Goal: Task Accomplishment & Management: Manage account settings

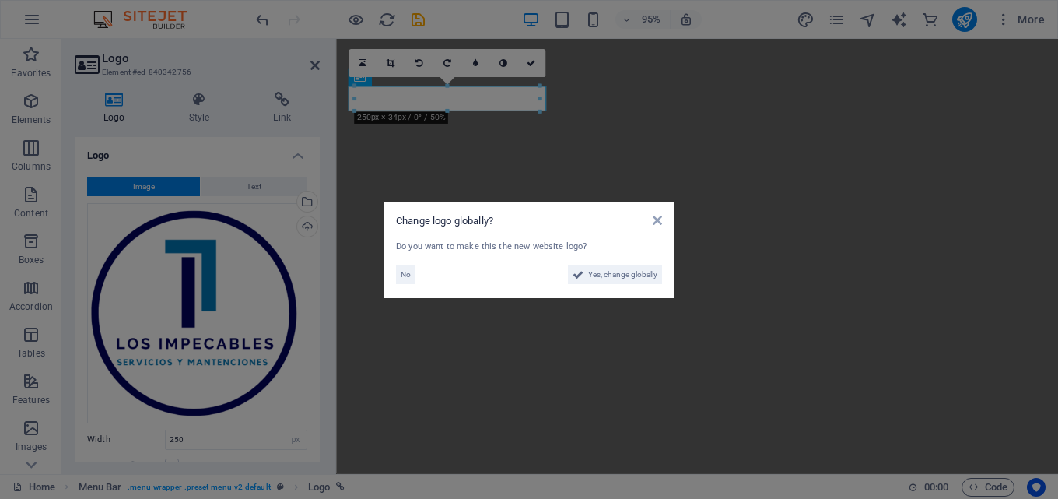
select select "px"
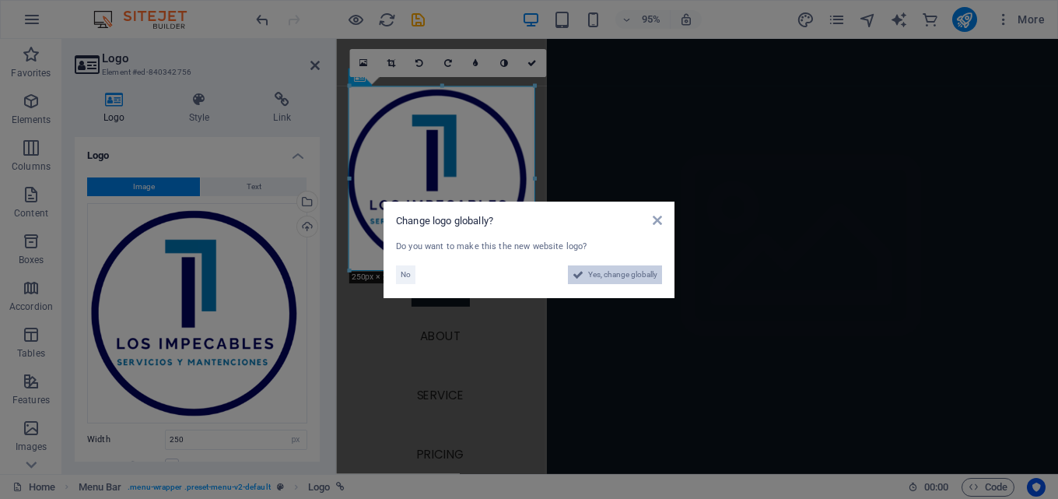
click at [620, 272] on span "Yes, change globally" at bounding box center [622, 274] width 69 height 19
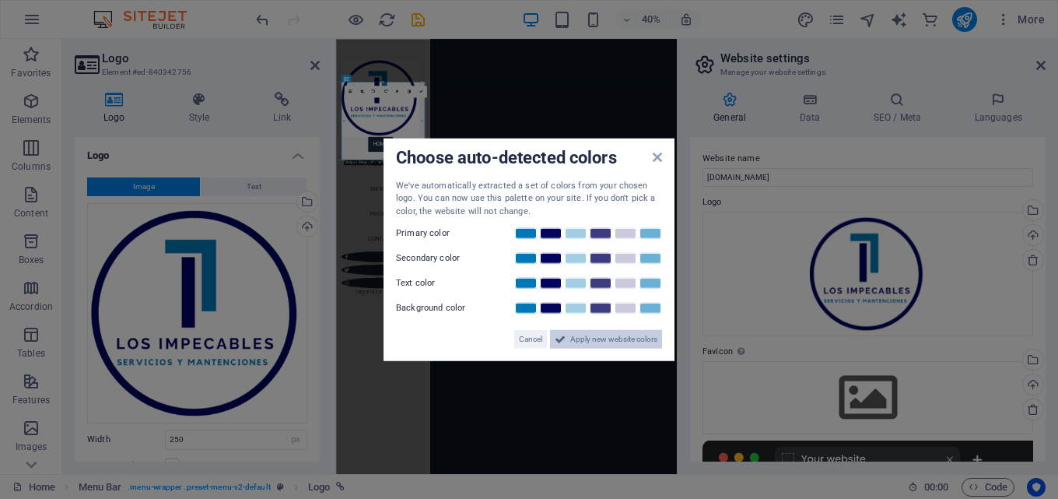
click at [578, 336] on span "Apply new website colors" at bounding box center [613, 339] width 87 height 19
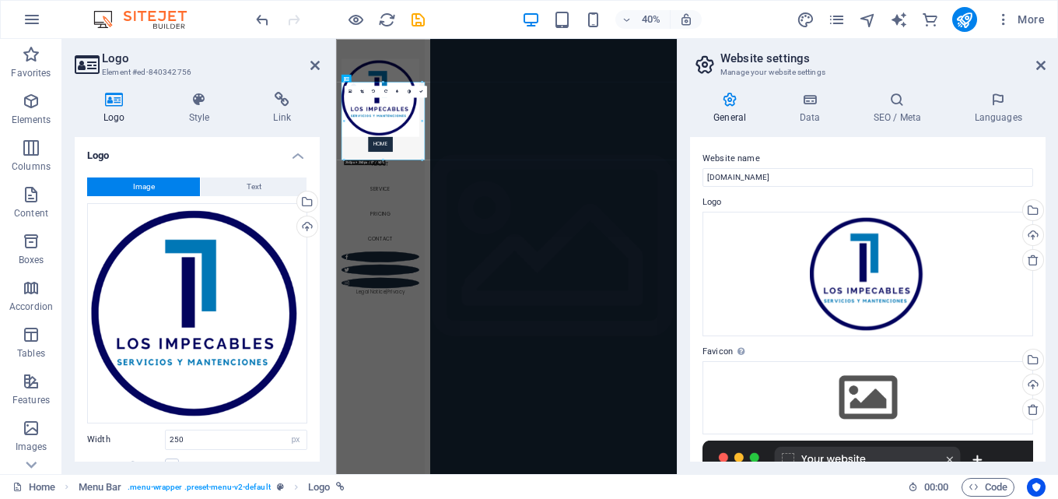
click at [1039, 57] on h2 "Website settings" at bounding box center [883, 58] width 325 height 14
click at [1042, 64] on icon at bounding box center [1040, 65] width 9 height 12
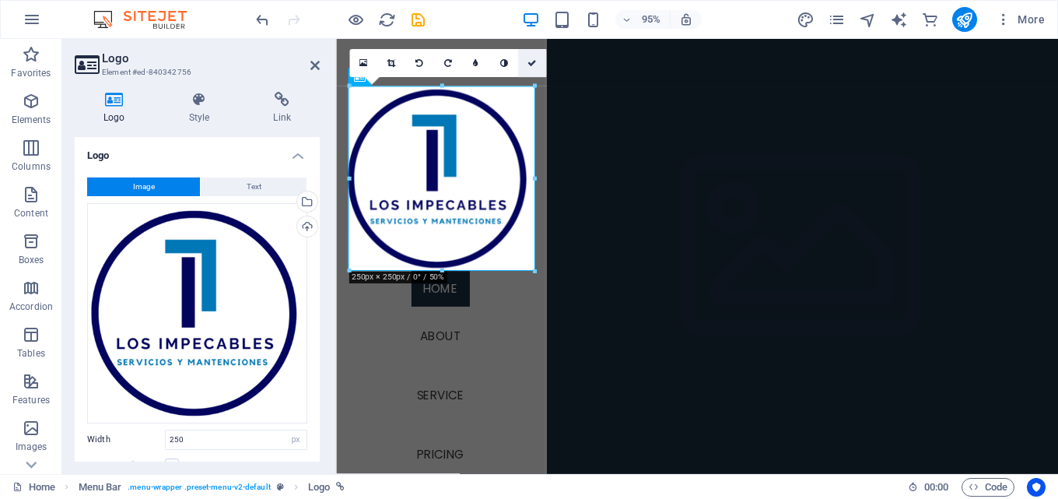
click at [535, 64] on icon at bounding box center [532, 63] width 9 height 9
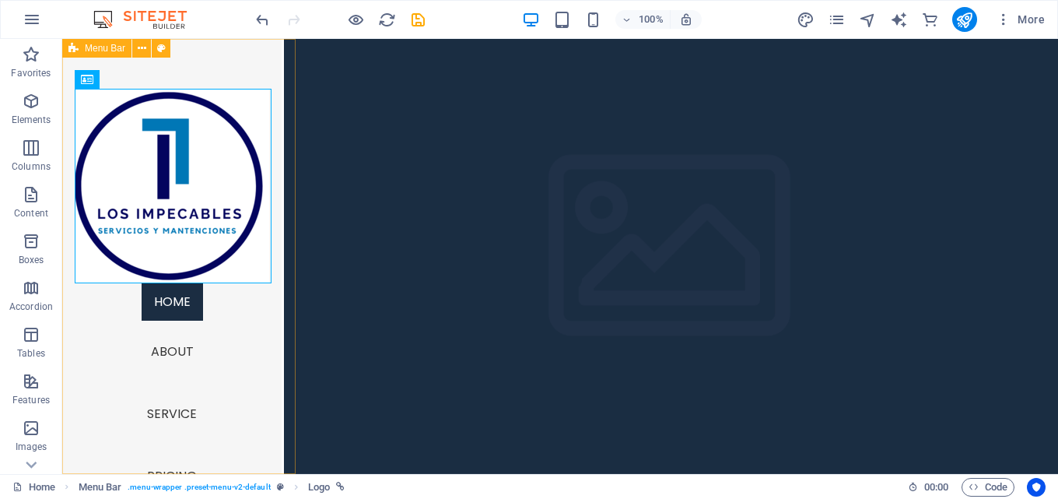
click at [230, 74] on div "Home About Service Pricing Contact Legal Notice | Privacy" at bounding box center [171, 256] width 219 height 435
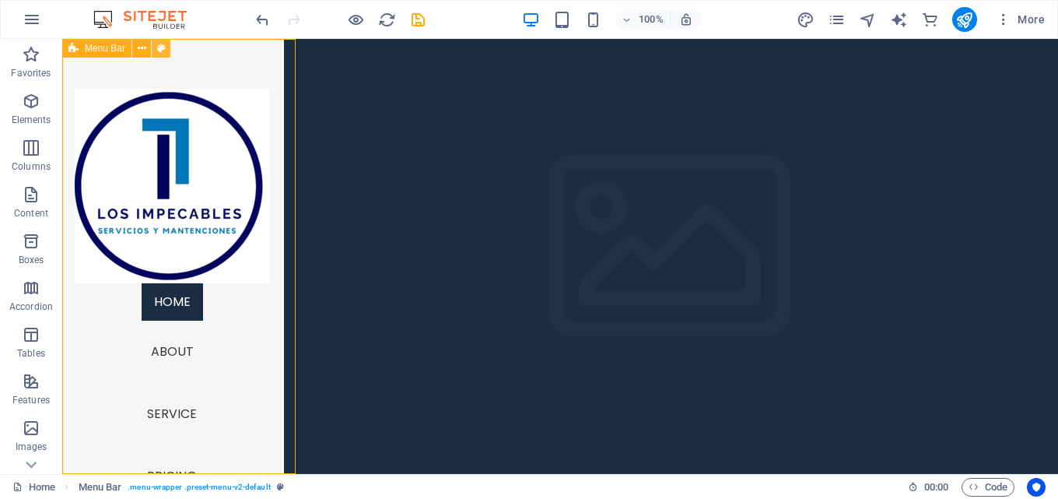
click at [156, 50] on button at bounding box center [161, 48] width 19 height 19
select select "rem"
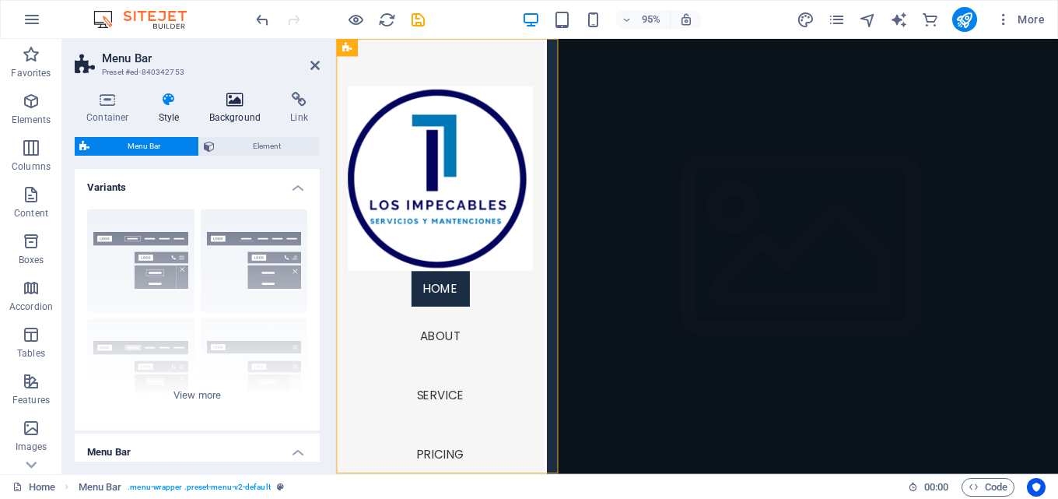
click at [234, 107] on h4 "Background" at bounding box center [239, 108] width 82 height 33
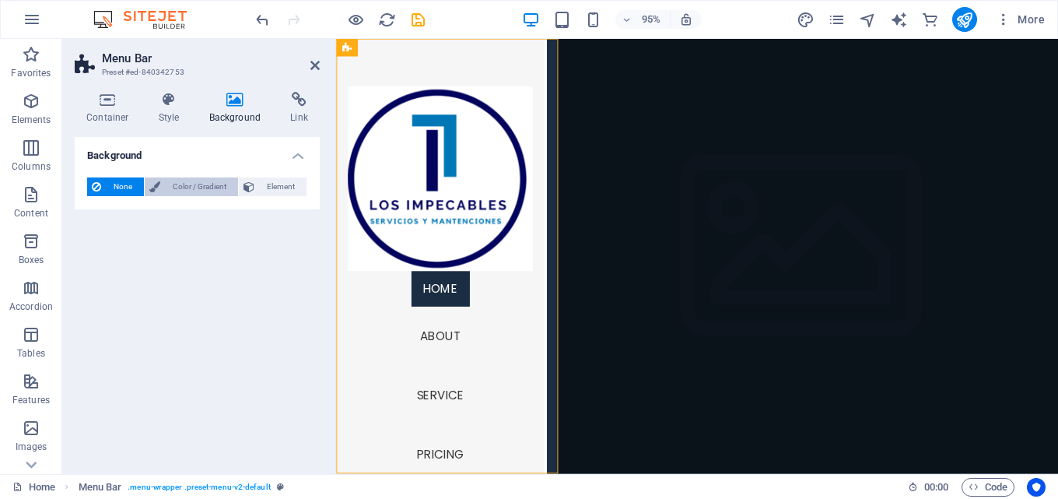
click at [170, 195] on span "Color / Gradient" at bounding box center [199, 186] width 68 height 19
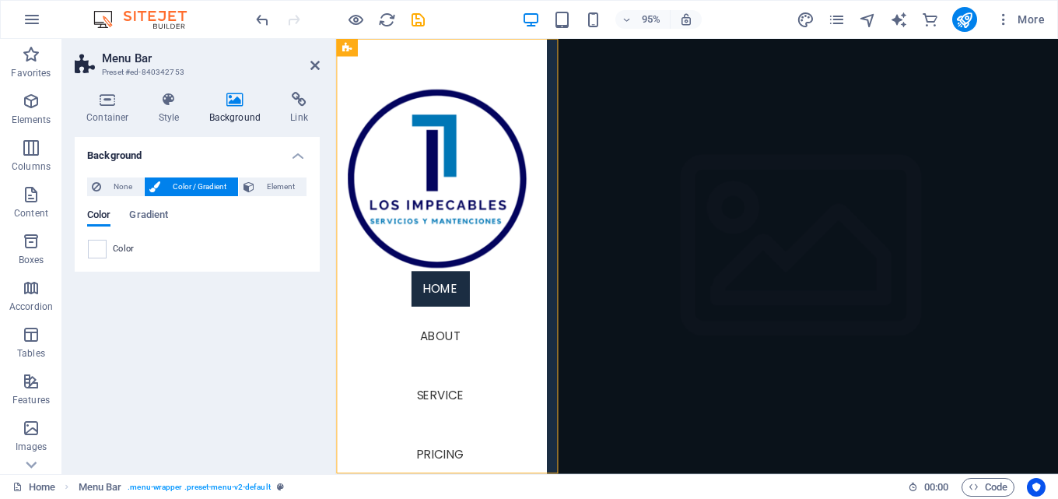
click at [86, 250] on div "None Color / Gradient Element Stretch background to full-width Color overlay Pl…" at bounding box center [197, 218] width 245 height 107
click at [315, 65] on icon at bounding box center [314, 65] width 9 height 12
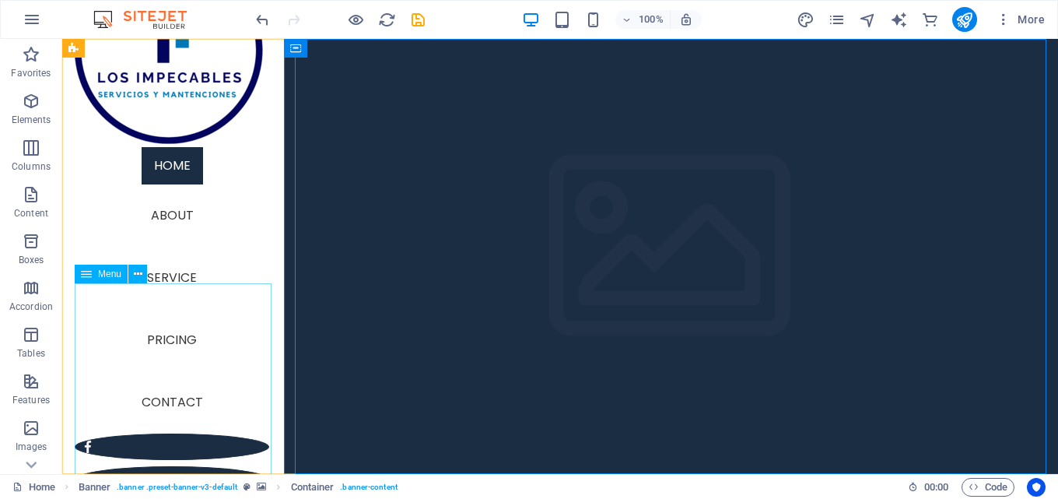
scroll to position [156, 0]
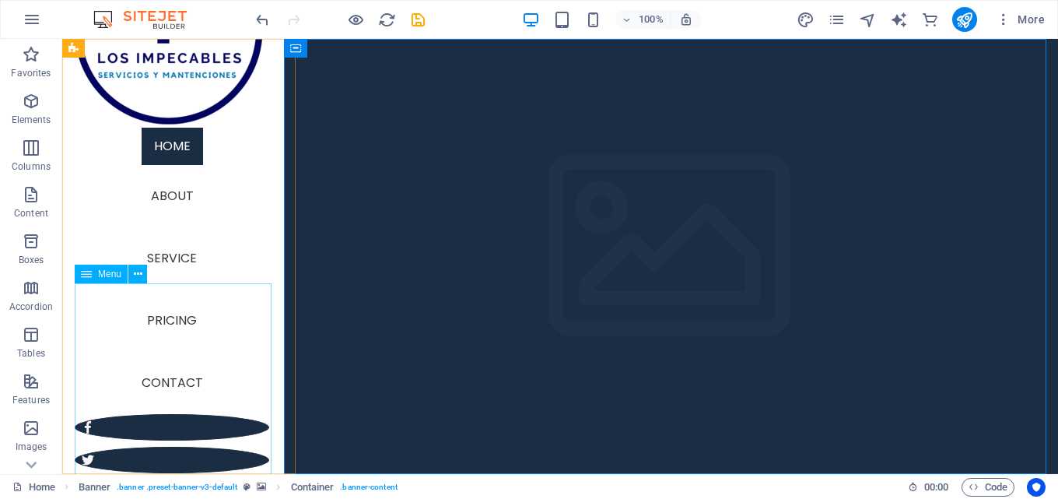
click at [182, 153] on nav "Home About Service Pricing Contact" at bounding box center [172, 271] width 195 height 286
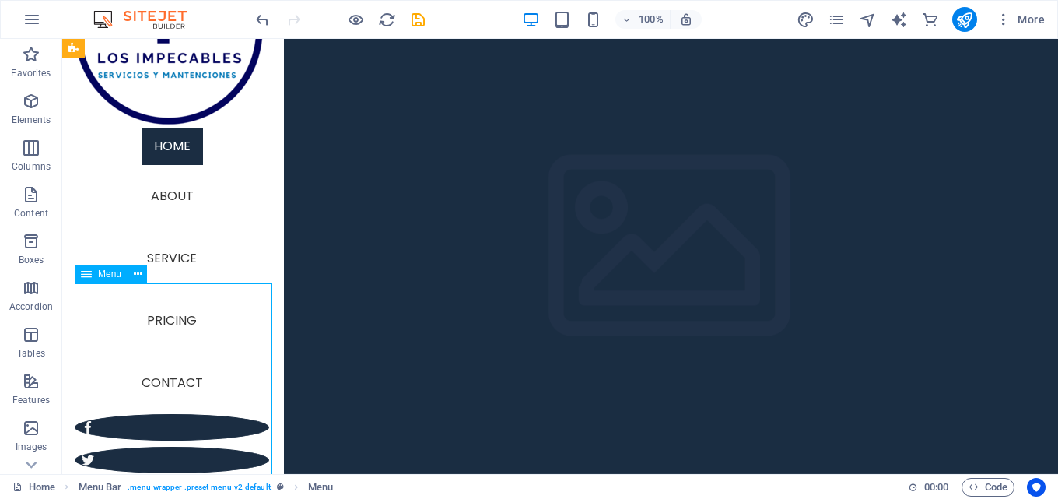
click at [184, 146] on nav "Home About Service Pricing Contact" at bounding box center [172, 271] width 195 height 286
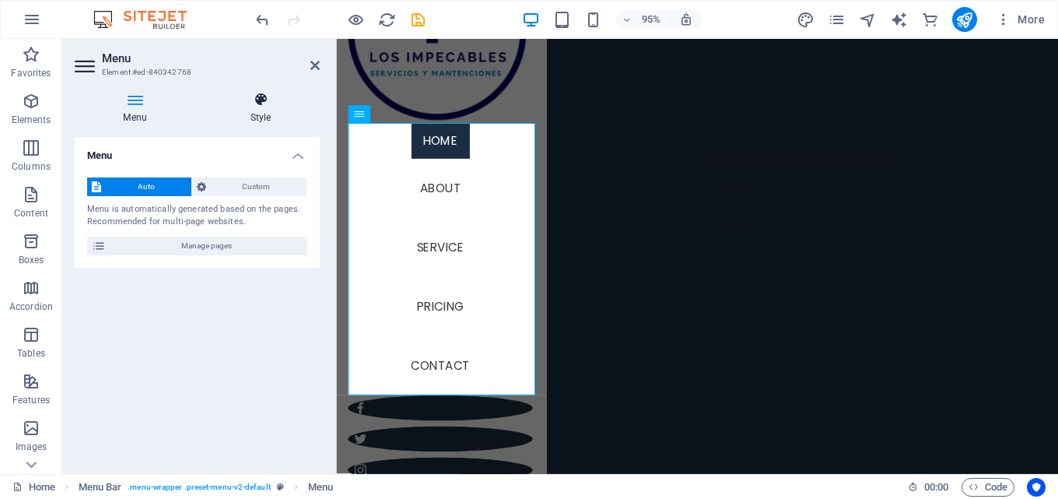
drag, startPoint x: 153, startPoint y: 107, endPoint x: 275, endPoint y: 110, distance: 121.4
click at [153, 108] on h4 "Menu" at bounding box center [138, 108] width 127 height 33
click at [426, 195] on nav "Home About Service Pricing Contact" at bounding box center [446, 271] width 195 height 286
click at [407, 117] on icon at bounding box center [408, 115] width 8 height 16
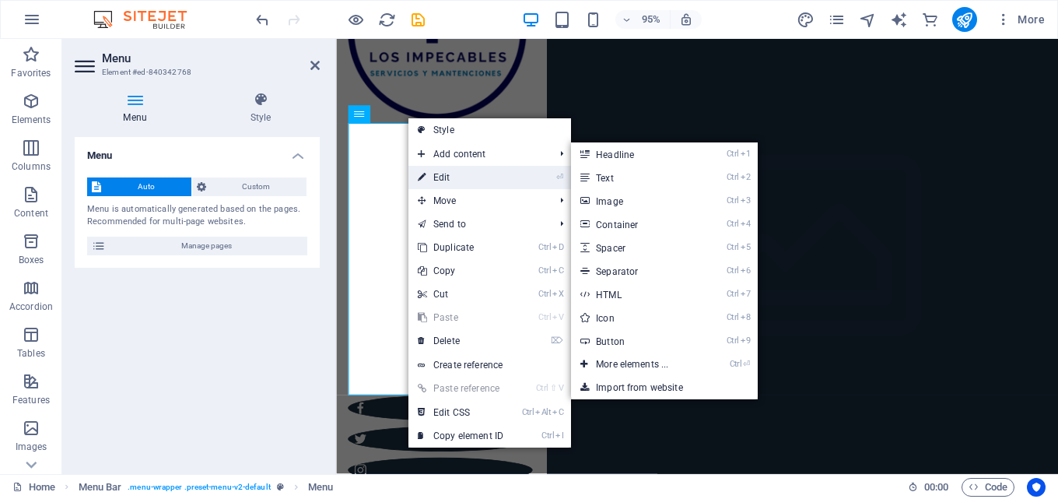
click at [440, 175] on link "⏎ Edit" at bounding box center [461, 177] width 104 height 23
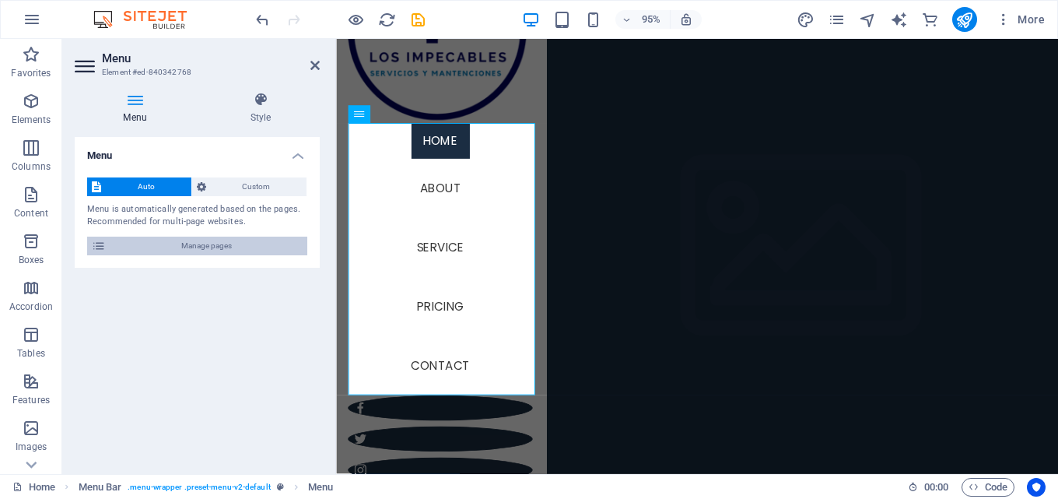
click at [198, 242] on span "Manage pages" at bounding box center [206, 246] width 192 height 19
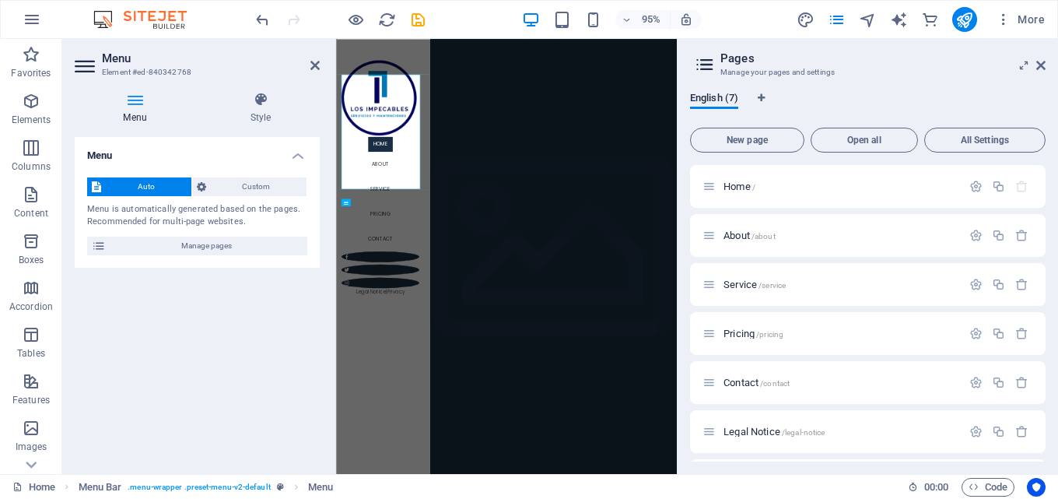
scroll to position [0, 0]
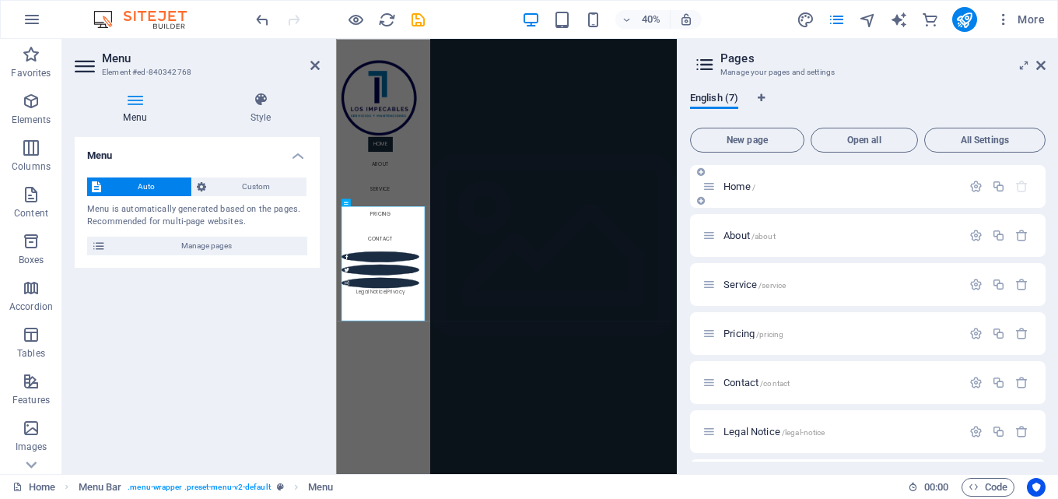
click at [739, 187] on span "Home /" at bounding box center [740, 187] width 32 height 12
click at [979, 186] on icon "button" at bounding box center [976, 186] width 13 height 13
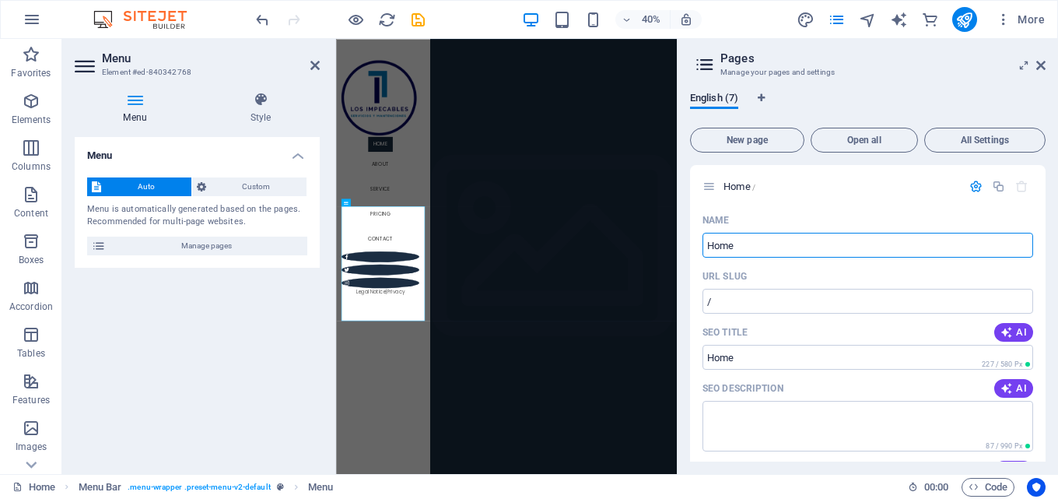
drag, startPoint x: 797, startPoint y: 244, endPoint x: 687, endPoint y: 249, distance: 109.9
click at [687, 249] on div "English (7) New page Open all All Settings Home / Name Home ​ URL SLUG / ​ SEO …" at bounding box center [868, 276] width 381 height 395
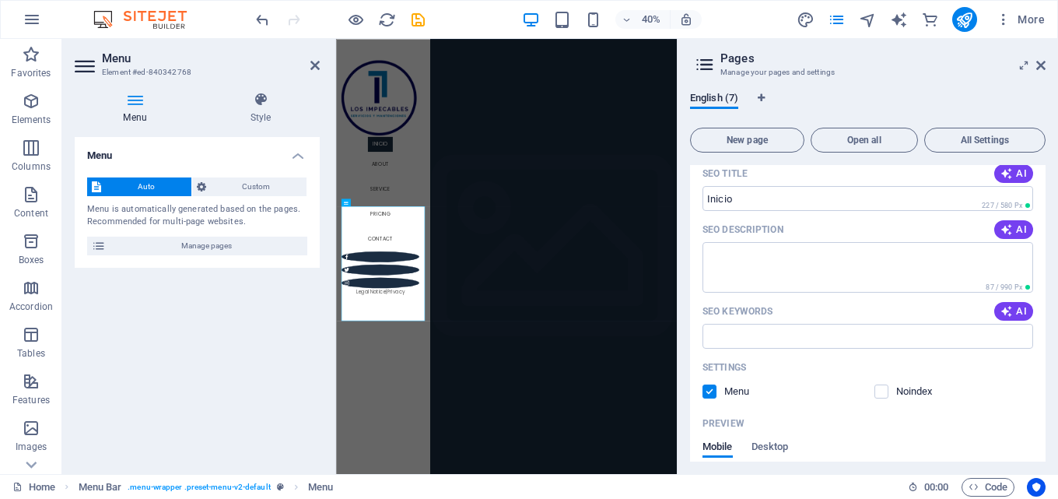
scroll to position [78, 0]
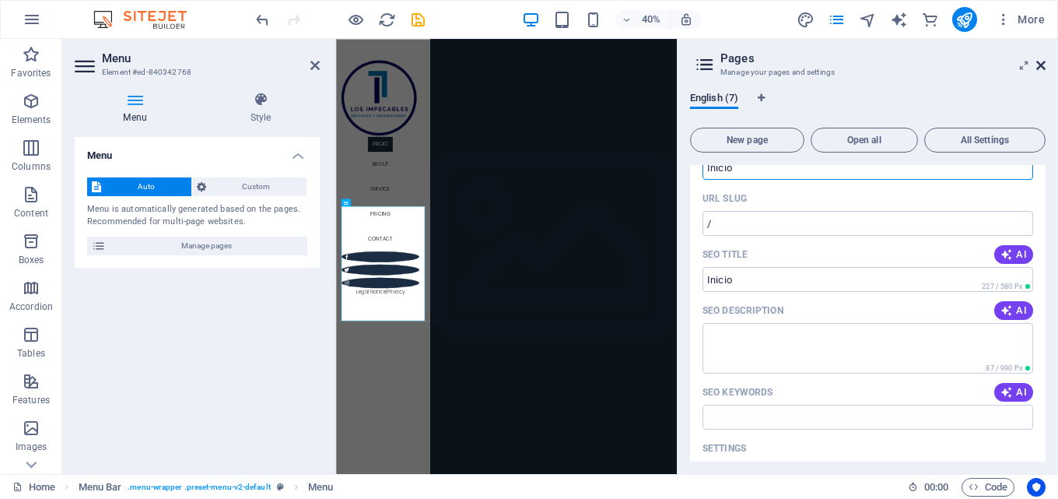
type input "Inicio"
click at [1042, 68] on icon at bounding box center [1040, 65] width 9 height 12
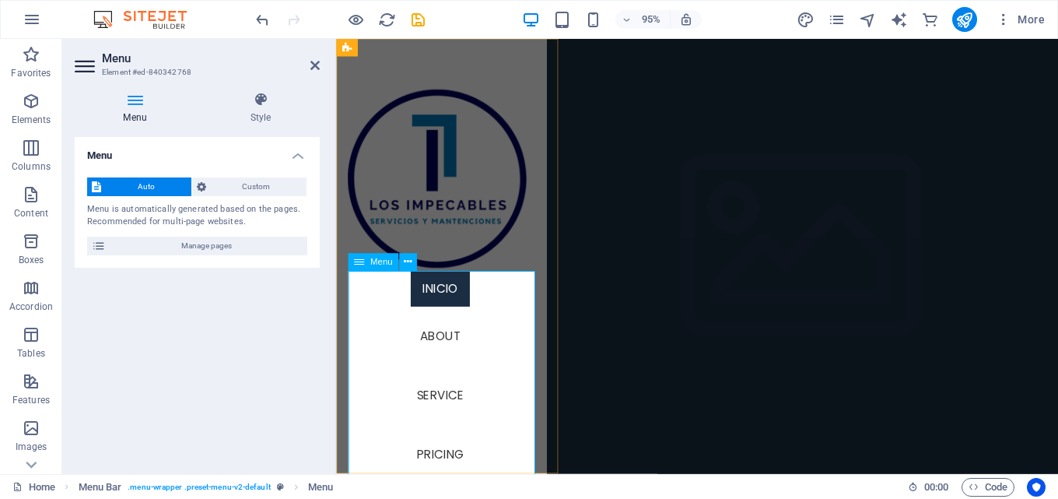
click at [437, 345] on nav "Inicio About Service Pricing Contact" at bounding box center [446, 426] width 195 height 286
click at [416, 256] on button at bounding box center [408, 263] width 18 height 18
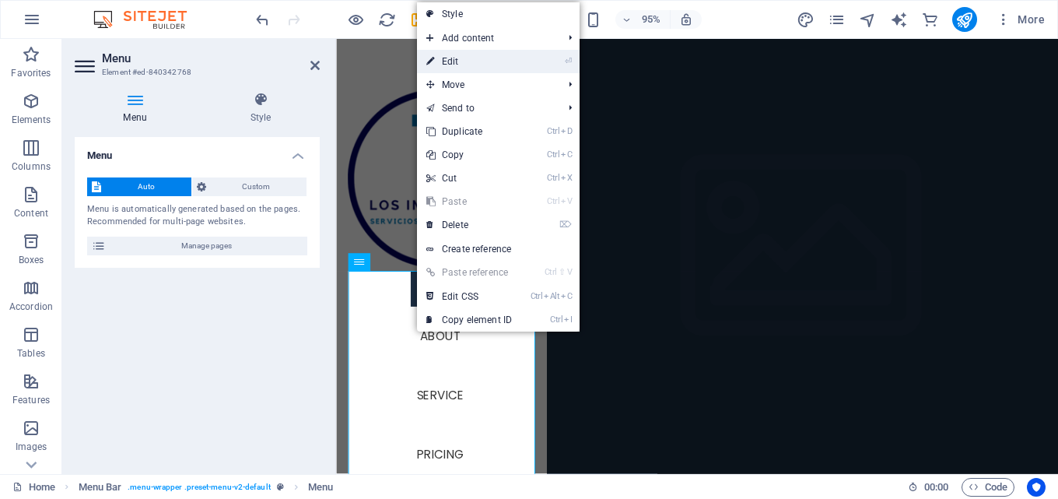
click at [497, 70] on link "⏎ Edit" at bounding box center [469, 61] width 104 height 23
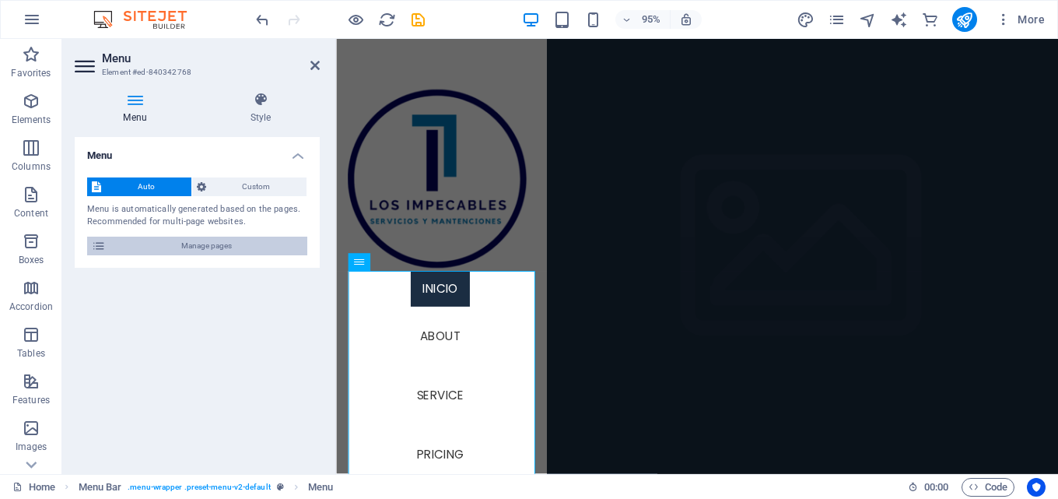
click at [243, 240] on span "Manage pages" at bounding box center [206, 246] width 192 height 19
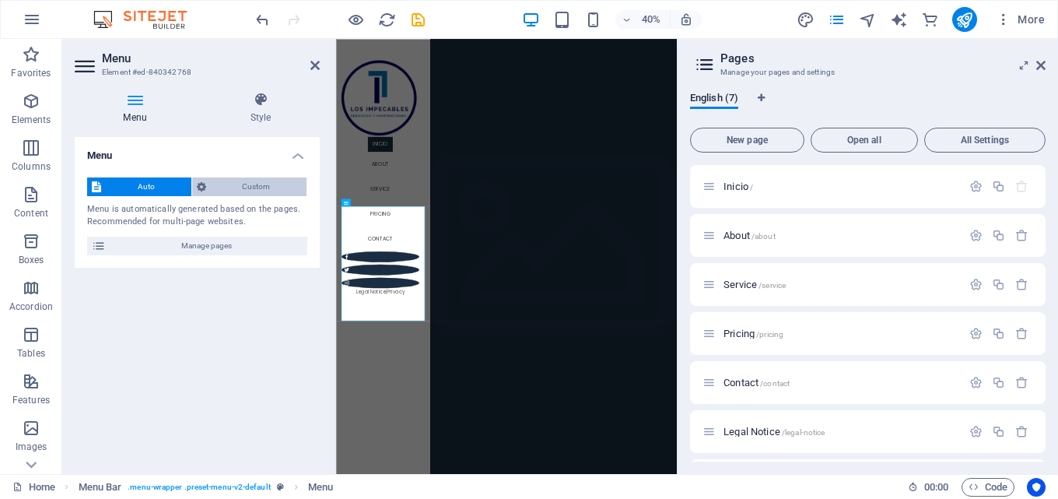
click at [256, 184] on span "Custom" at bounding box center [257, 186] width 92 height 19
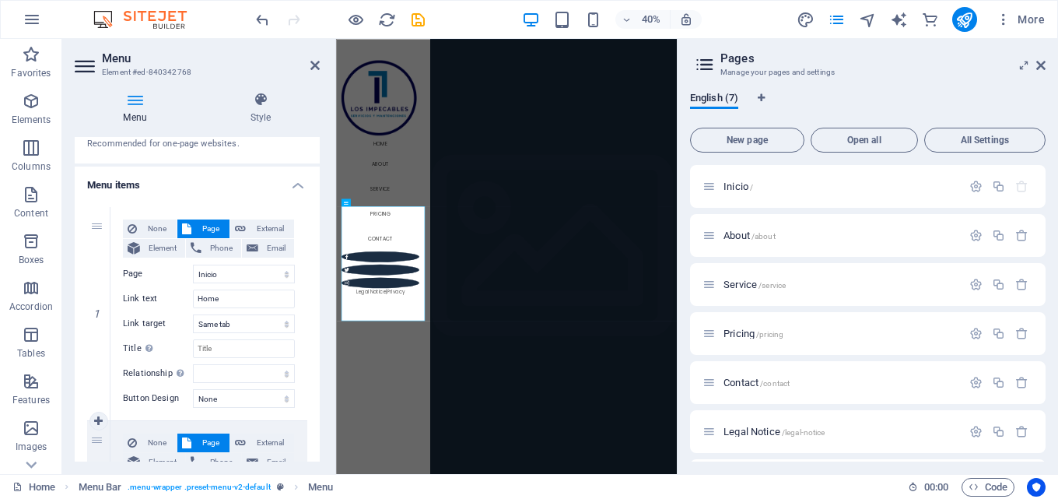
scroll to position [156, 0]
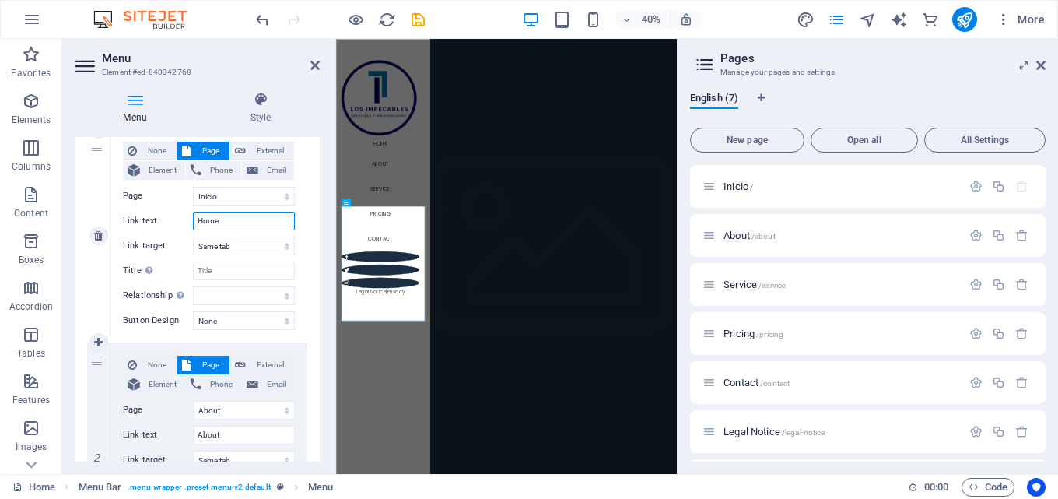
click at [240, 219] on input "Home" at bounding box center [244, 221] width 102 height 19
type input "I"
select select
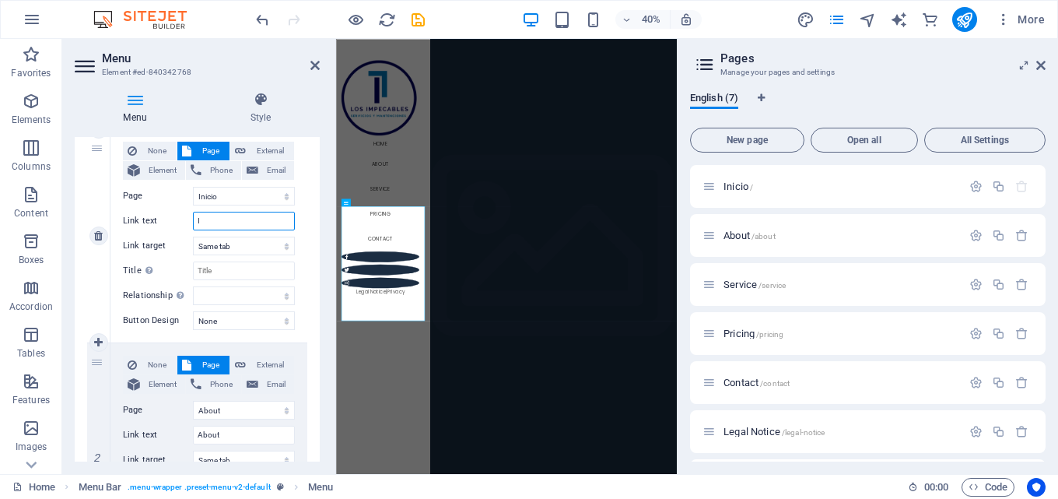
select select
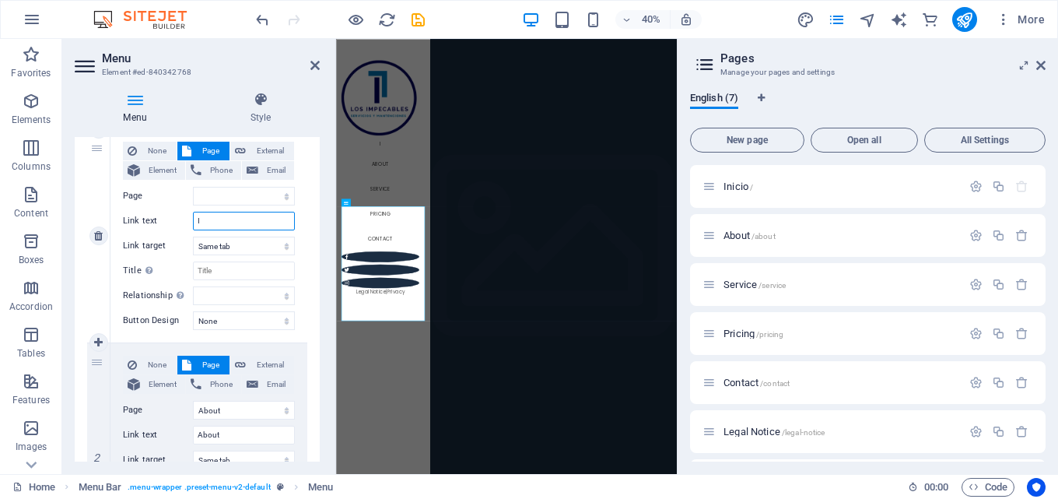
type input "In"
select select
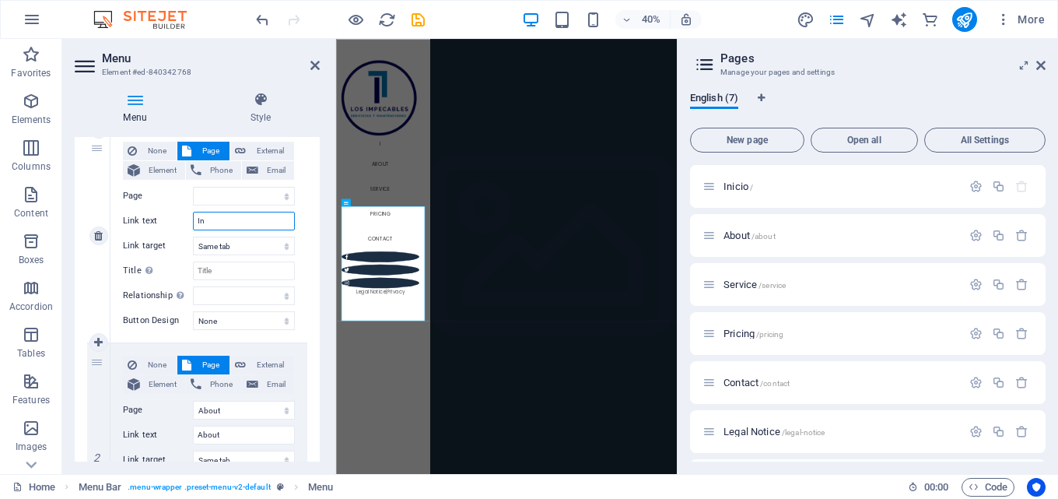
select select
type input "Inicio"
select select
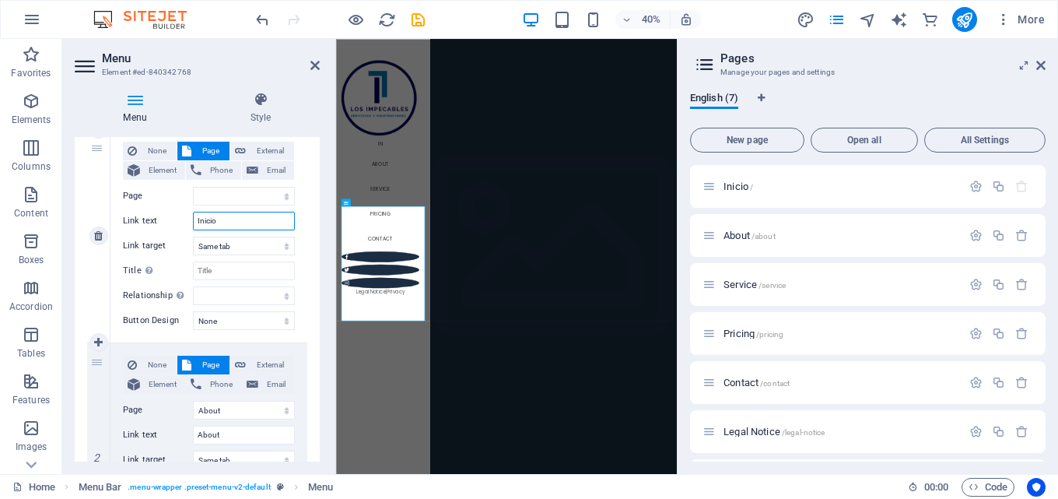
select select
type input "Inicio"
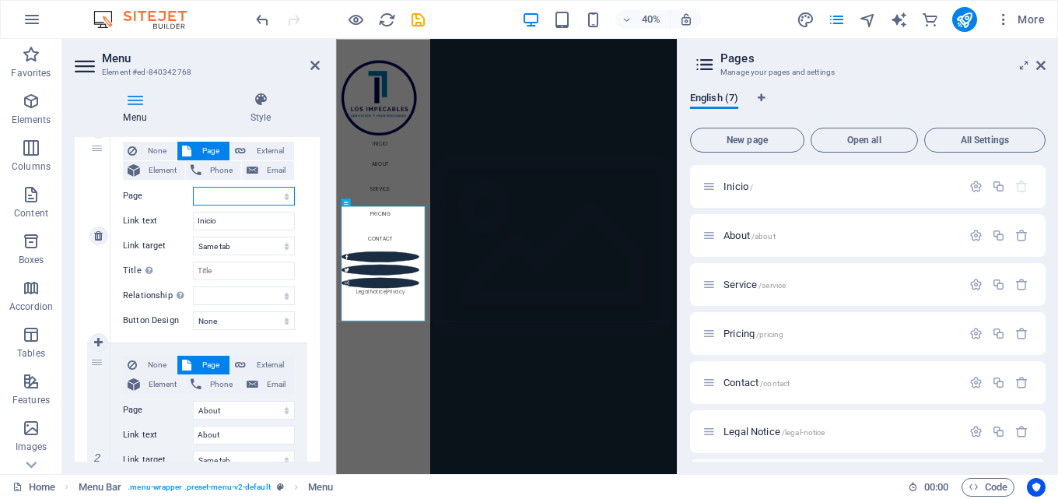
click at [237, 197] on select "Inicio About Service Pricing Contact Legal Notice Privacy" at bounding box center [244, 196] width 102 height 19
select select "0"
click at [193, 187] on select "Inicio About Service Pricing Contact Legal Notice Privacy" at bounding box center [244, 196] width 102 height 19
select select
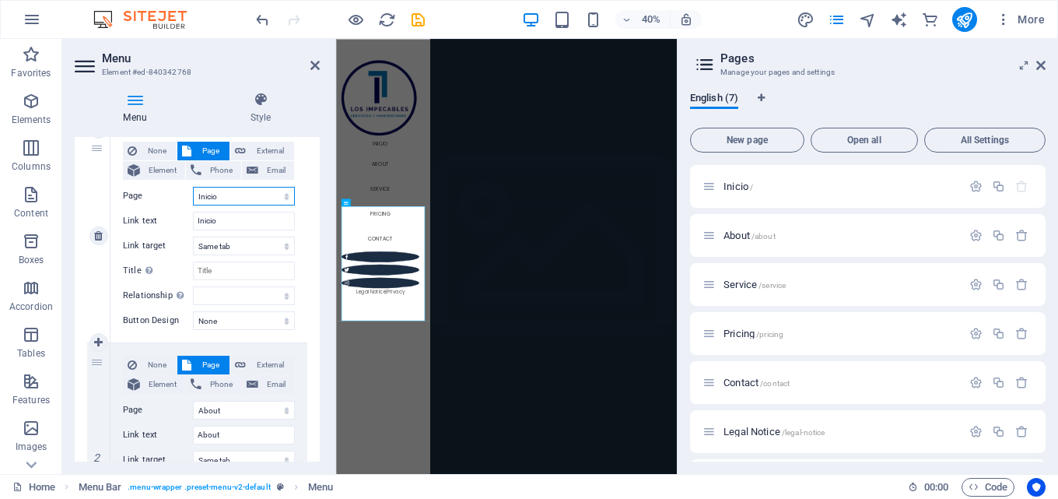
select select
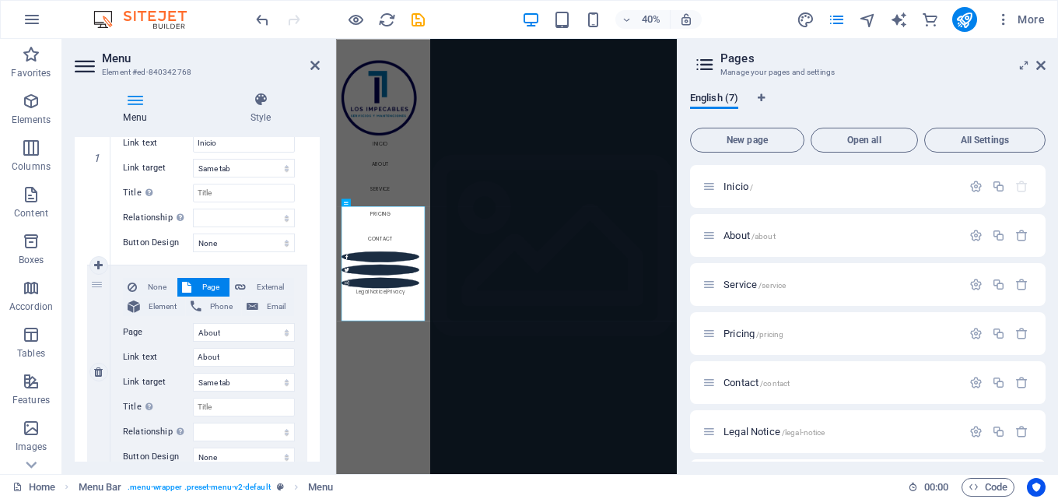
scroll to position [311, 0]
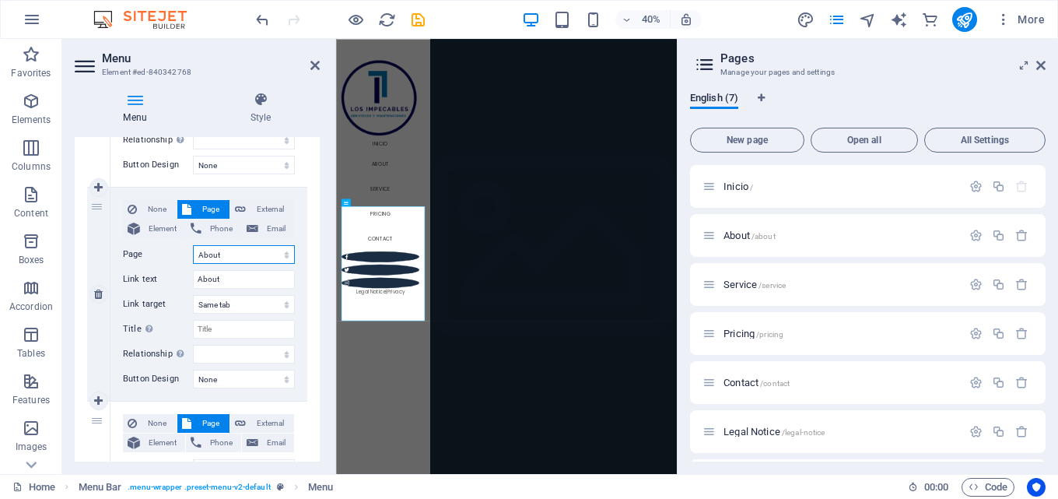
click at [232, 251] on select "Inicio About Service Pricing Contact Legal Notice Privacy" at bounding box center [244, 254] width 102 height 19
click at [232, 250] on select "Inicio About Service Pricing Contact Legal Notice Privacy" at bounding box center [244, 254] width 102 height 19
click at [230, 258] on select "Inicio About Service Pricing Contact Legal Notice Privacy" at bounding box center [244, 254] width 102 height 19
click at [219, 277] on input "About" at bounding box center [244, 279] width 102 height 19
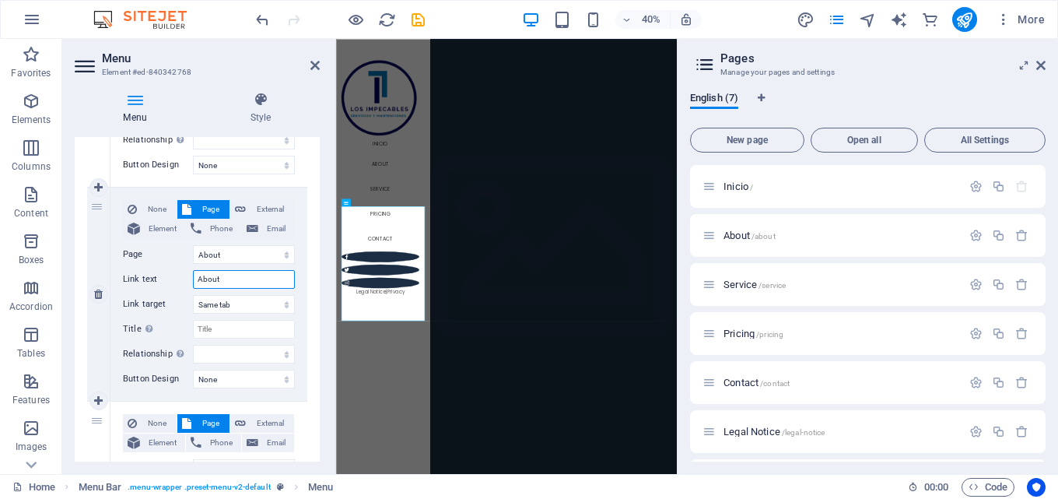
click at [219, 277] on input "About" at bounding box center [244, 279] width 102 height 19
type input "Quines Somos"
select select
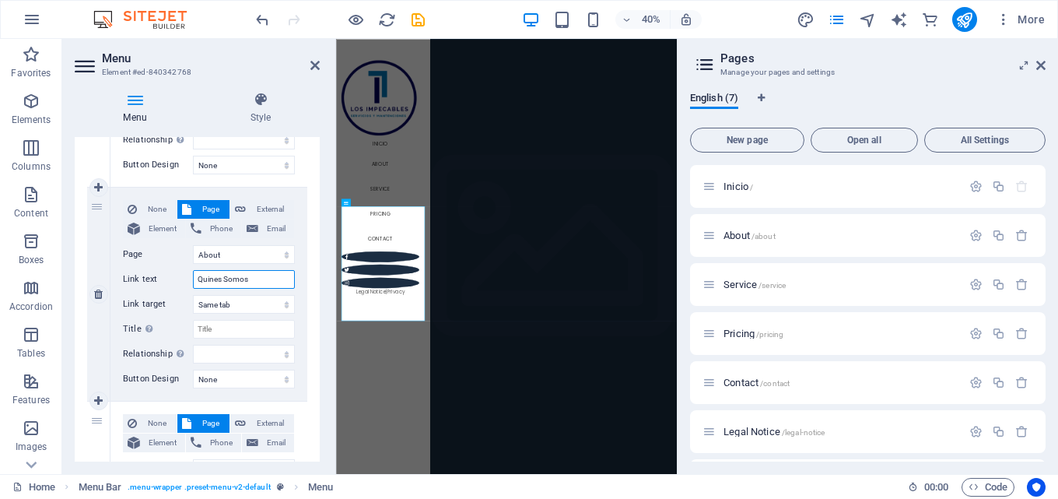
select select
click at [205, 277] on input "Quines Somos" at bounding box center [244, 279] width 102 height 19
type input "Quienes Somos"
select select
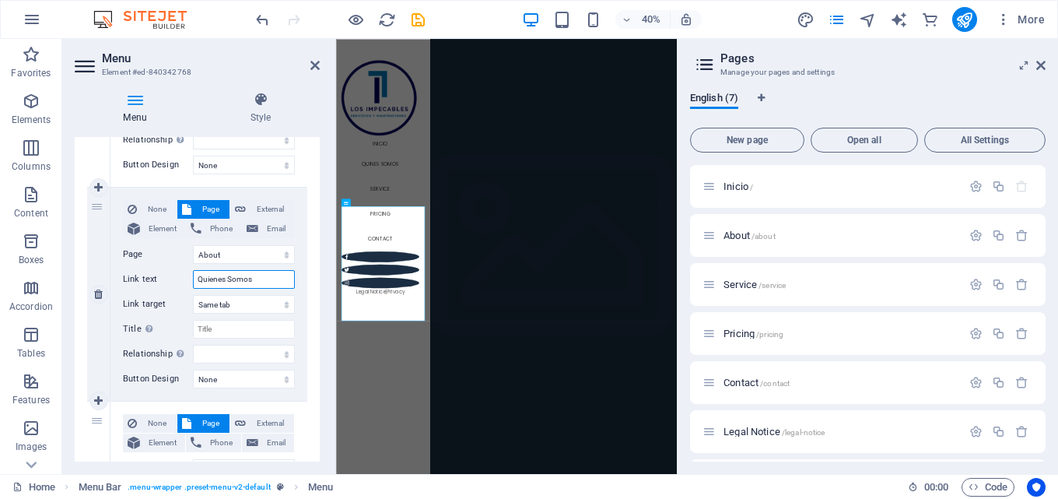
select select
type input "Quienes Somos"
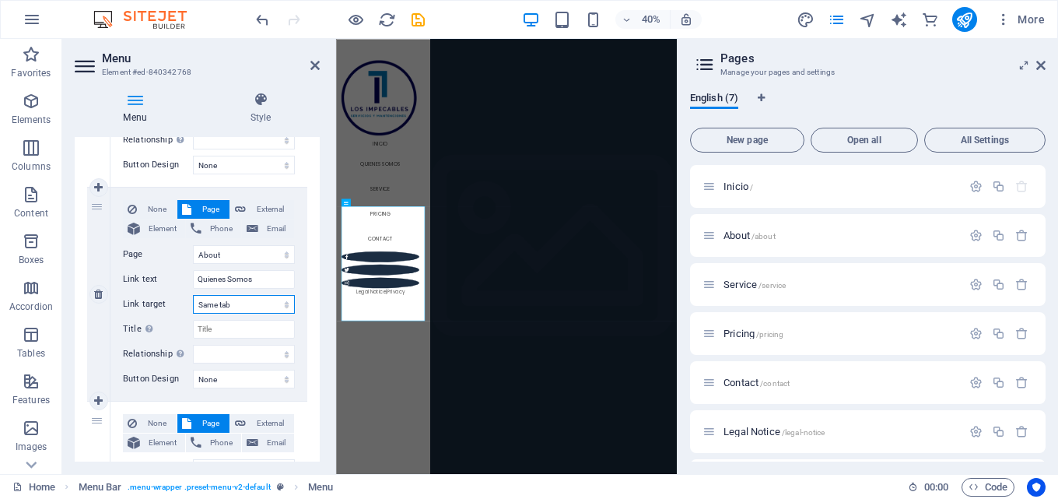
click at [239, 308] on select "New tab Same tab Overlay" at bounding box center [244, 304] width 102 height 19
click at [239, 311] on select "New tab Same tab Overlay" at bounding box center [244, 304] width 102 height 19
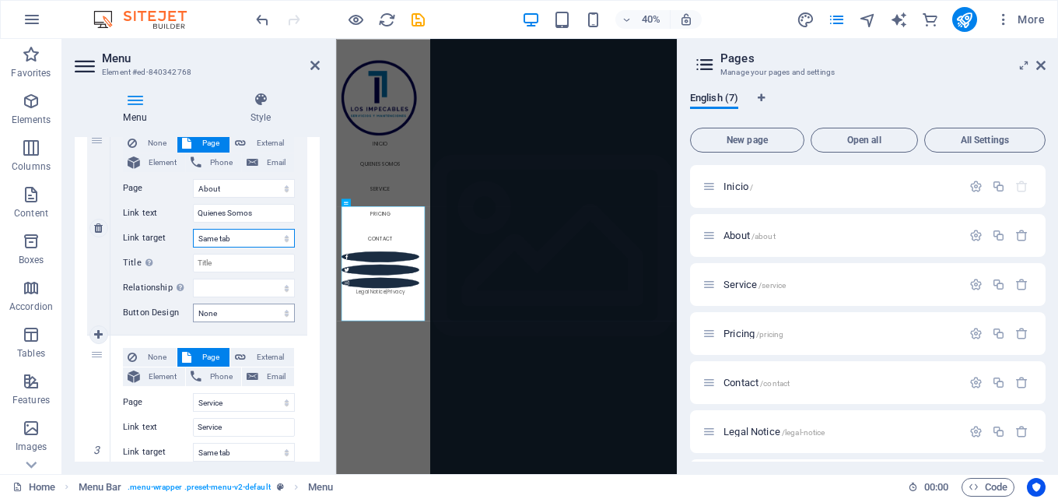
scroll to position [467, 0]
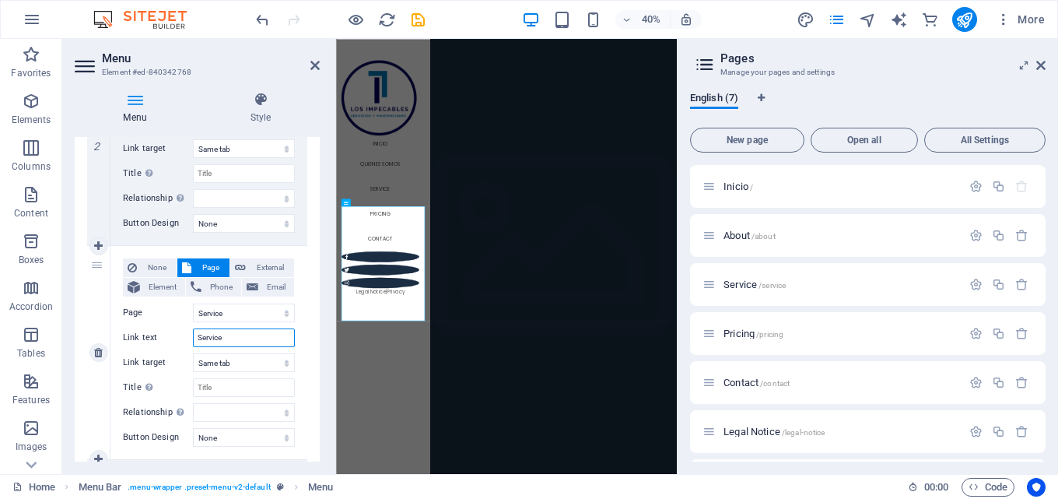
click at [240, 335] on input "Service" at bounding box center [244, 337] width 102 height 19
type input "Serv"
select select
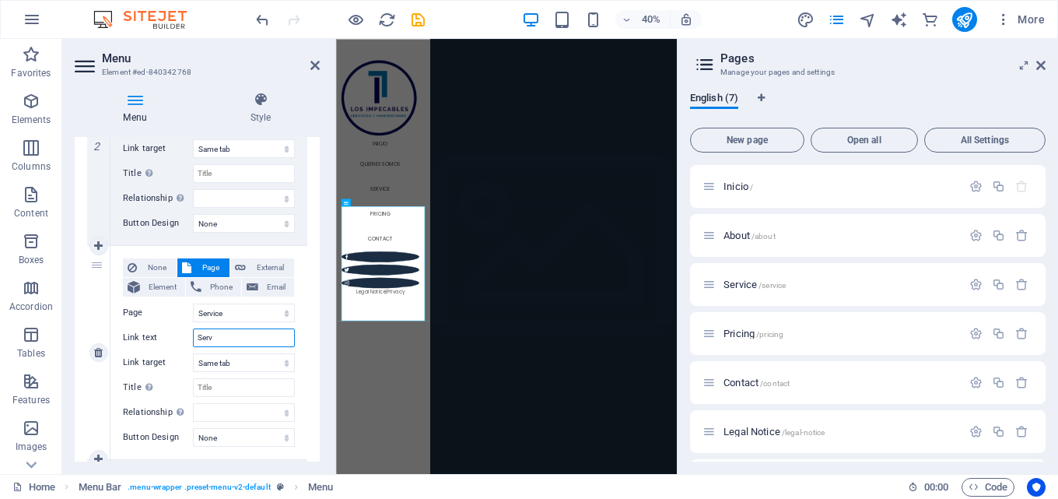
select select
type input "Servicios"
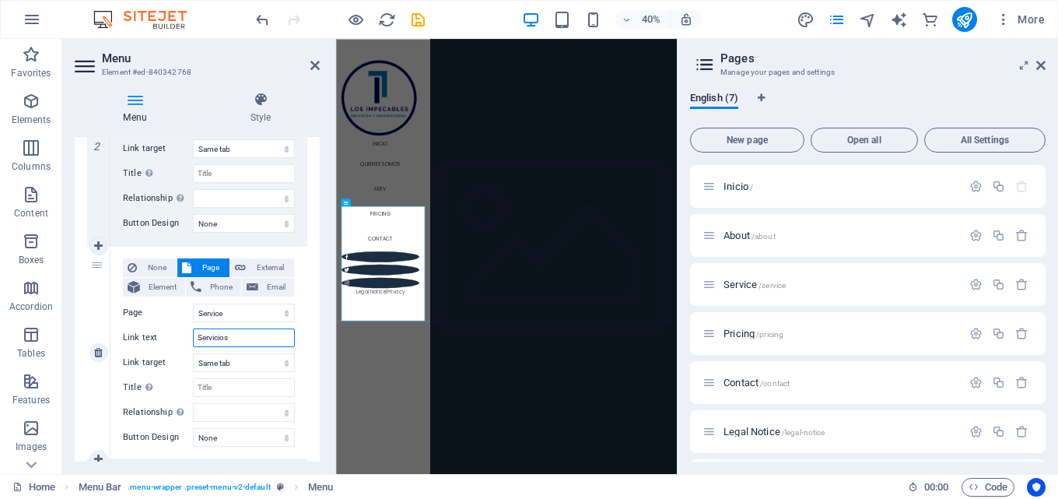
select select
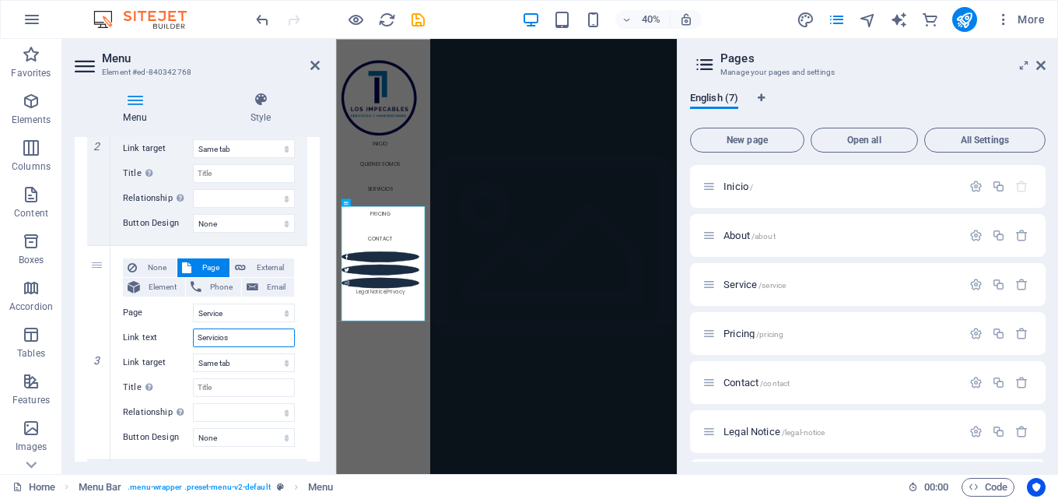
type input "Servicios"
click at [310, 336] on div "1 None Page External Element Phone Email Page Inicio About Service Pricing Cont…" at bounding box center [197, 352] width 245 height 1094
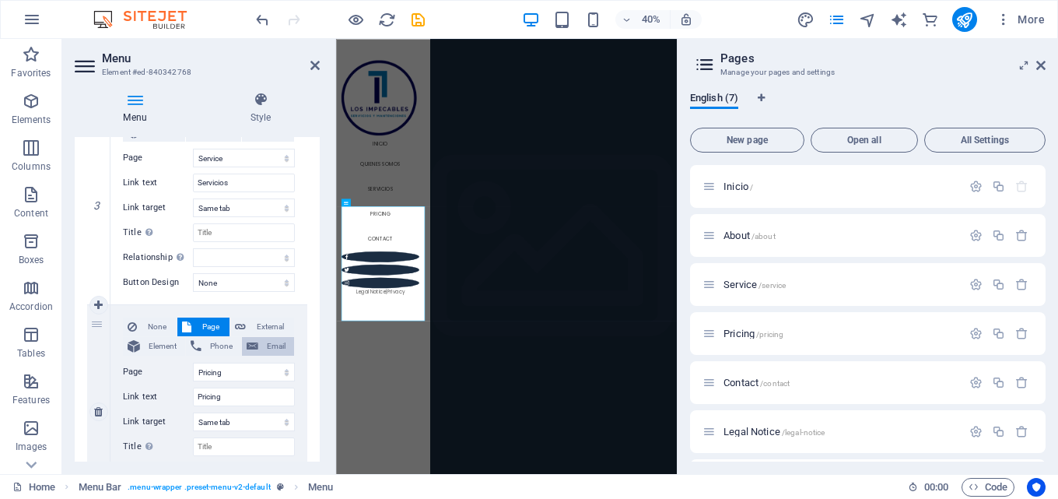
scroll to position [623, 0]
click at [212, 393] on input "Pricing" at bounding box center [244, 396] width 102 height 19
type input "Noticias"
select select
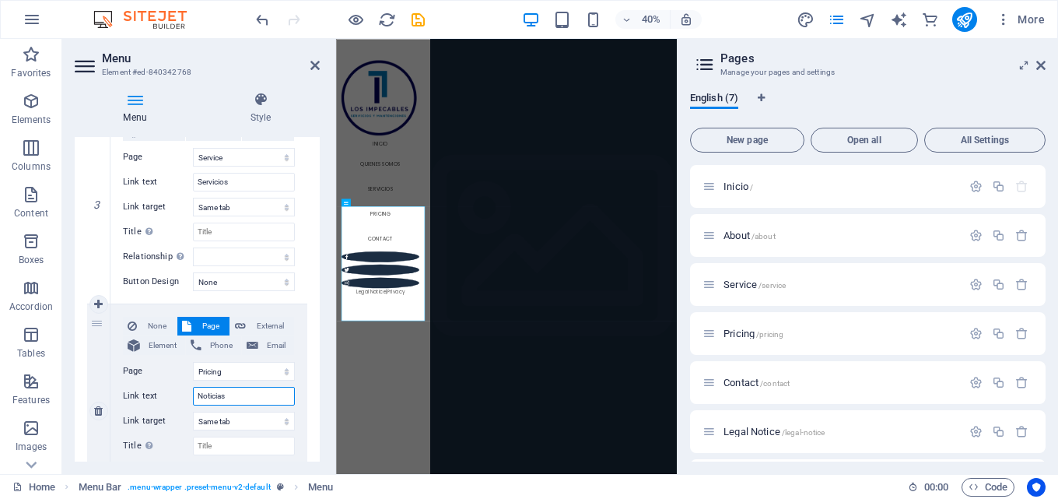
select select
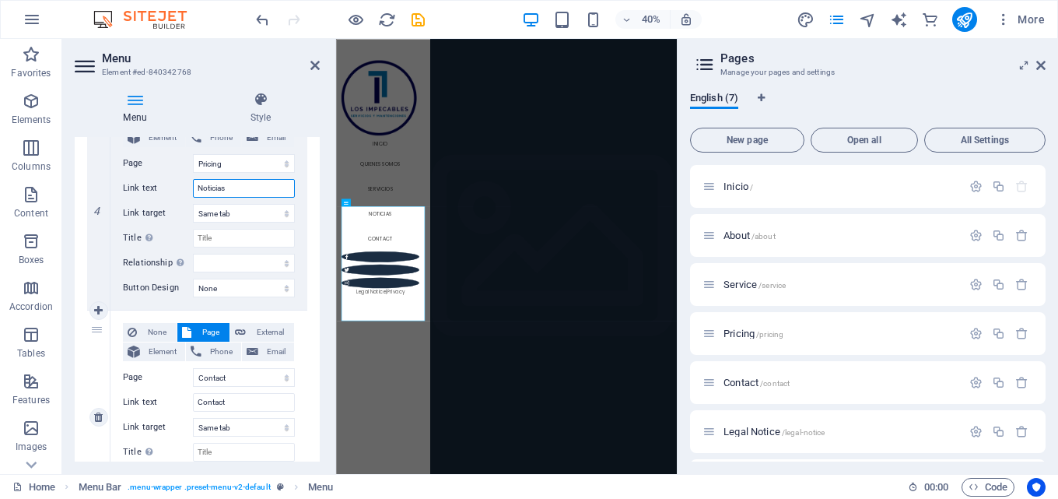
scroll to position [856, 0]
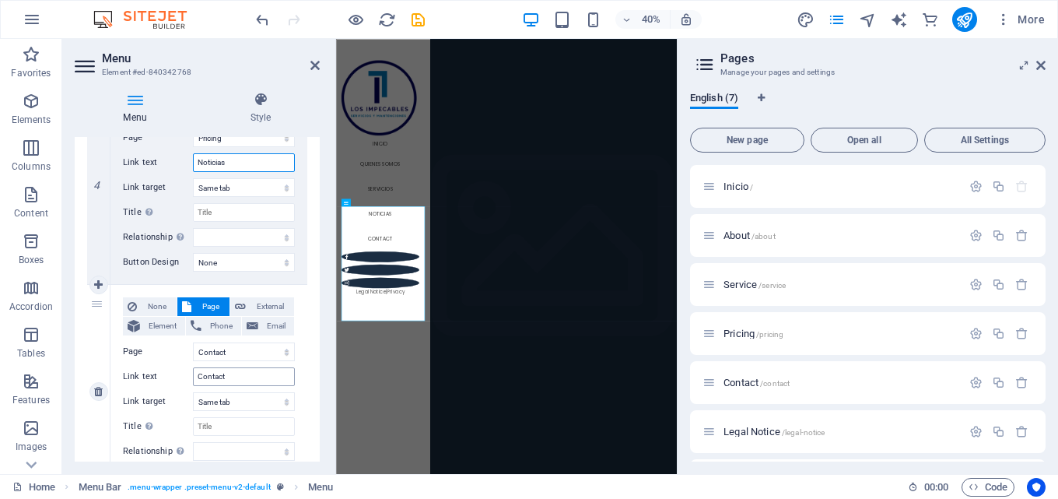
type input "Noticias"
click at [233, 371] on input "Contact" at bounding box center [244, 376] width 102 height 19
type input "Co"
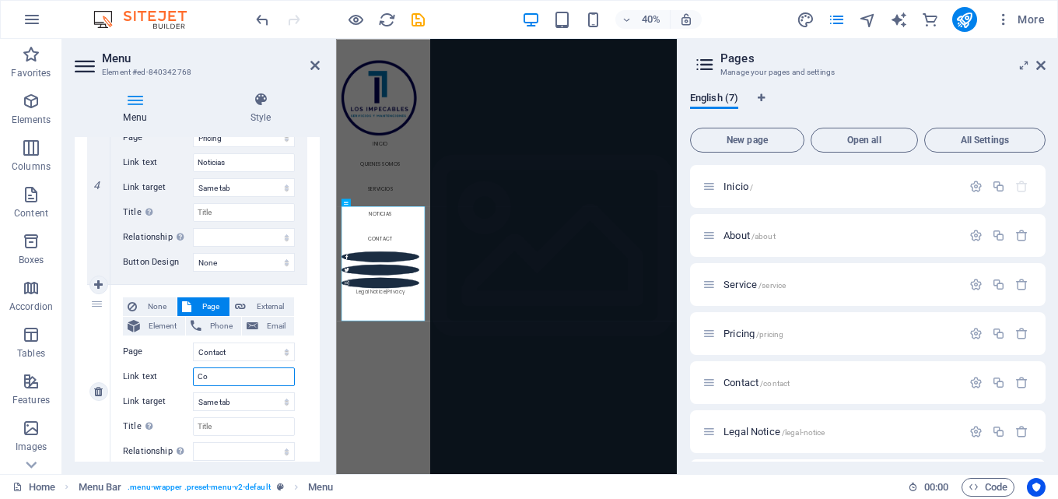
select select
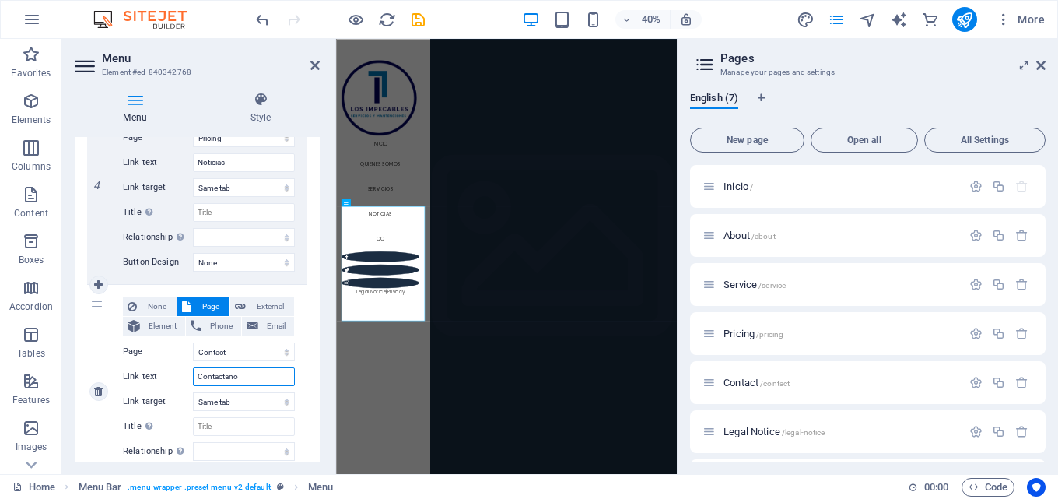
type input "Contactanos"
select select
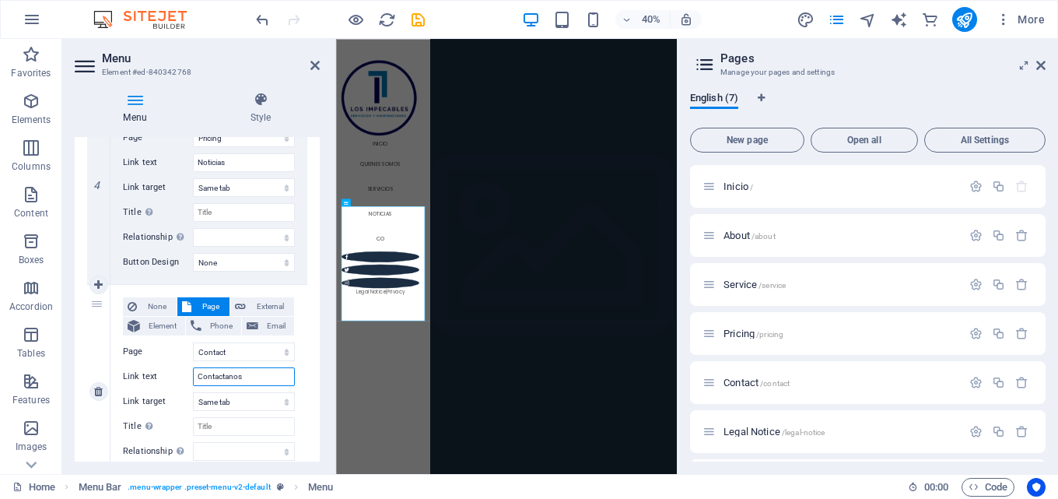
select select
type input "Contactanos"
click at [420, 25] on icon "save" at bounding box center [418, 20] width 18 height 18
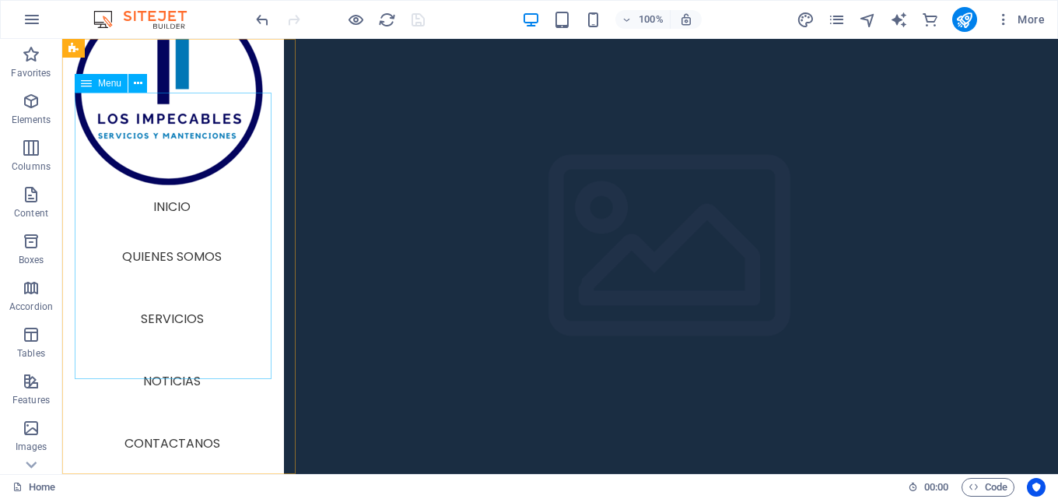
scroll to position [0, 0]
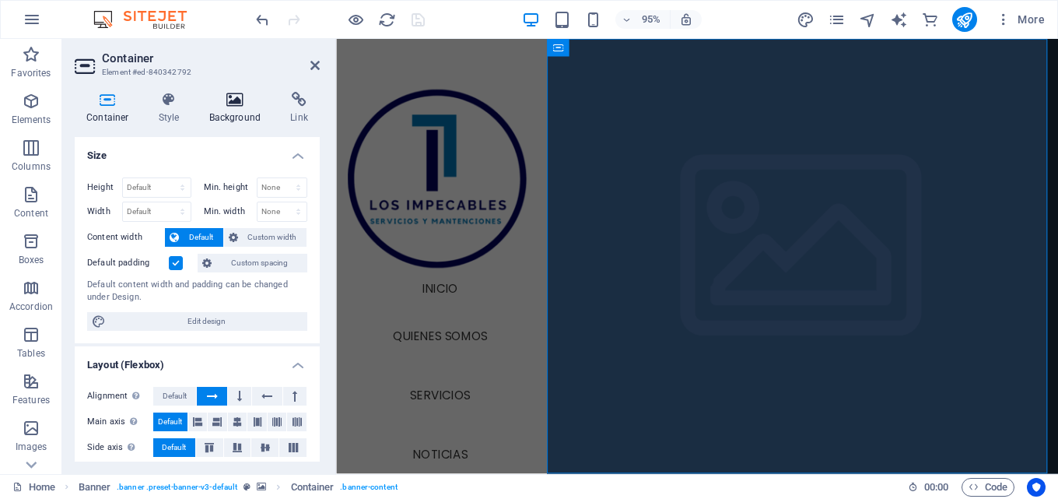
click at [226, 107] on icon at bounding box center [235, 100] width 75 height 16
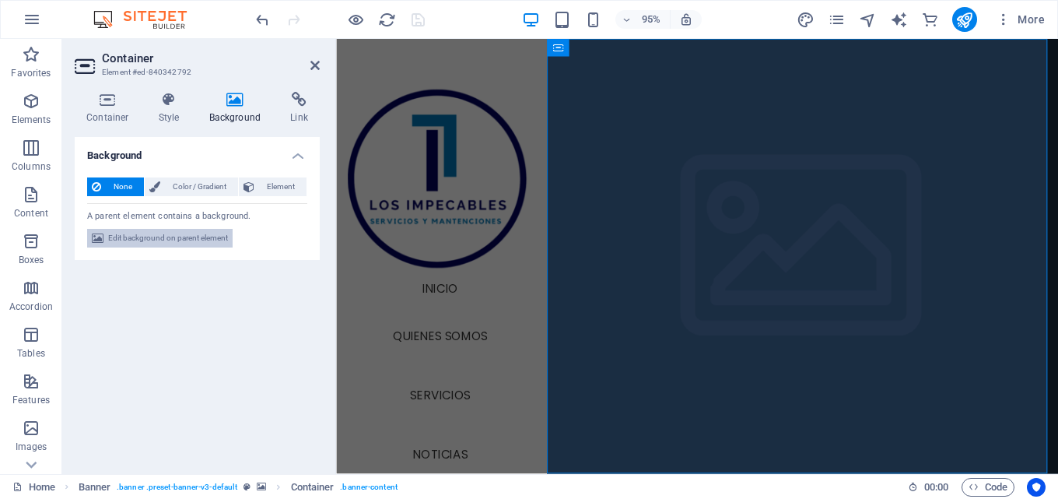
click at [163, 235] on span "Edit background on parent element" at bounding box center [168, 238] width 120 height 19
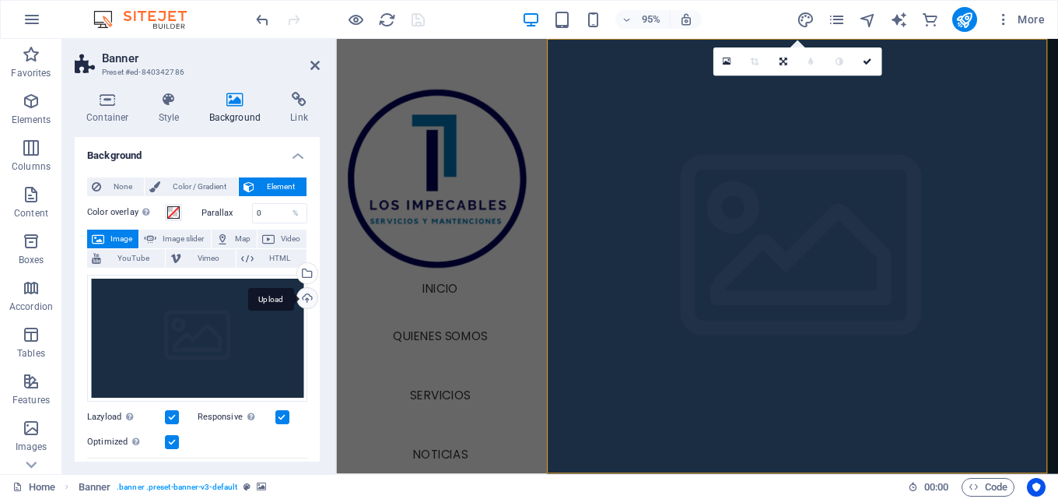
click at [298, 298] on div "Upload" at bounding box center [305, 299] width 23 height 23
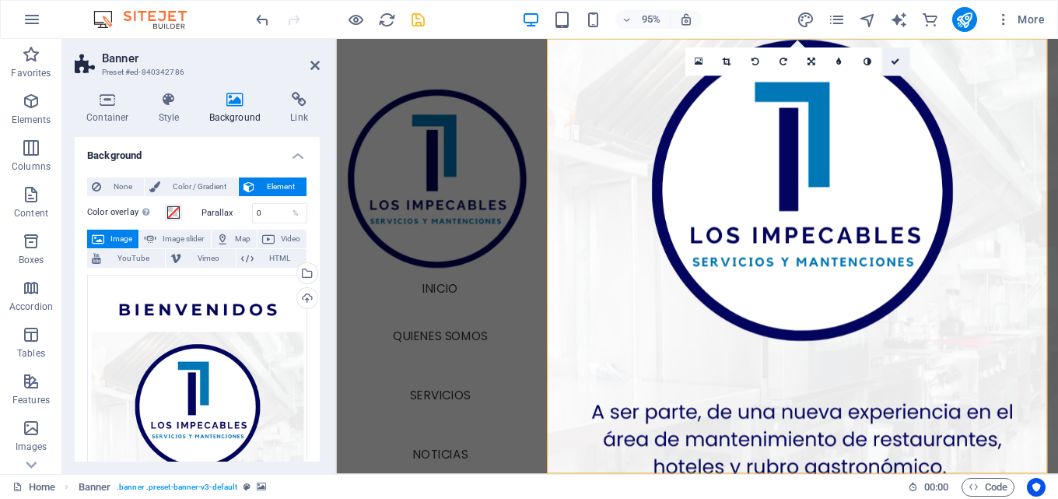
click at [892, 62] on icon at bounding box center [895, 62] width 9 height 9
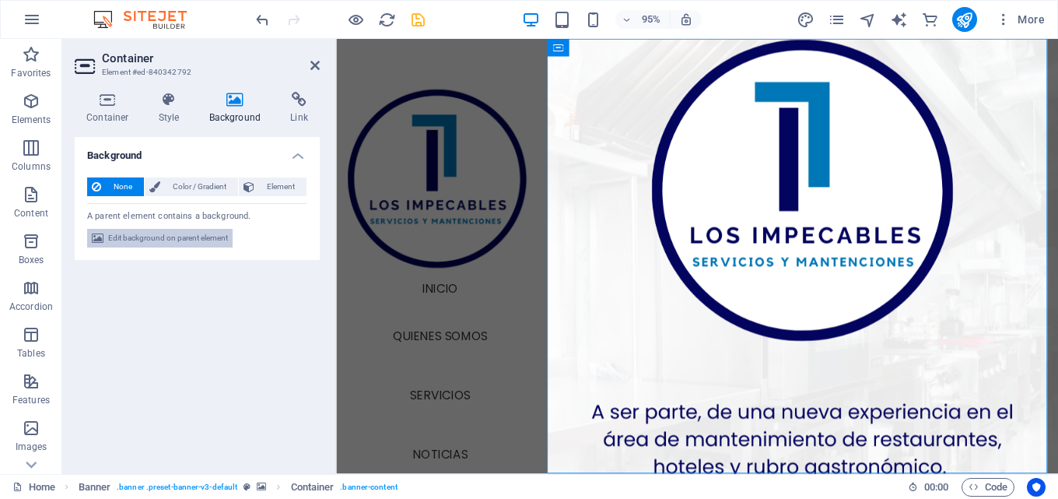
click at [187, 240] on span "Edit background on parent element" at bounding box center [168, 238] width 120 height 19
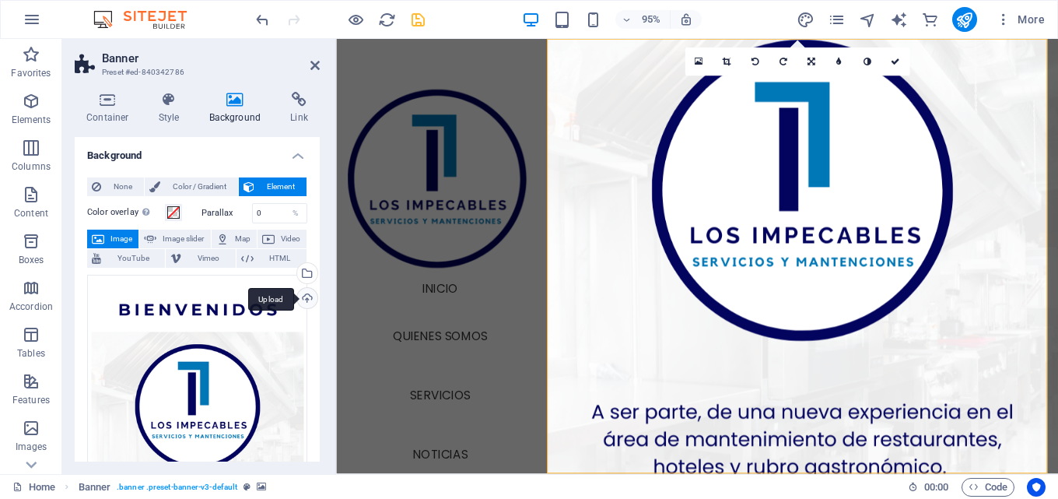
click at [301, 300] on div "Upload" at bounding box center [305, 299] width 23 height 23
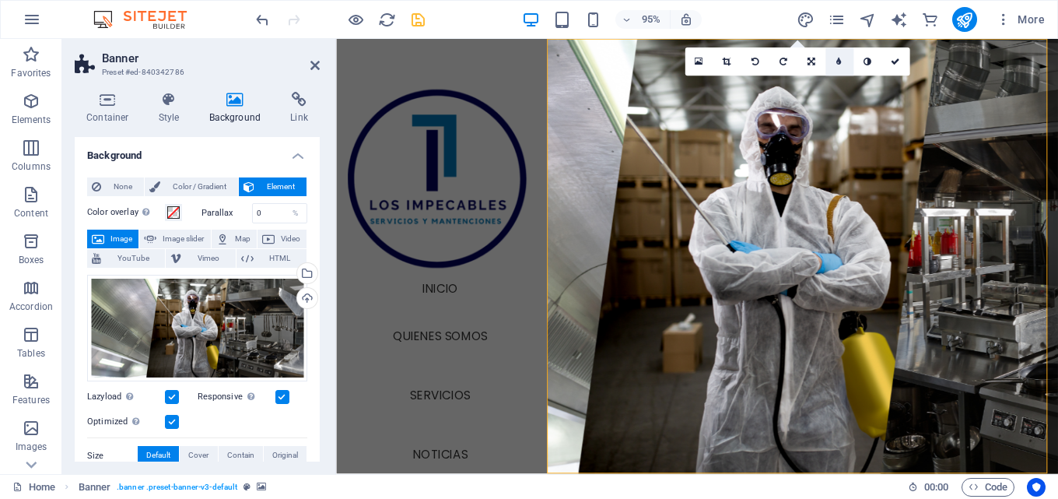
click at [833, 58] on link at bounding box center [839, 61] width 28 height 28
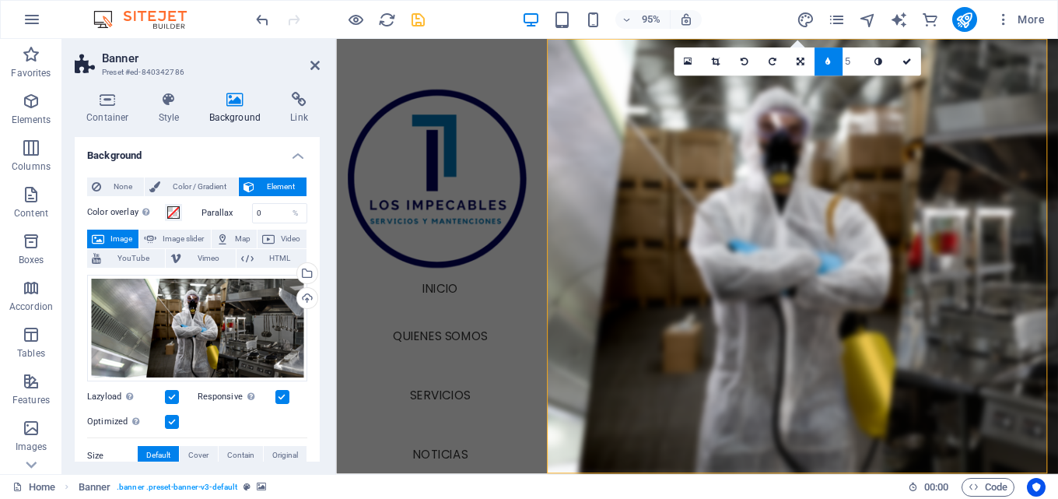
type input "4"
type input "5"
drag, startPoint x: 907, startPoint y: 59, endPoint x: 837, endPoint y: 27, distance: 76.3
click at [907, 59] on icon at bounding box center [906, 62] width 9 height 9
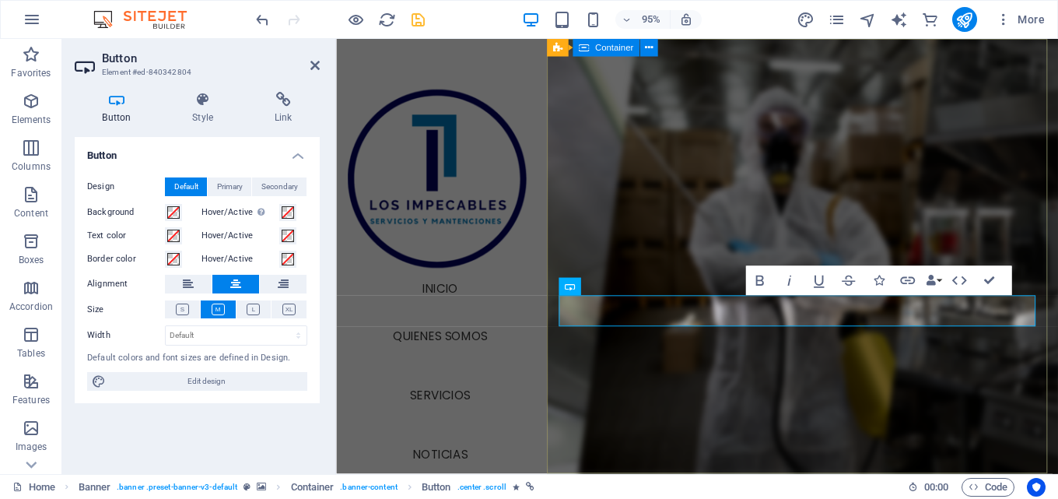
drag, startPoint x: 882, startPoint y: 422, endPoint x: 1132, endPoint y: 398, distance: 251.6
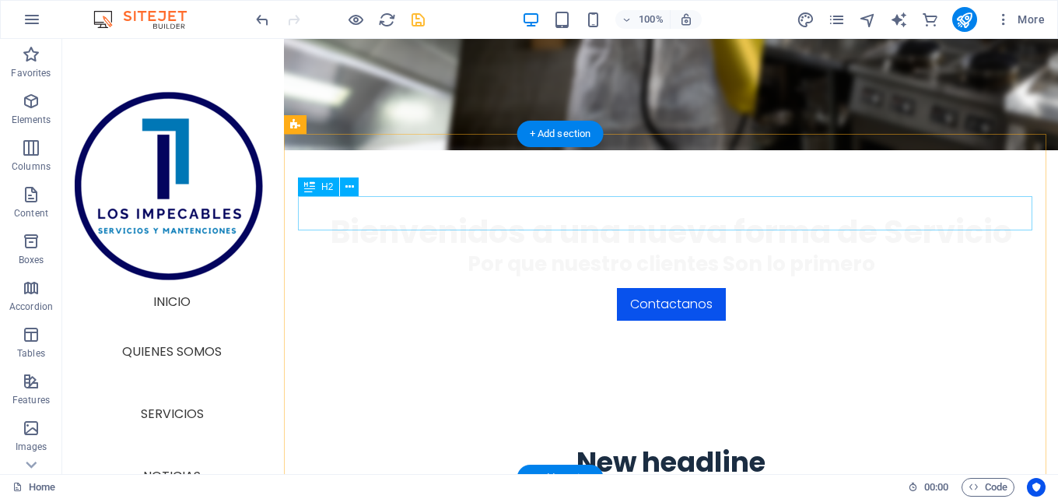
scroll to position [311, 0]
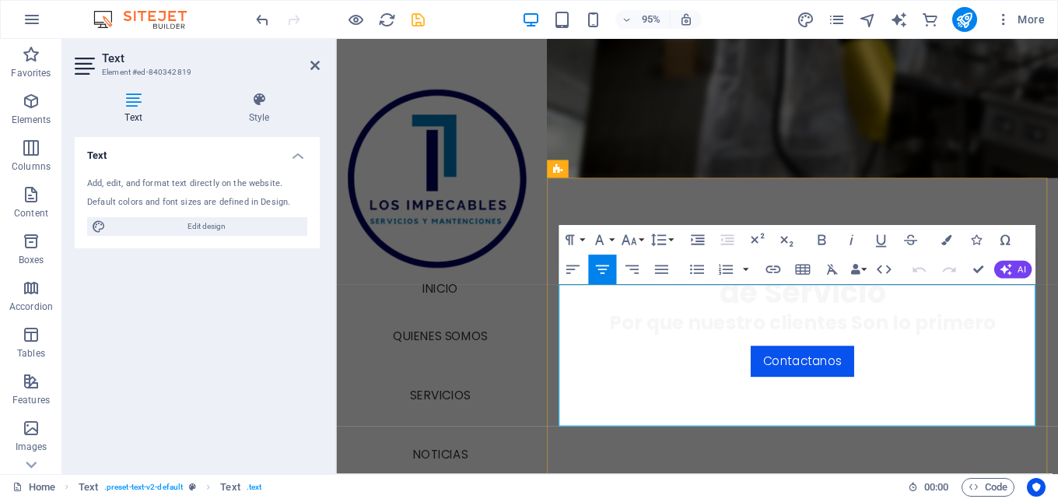
drag, startPoint x: 584, startPoint y: 306, endPoint x: 1070, endPoint y: 437, distance: 502.9
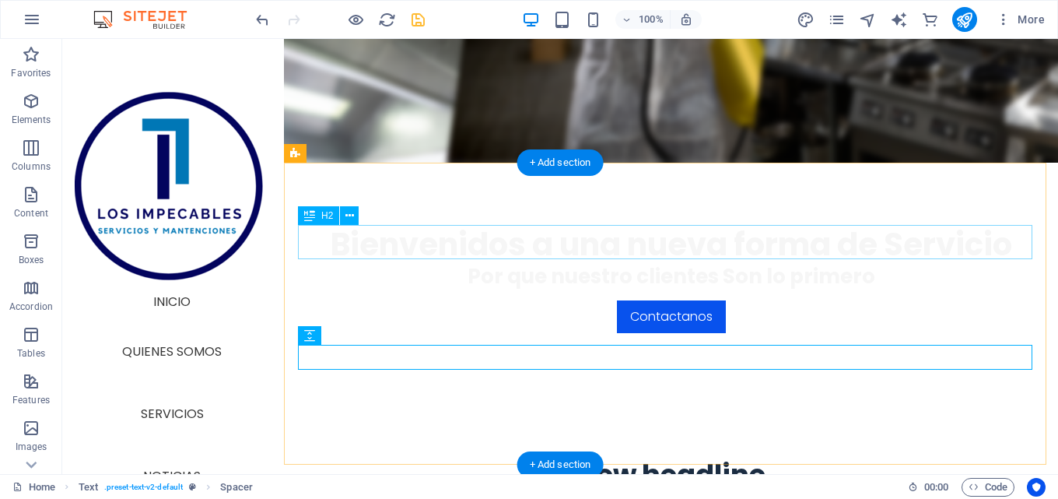
click at [642, 458] on div "New headline" at bounding box center [671, 475] width 735 height 34
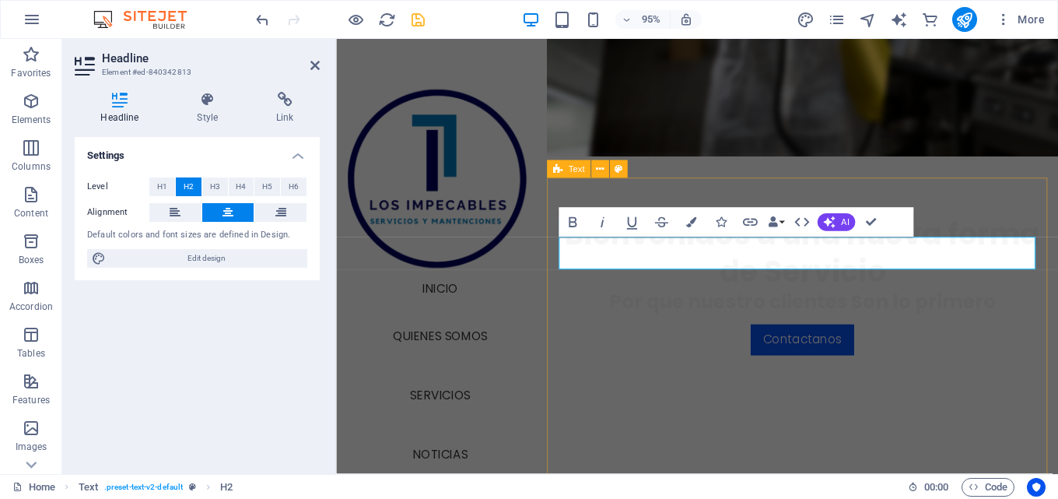
scroll to position [289, 0]
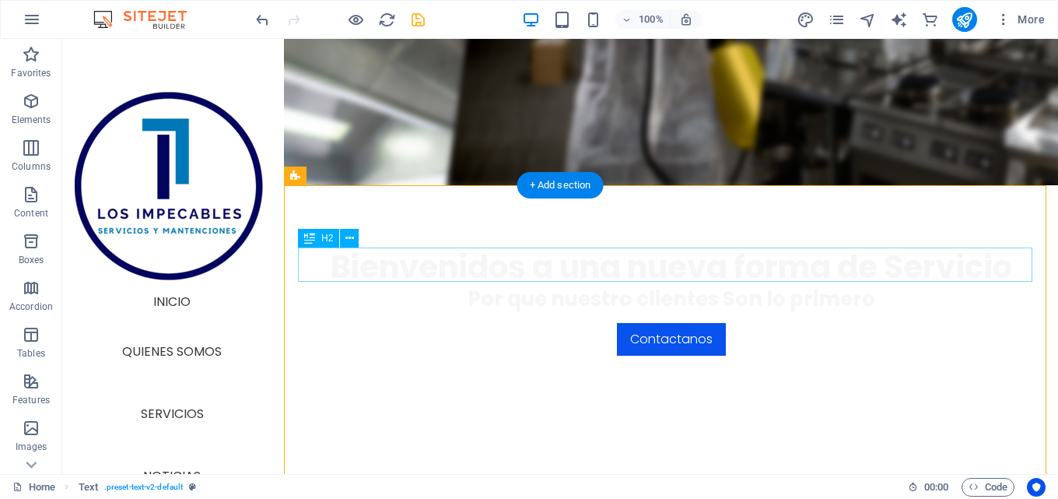
click at [832, 480] on div "¿Por qué confiar en nosotro?" at bounding box center [671, 497] width 735 height 34
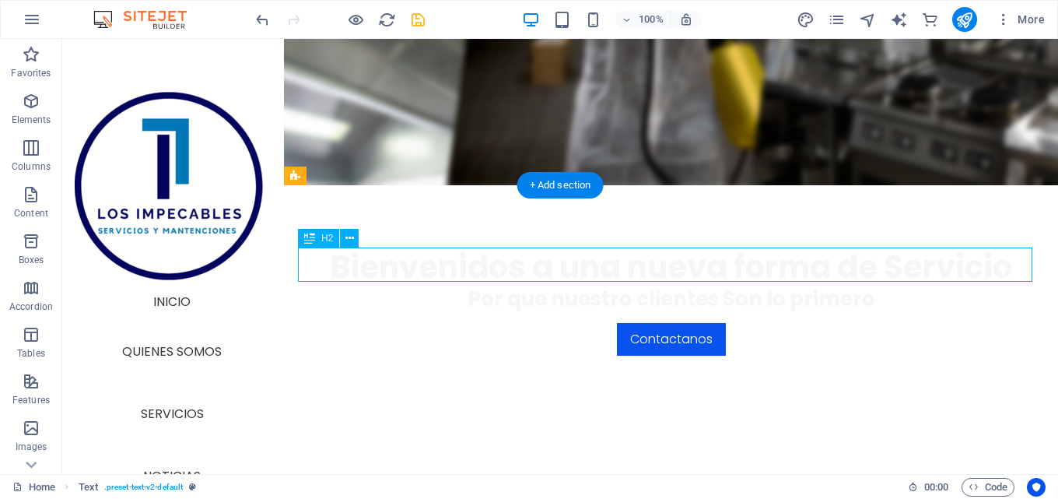
drag, startPoint x: 832, startPoint y: 261, endPoint x: 587, endPoint y: 273, distance: 245.4
click at [833, 480] on div "¿Por qué confiar en nosotro?" at bounding box center [671, 497] width 735 height 34
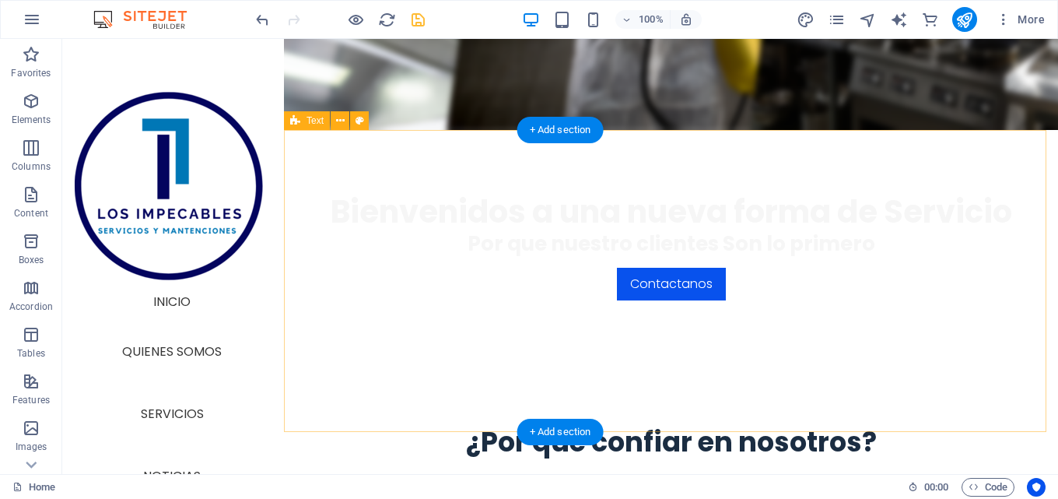
scroll to position [422, 0]
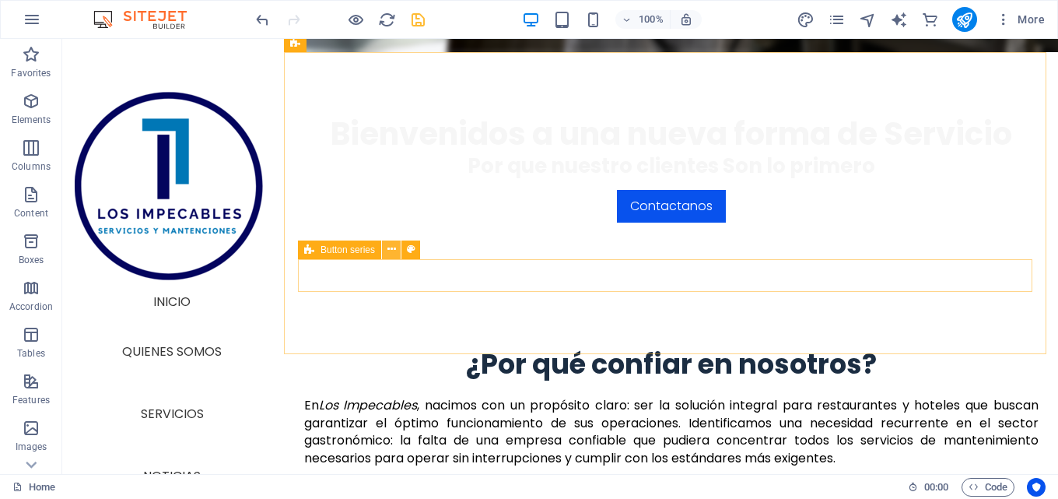
click at [393, 254] on icon at bounding box center [392, 249] width 9 height 16
click at [393, 251] on icon at bounding box center [392, 249] width 9 height 16
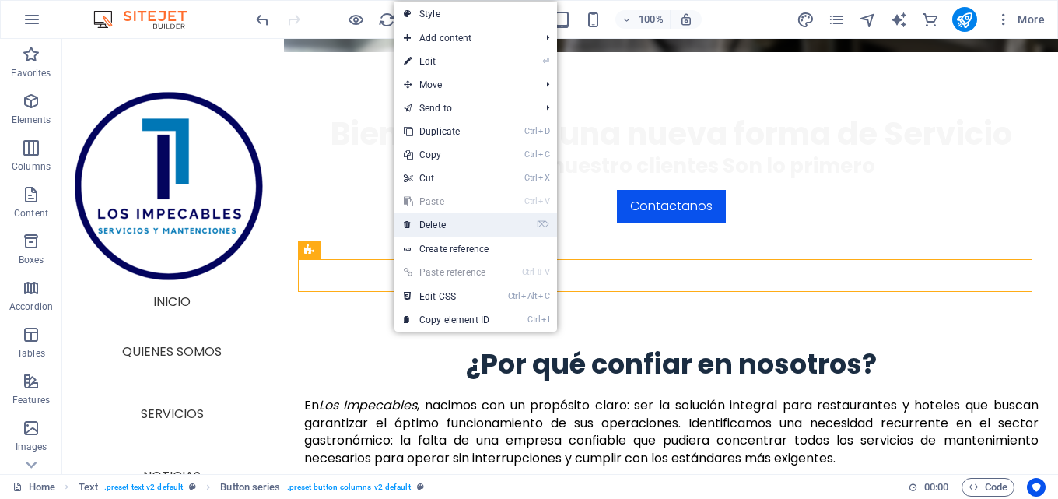
click at [435, 223] on link "⌦ Delete" at bounding box center [447, 224] width 104 height 23
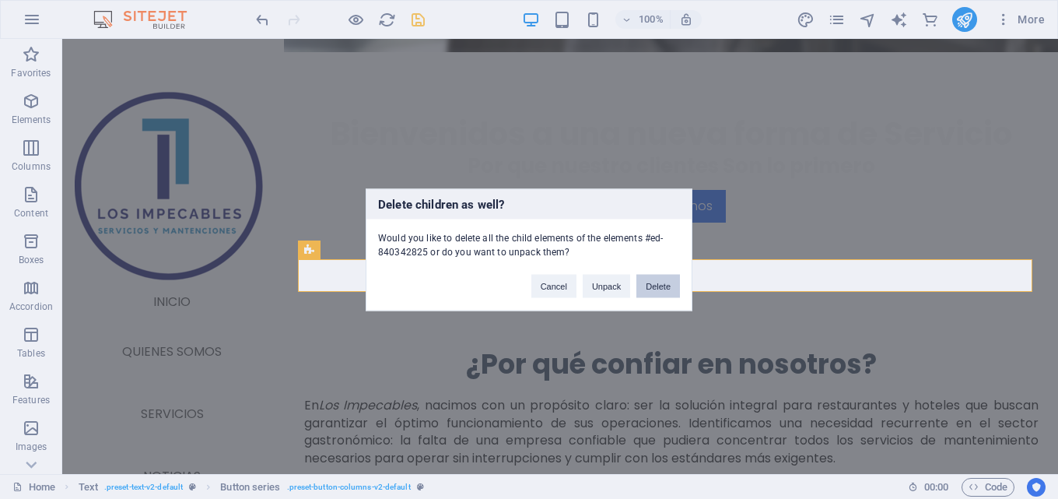
click at [648, 287] on button "Delete" at bounding box center [659, 285] width 44 height 23
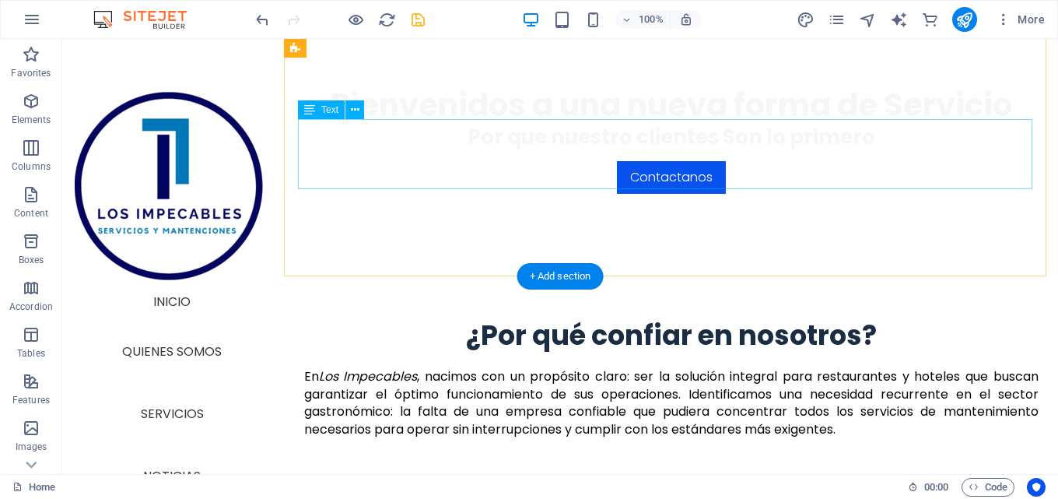
scroll to position [467, 0]
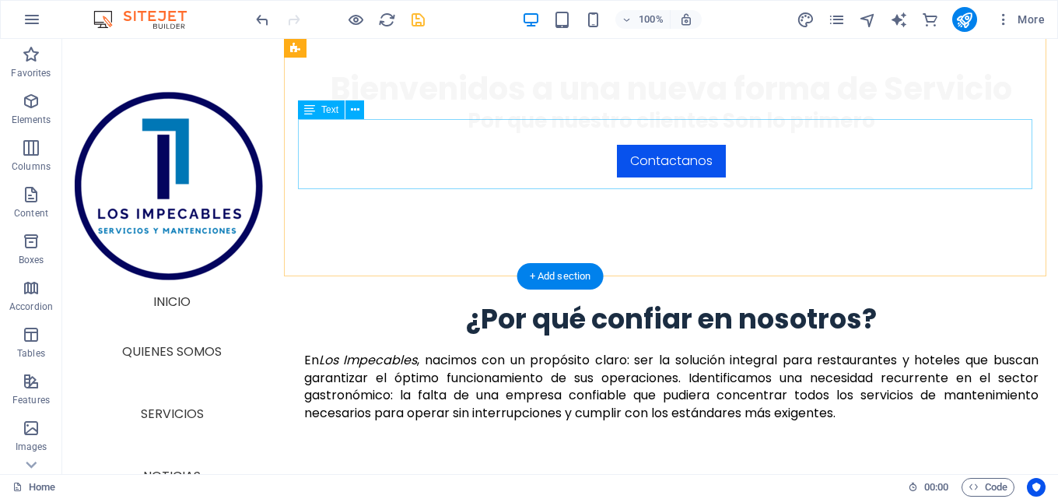
click at [654, 352] on div "En Los Impecables , nacimos con un propósito claro: ser la solución integral pa…" at bounding box center [671, 387] width 735 height 70
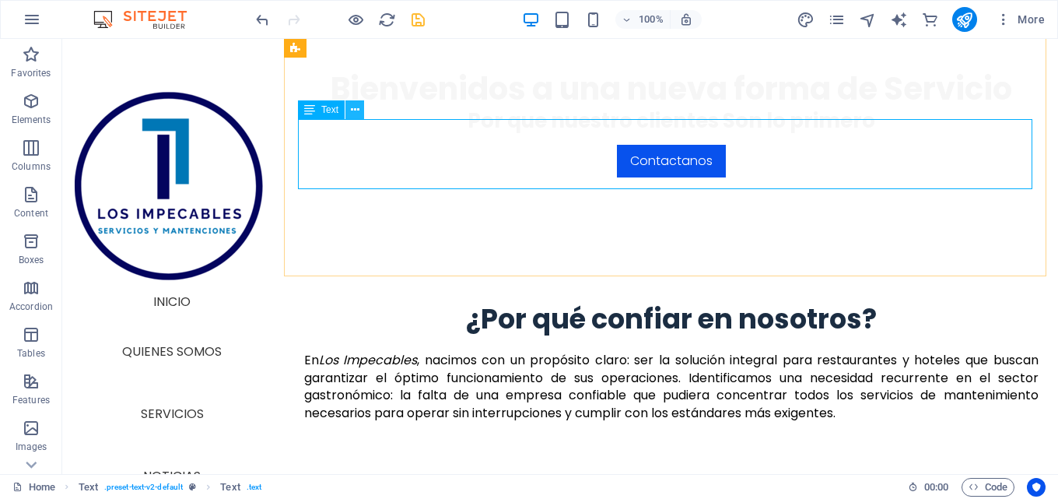
click at [355, 114] on icon at bounding box center [355, 110] width 9 height 16
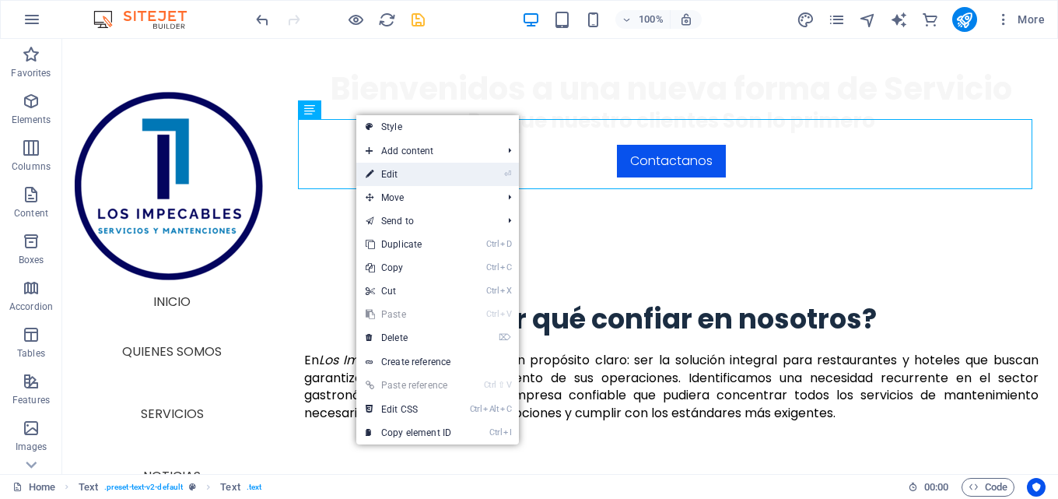
click at [382, 168] on link "⏎ Edit" at bounding box center [408, 174] width 104 height 23
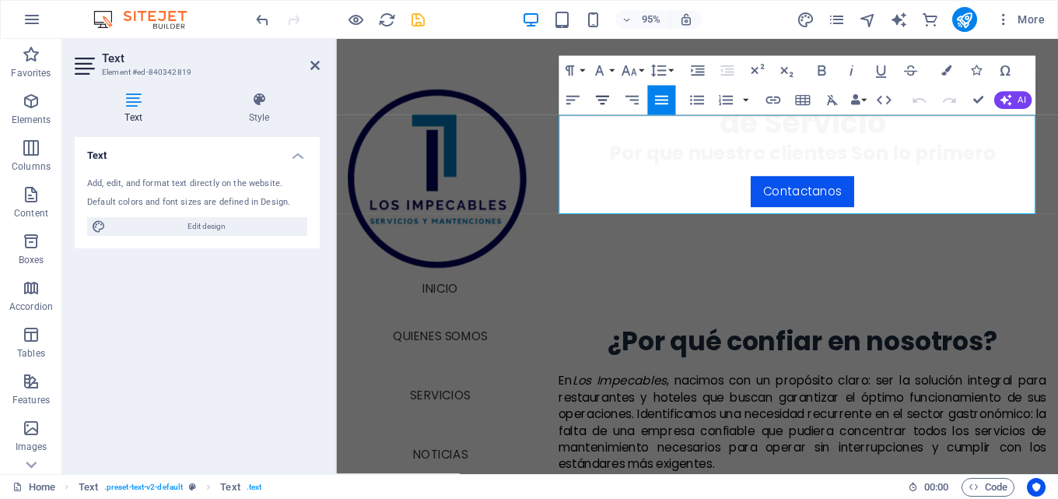
click at [610, 102] on icon "button" at bounding box center [603, 100] width 18 height 18
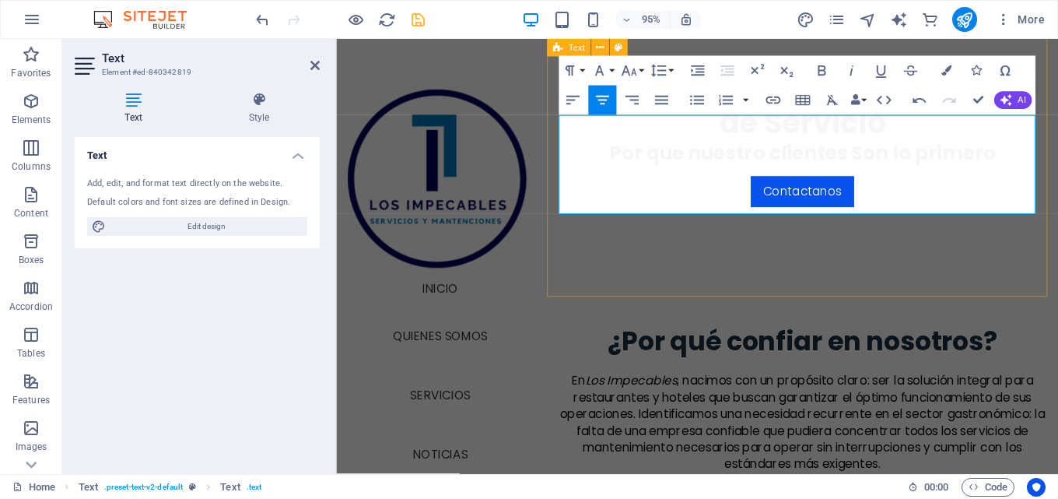
click at [659, 279] on div "¿Por qué confiar en nosotros? En Los Impecables , nacimos con un propósito clar…" at bounding box center [827, 430] width 538 height 303
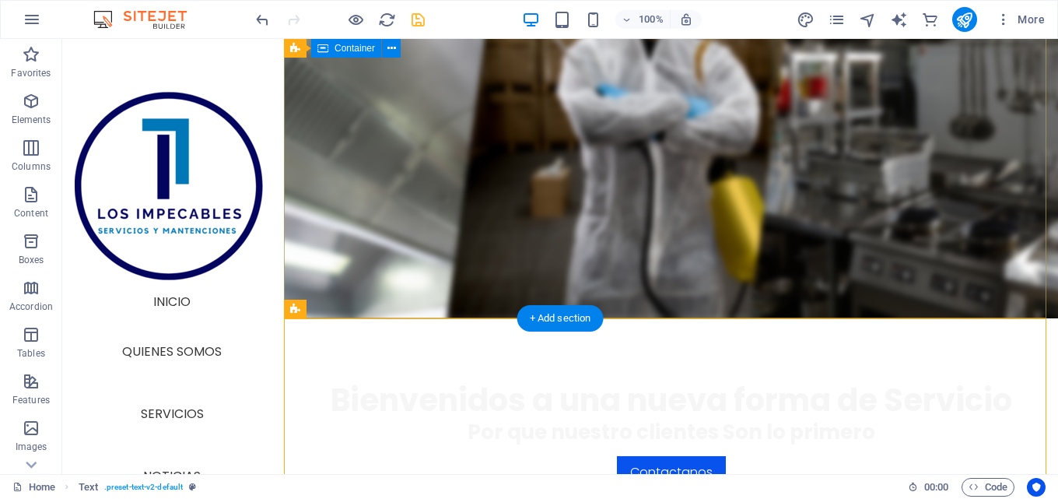
scroll to position [0, 0]
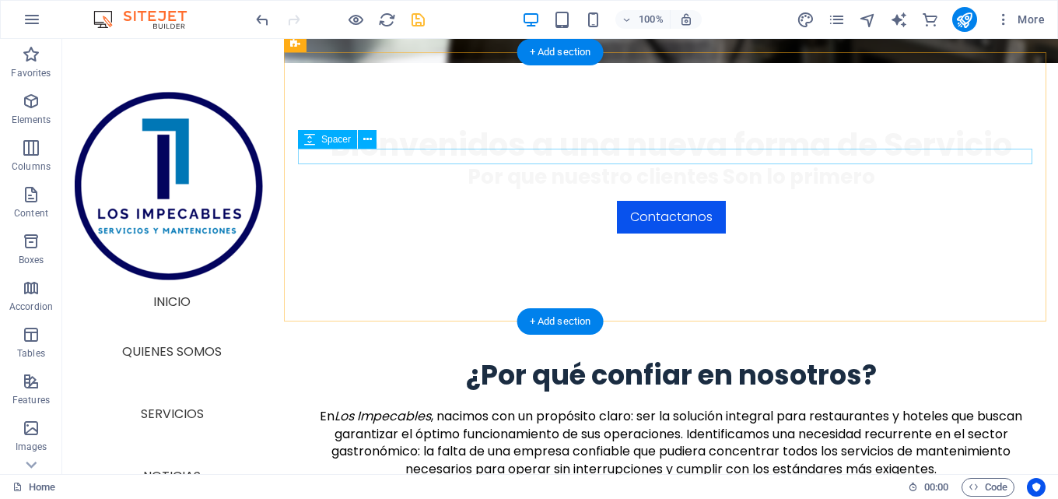
scroll to position [389, 0]
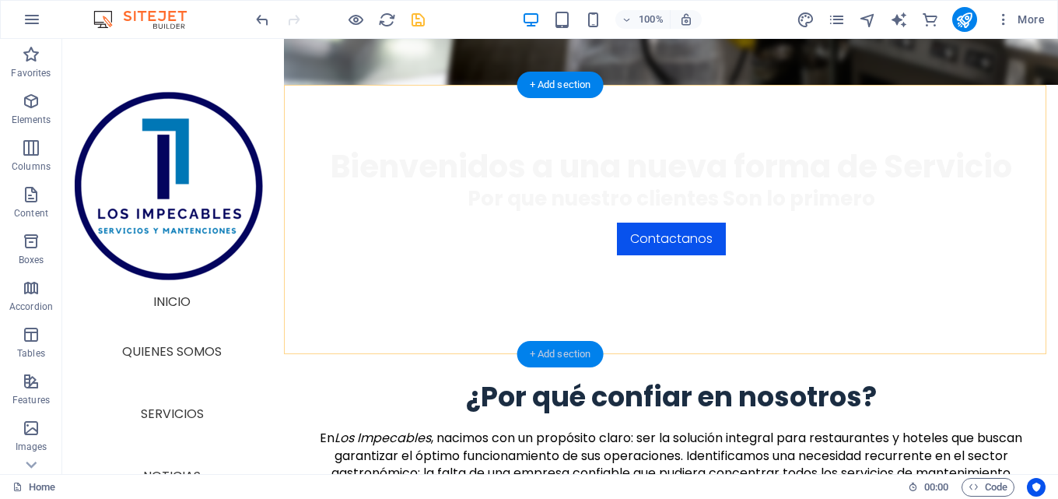
click at [535, 349] on div "+ Add section" at bounding box center [560, 354] width 86 height 26
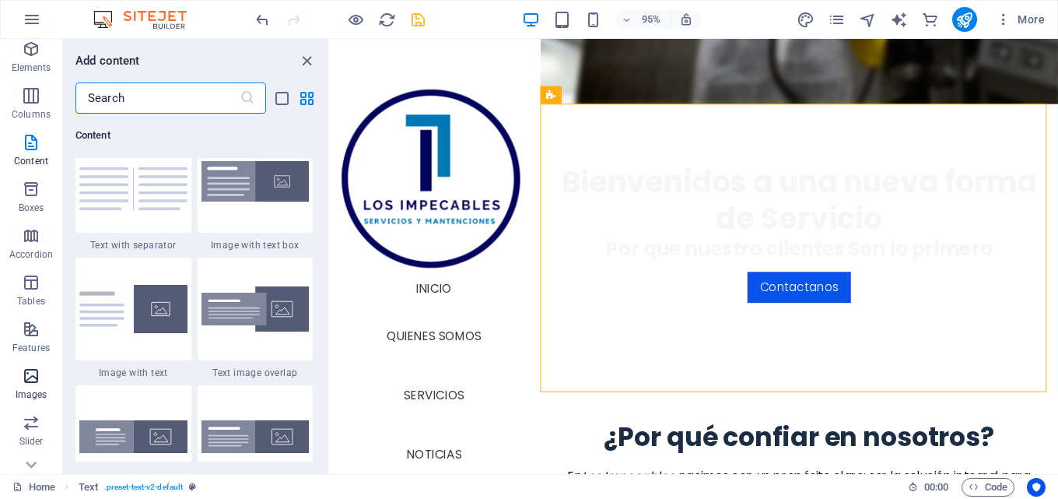
scroll to position [78, 0]
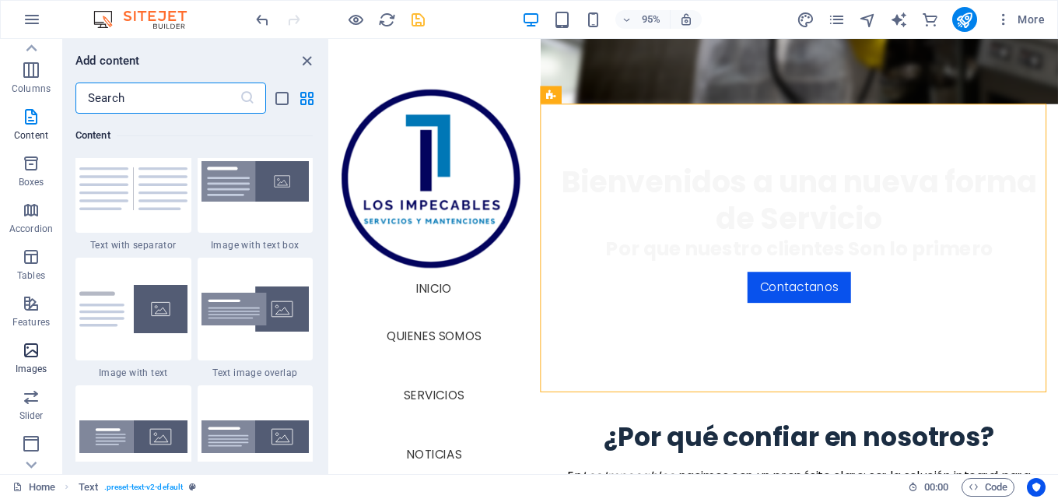
click at [30, 351] on icon "button" at bounding box center [31, 350] width 19 height 19
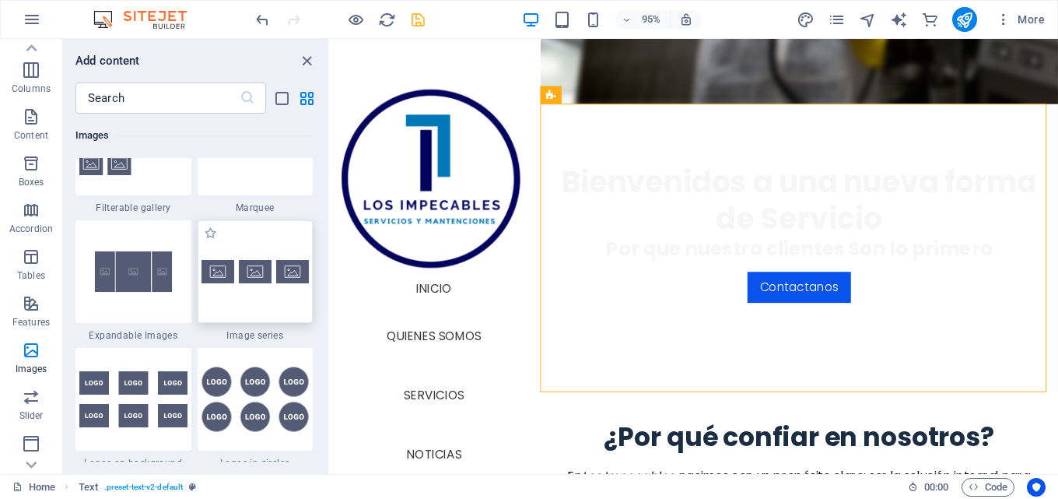
scroll to position [8357, 0]
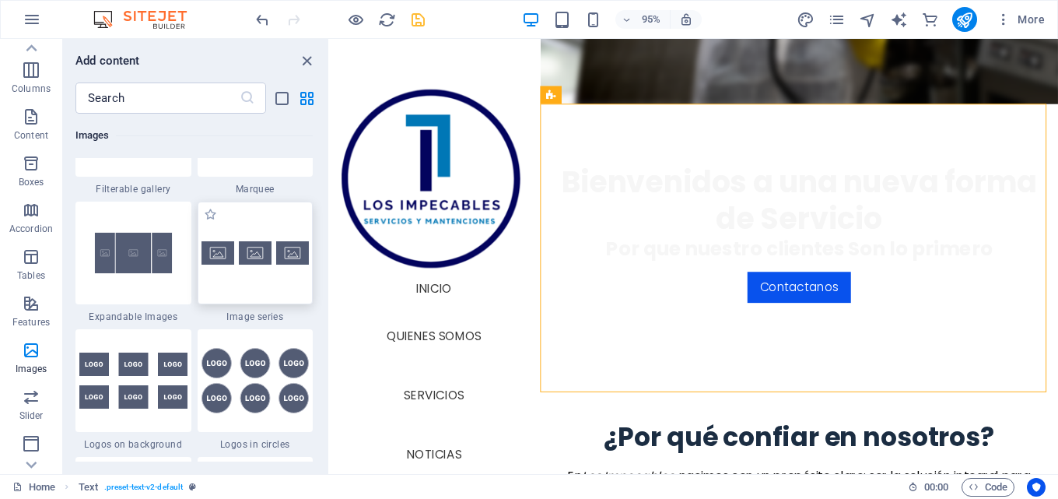
click at [242, 256] on img at bounding box center [256, 252] width 108 height 23
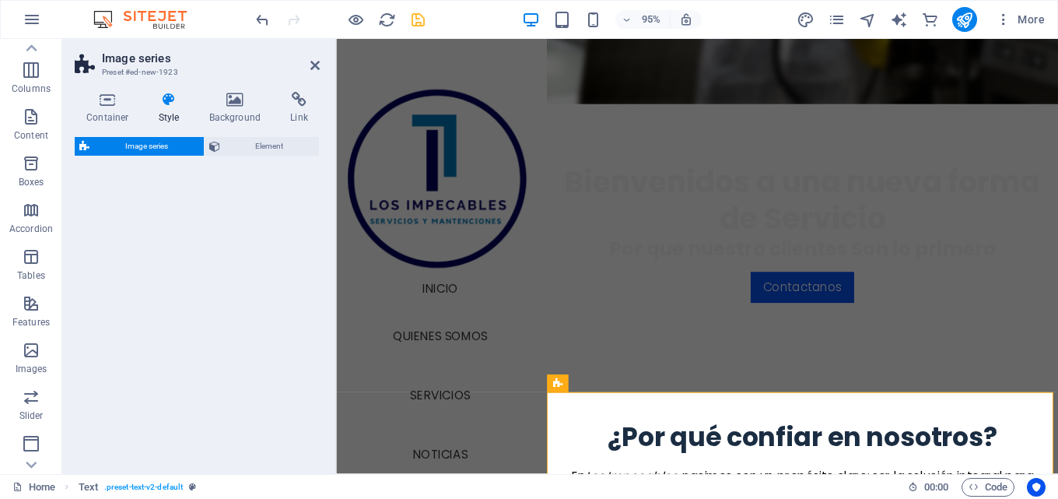
select select "rem"
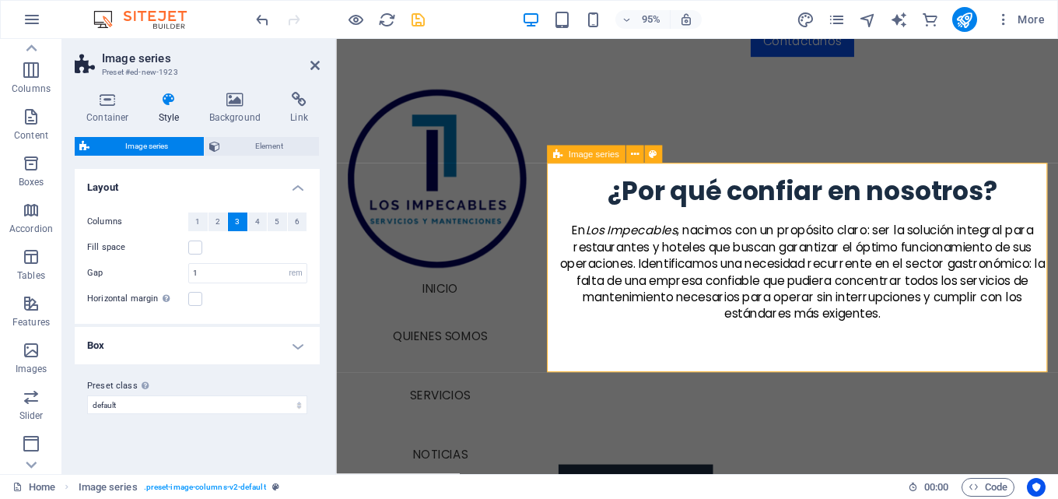
scroll to position [623, 0]
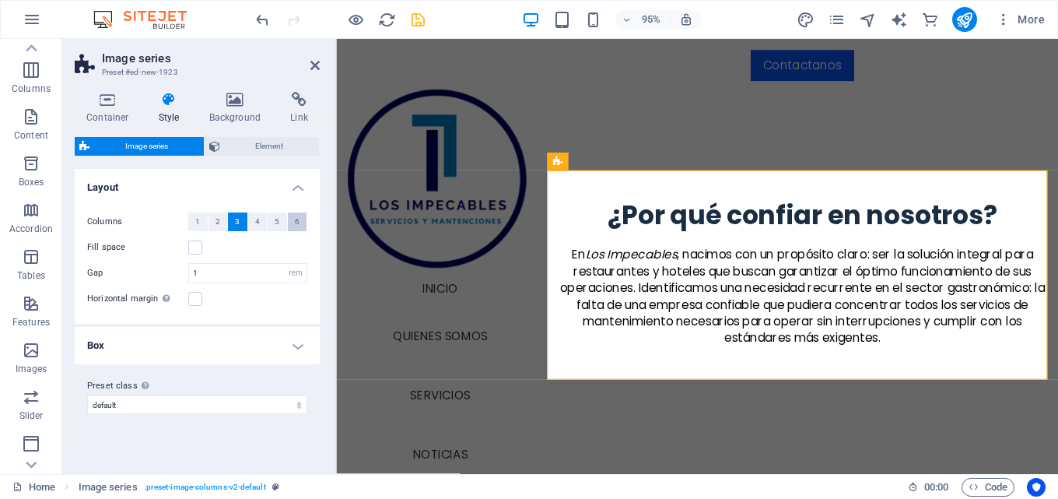
click at [295, 226] on span "6" at bounding box center [297, 221] width 5 height 19
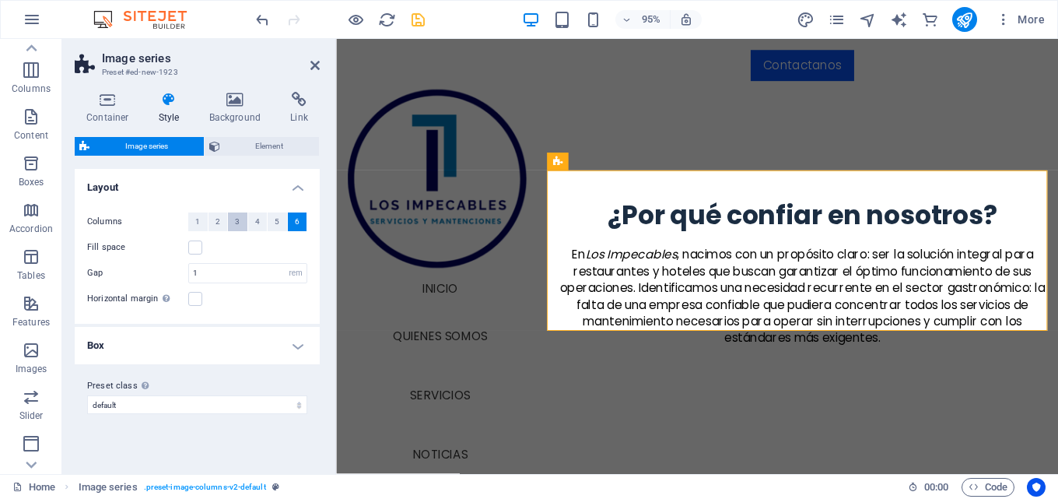
click at [233, 219] on button "3" at bounding box center [237, 221] width 19 height 19
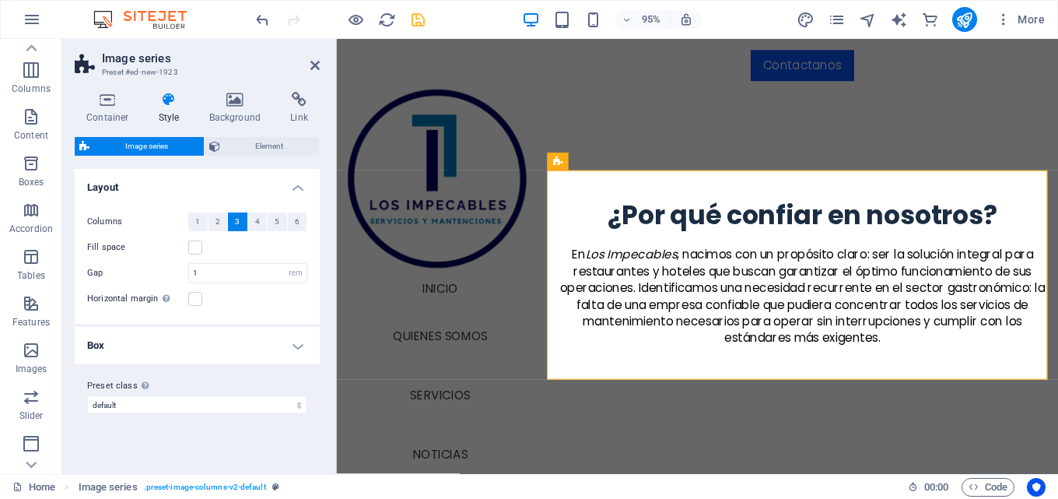
click at [307, 65] on header "Image series Preset #ed-new-1923" at bounding box center [197, 59] width 245 height 40
click at [312, 64] on icon at bounding box center [314, 65] width 9 height 12
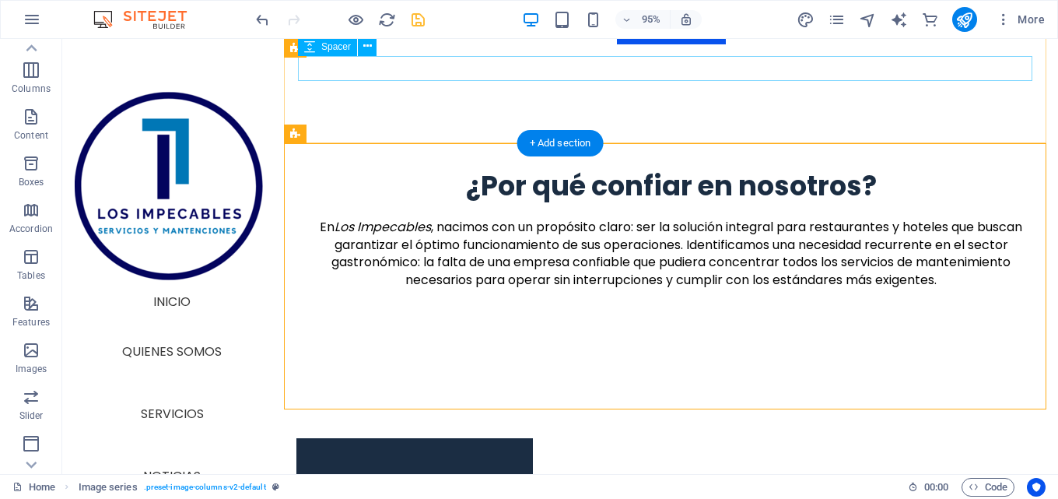
scroll to position [600, 0]
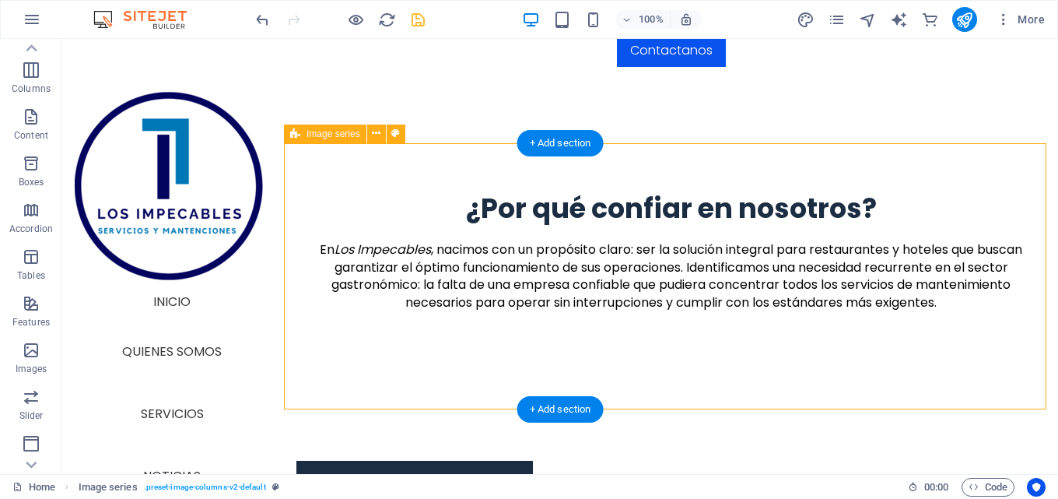
scroll to position [623, 0]
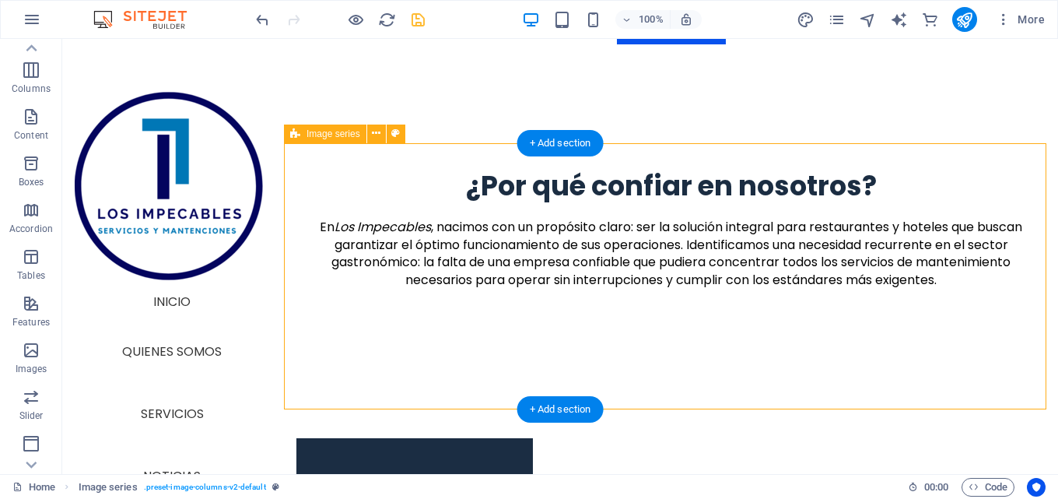
select select "rem"
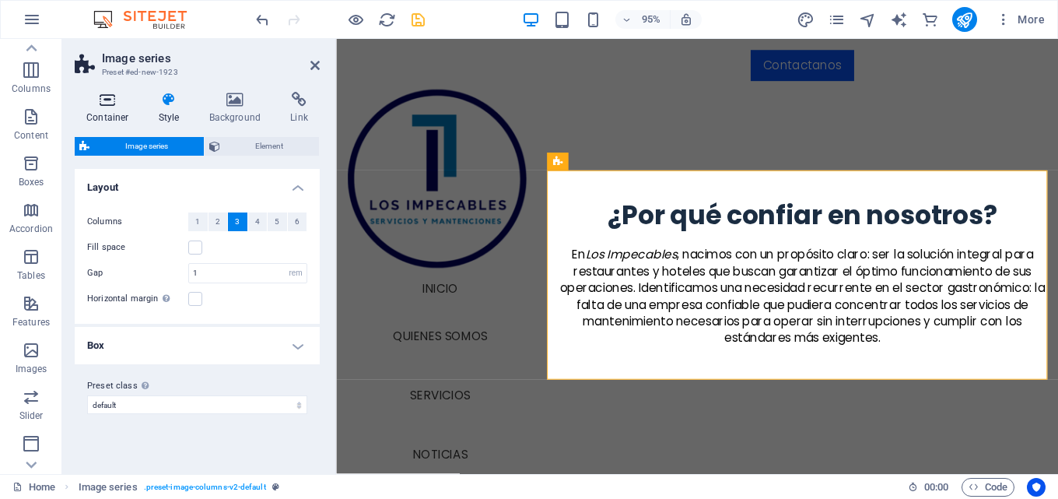
click at [118, 104] on icon at bounding box center [108, 100] width 66 height 16
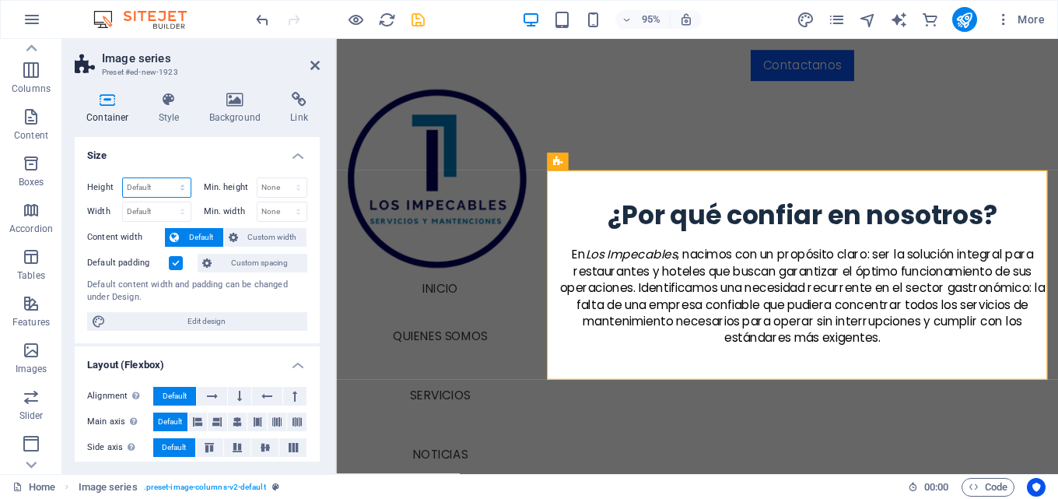
click at [165, 187] on select "Default px rem % vh vw" at bounding box center [157, 187] width 68 height 19
select select "px"
click at [167, 178] on select "Default px rem % vh vw" at bounding box center [157, 187] width 68 height 19
type input "299"
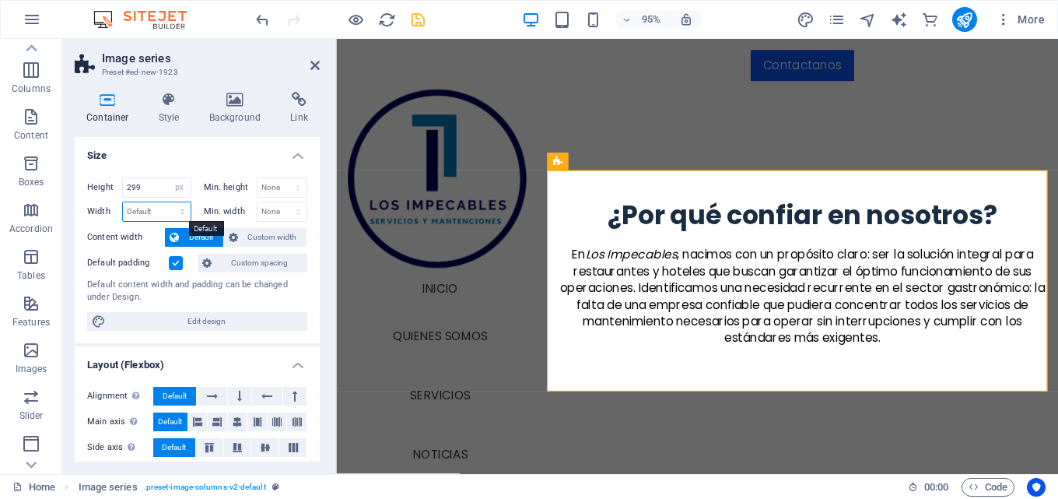
click at [167, 205] on select "Default px rem % em vh vw" at bounding box center [157, 211] width 68 height 19
select select "px"
click at [167, 202] on select "Default px rem % em vh vw" at bounding box center [157, 211] width 68 height 19
type input "677"
click at [143, 184] on input "299" at bounding box center [157, 187] width 68 height 19
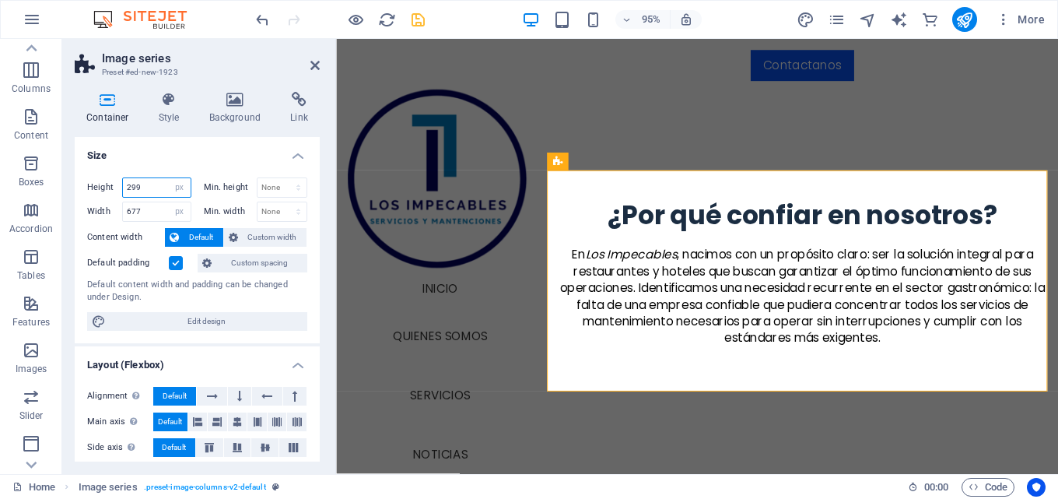
click at [143, 184] on input "299" at bounding box center [157, 187] width 68 height 19
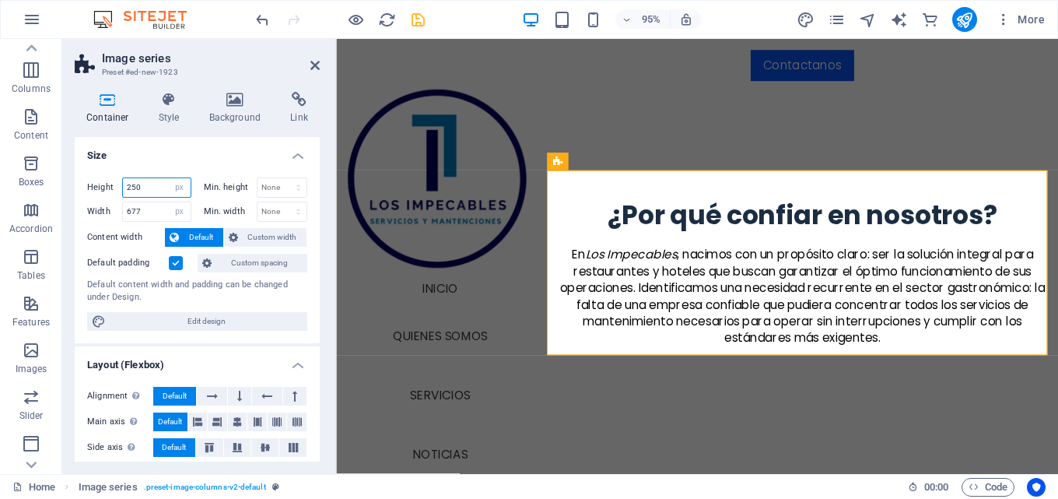
click at [144, 184] on input "250" at bounding box center [157, 187] width 68 height 19
type input "200"
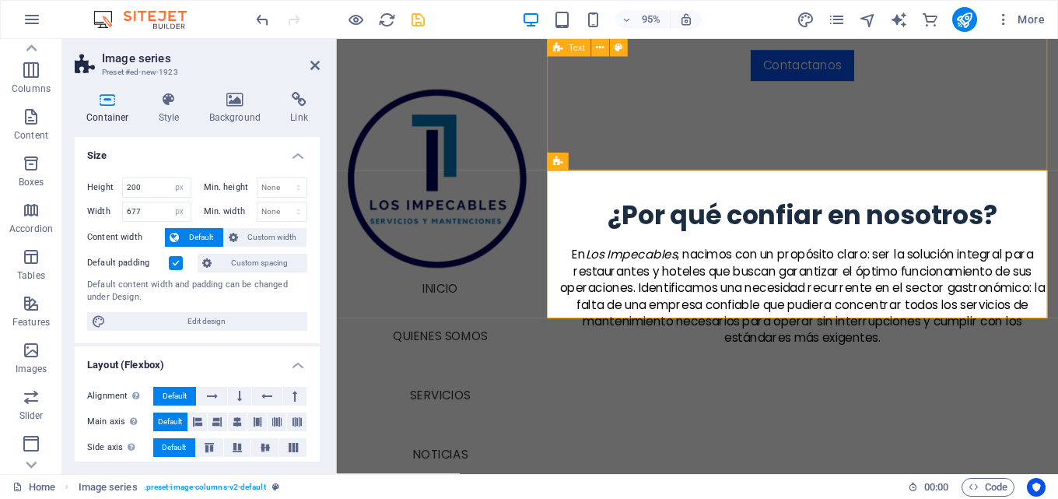
click at [801, 146] on div "¿Por qué confiar en nosotros? En Los Impecables , nacimos con un propósito clar…" at bounding box center [827, 297] width 538 height 303
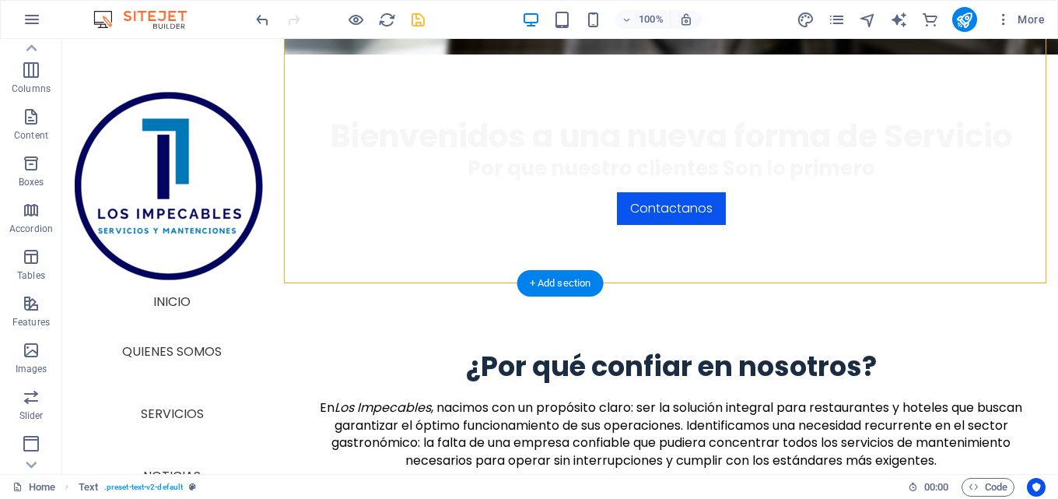
scroll to position [508, 0]
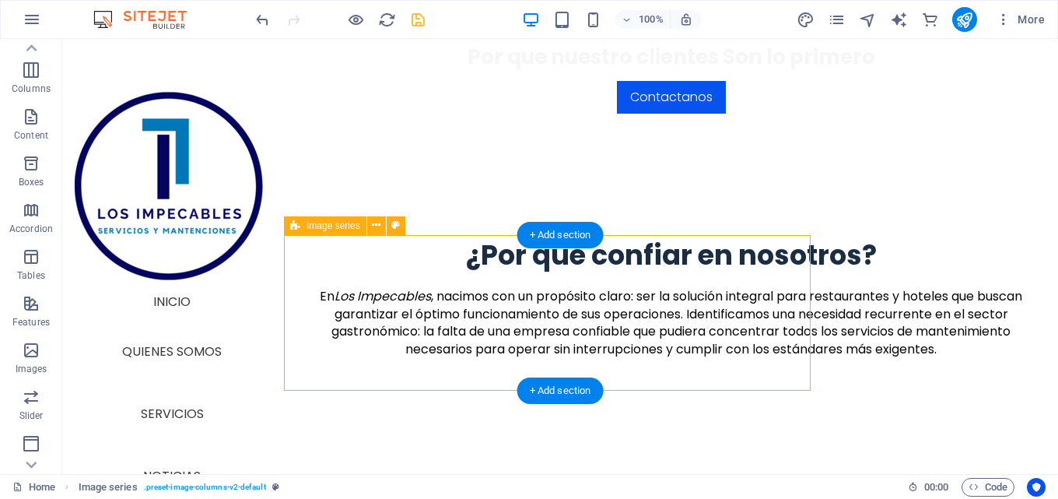
select select "px"
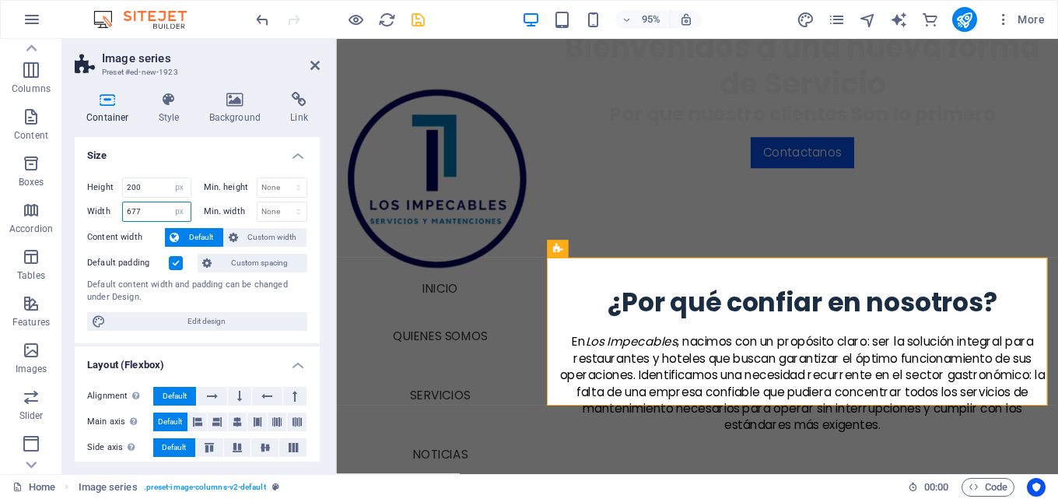
click at [145, 209] on input "677" at bounding box center [157, 211] width 68 height 19
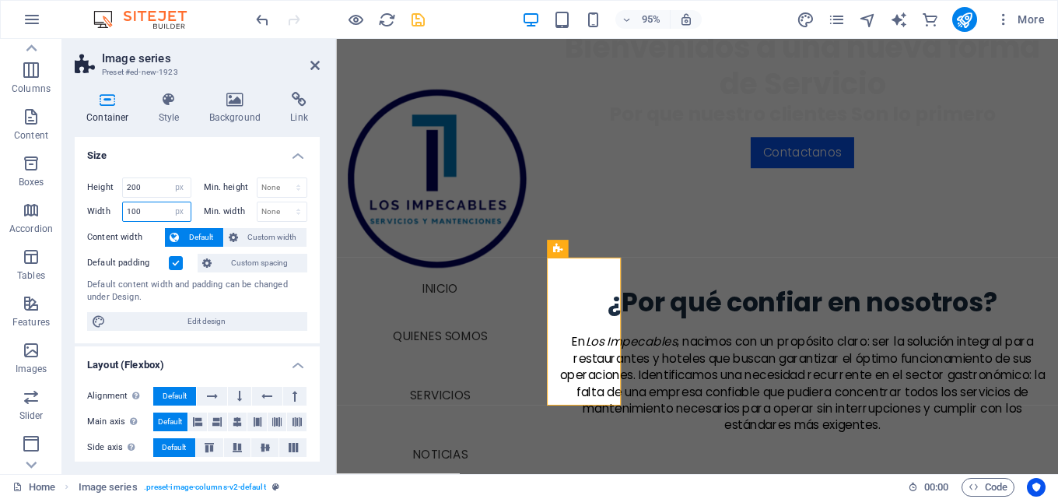
click at [147, 210] on input "100" at bounding box center [157, 211] width 68 height 19
type input "1000"
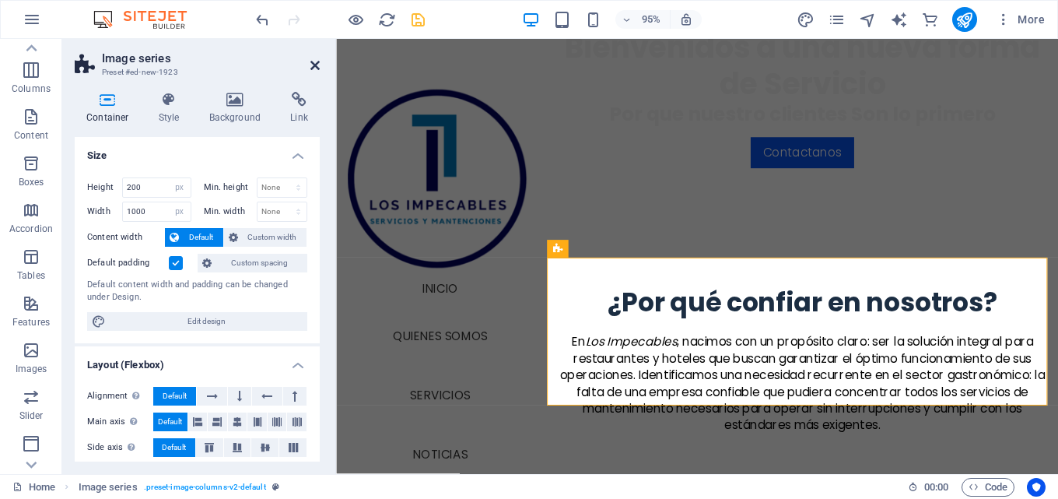
drag, startPoint x: 311, startPoint y: 62, endPoint x: 257, endPoint y: 33, distance: 61.6
click at [311, 62] on icon at bounding box center [314, 65] width 9 height 12
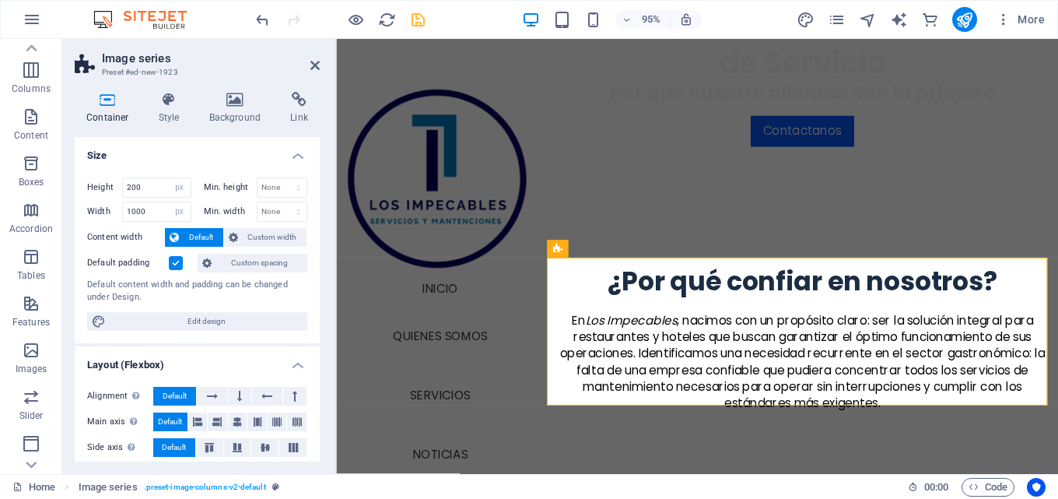
scroll to position [508, 0]
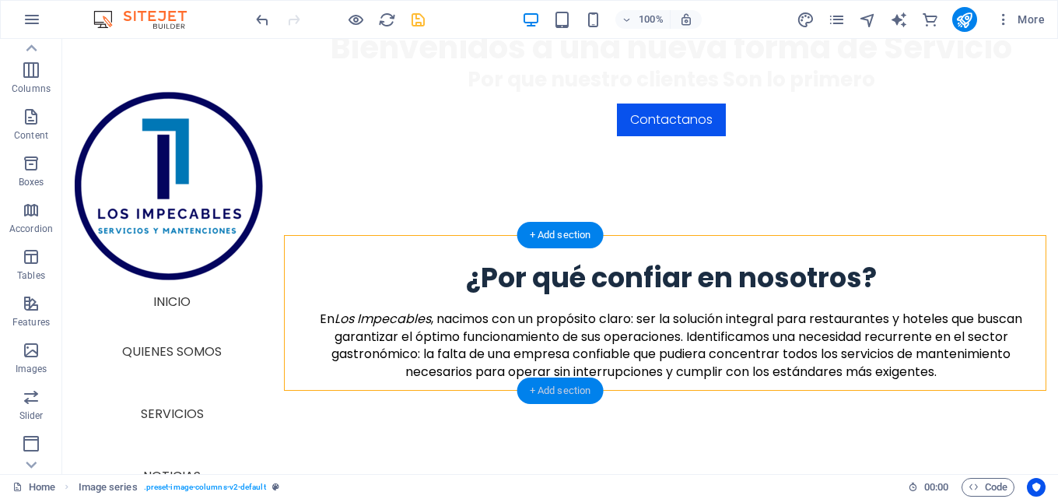
drag, startPoint x: 542, startPoint y: 381, endPoint x: 517, endPoint y: 407, distance: 36.3
click at [542, 381] on div "+ Add section" at bounding box center [560, 390] width 86 height 26
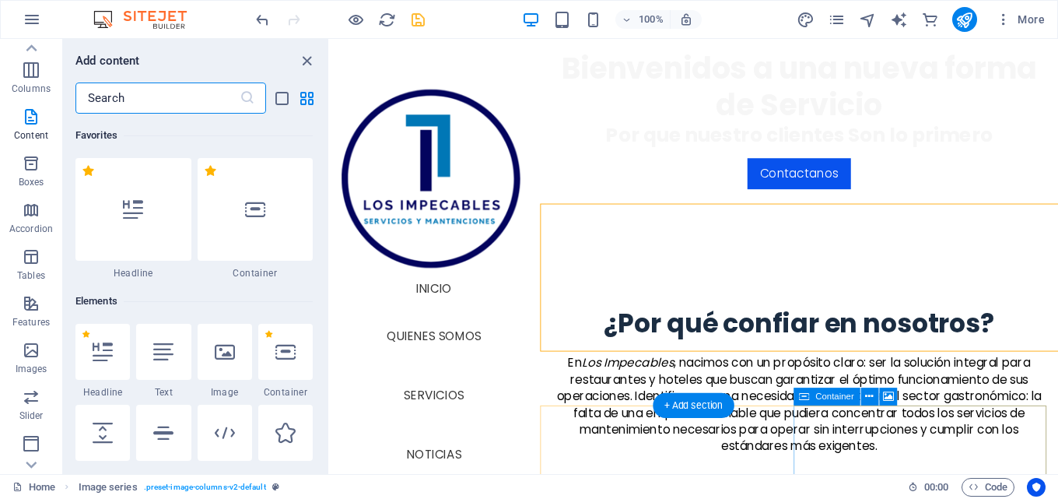
scroll to position [531, 0]
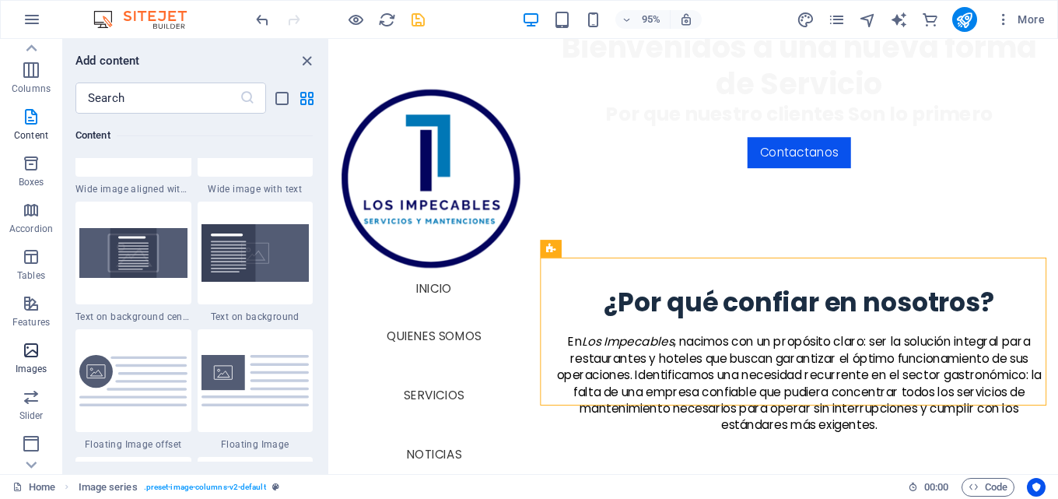
click at [26, 351] on icon "button" at bounding box center [31, 350] width 19 height 19
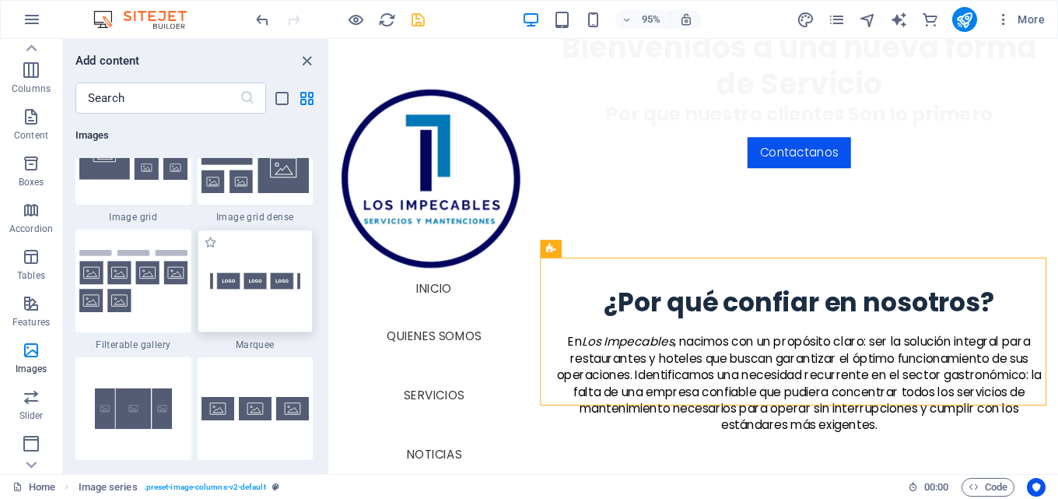
scroll to position [8279, 0]
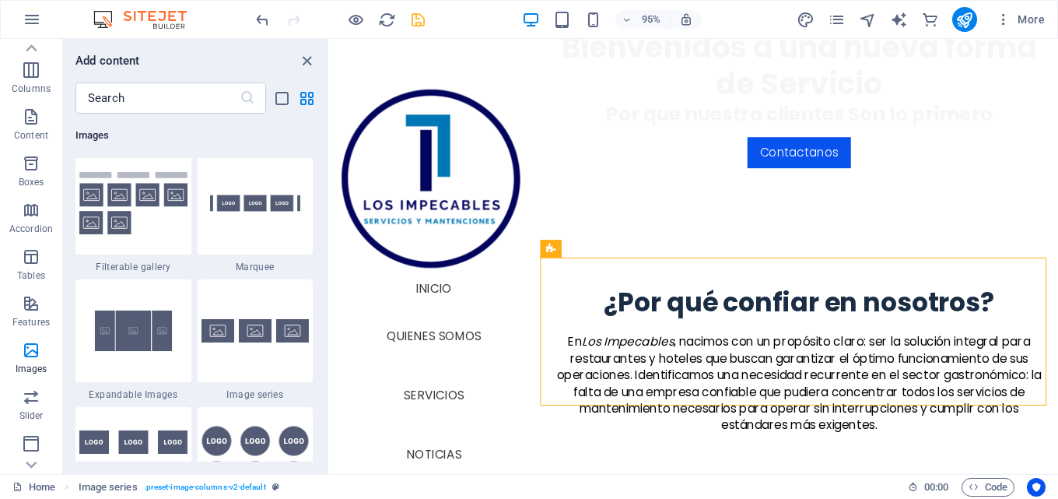
click at [227, 332] on img at bounding box center [256, 330] width 108 height 23
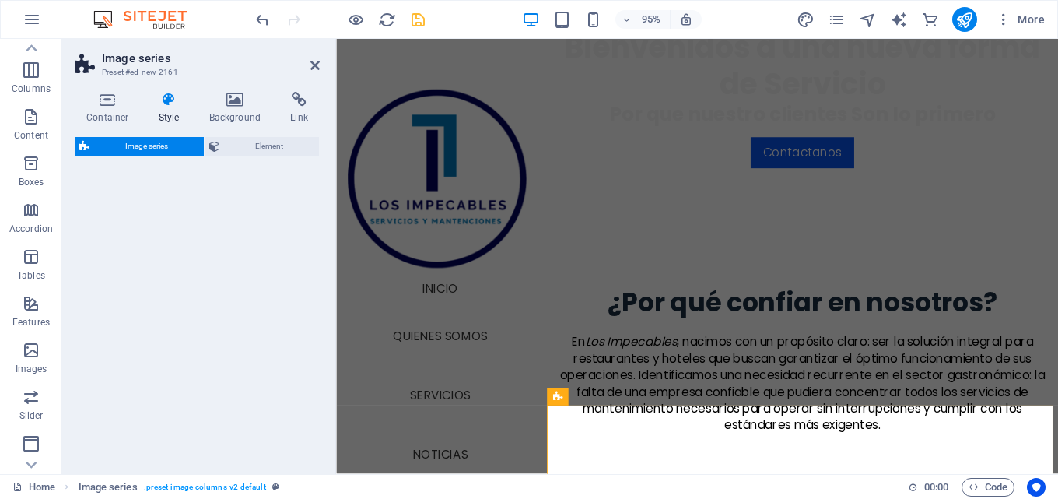
select select "rem"
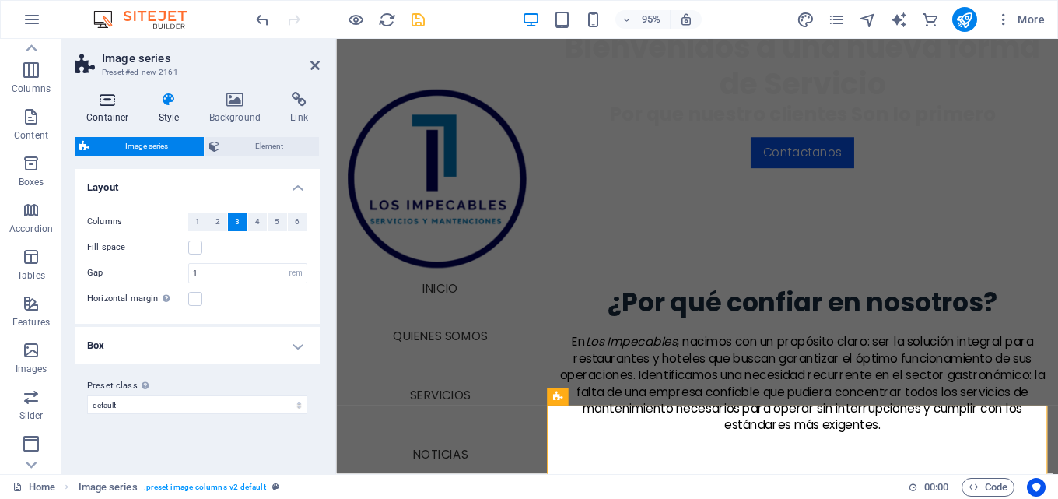
click at [117, 94] on icon at bounding box center [108, 100] width 66 height 16
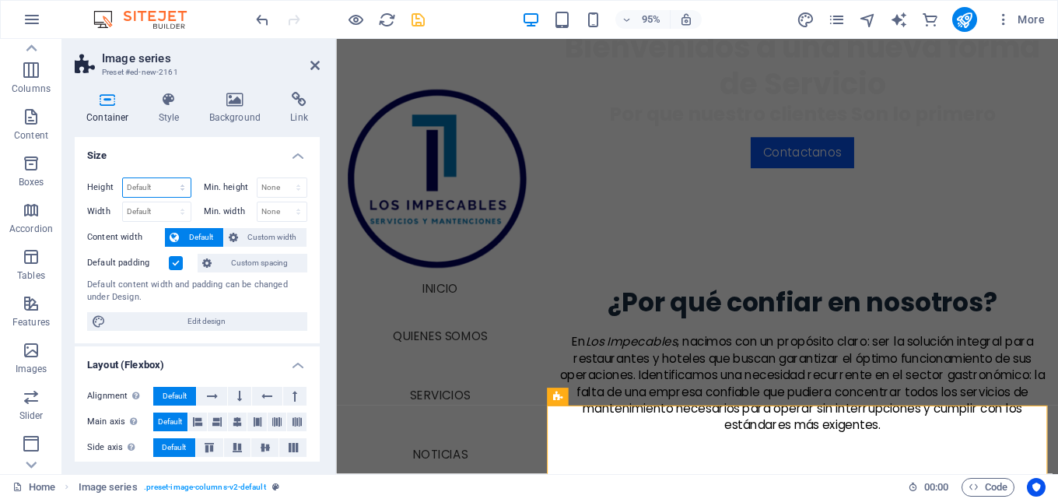
click at [147, 185] on select "Default px rem % vh vw" at bounding box center [157, 187] width 68 height 19
select select "px"
click at [167, 178] on select "Default px rem % vh vw" at bounding box center [157, 187] width 68 height 19
type input "299"
click at [157, 212] on select "Default px rem % em vh vw" at bounding box center [157, 211] width 68 height 19
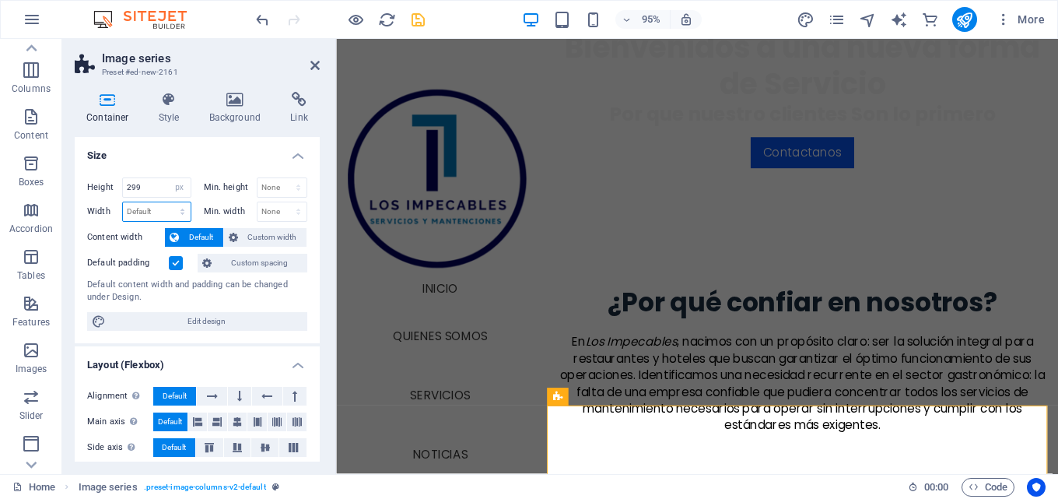
select select "px"
click at [167, 202] on select "Default px rem % em vh vw" at bounding box center [157, 211] width 68 height 19
type input "677"
click at [148, 188] on input "299" at bounding box center [157, 187] width 68 height 19
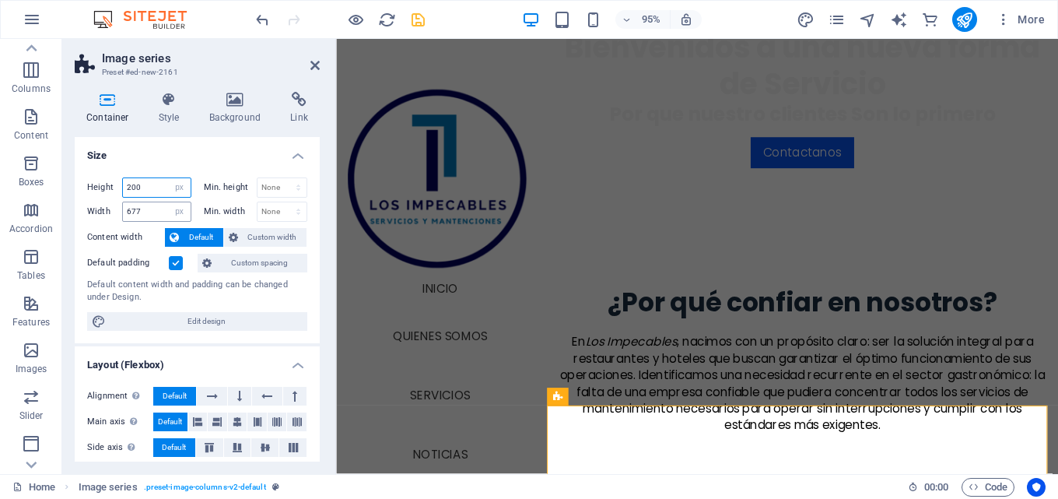
type input "200"
click at [135, 208] on input "677" at bounding box center [157, 211] width 68 height 19
type input "1000"
click at [315, 72] on link at bounding box center [314, 65] width 9 height 13
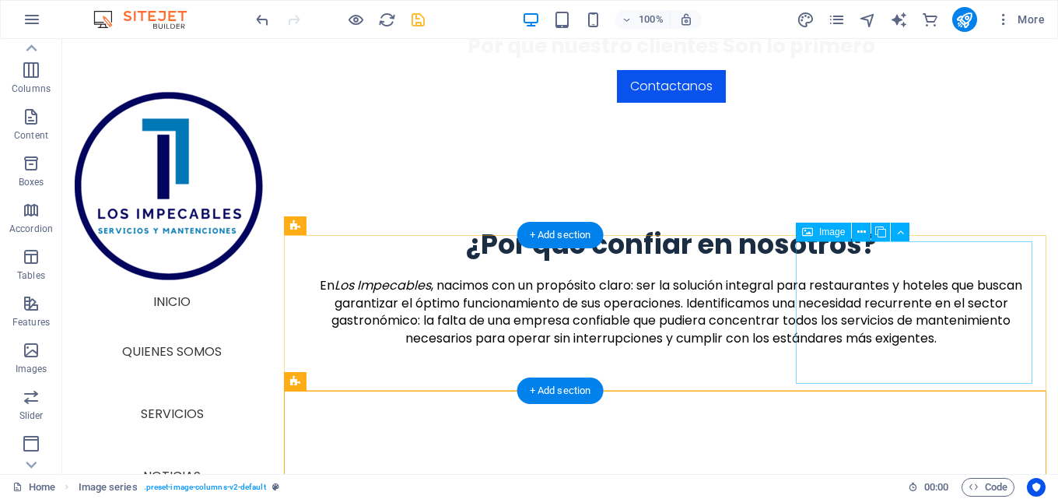
scroll to position [508, 0]
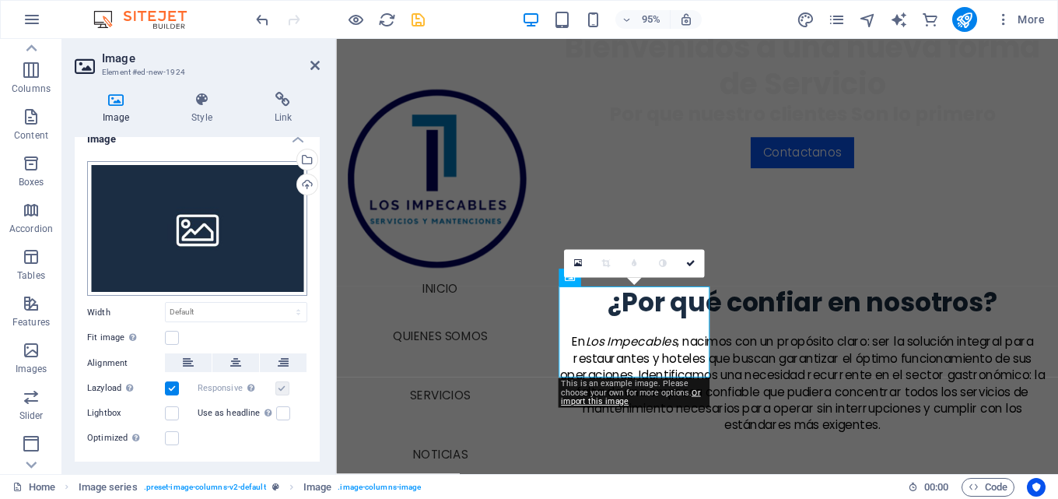
scroll to position [0, 0]
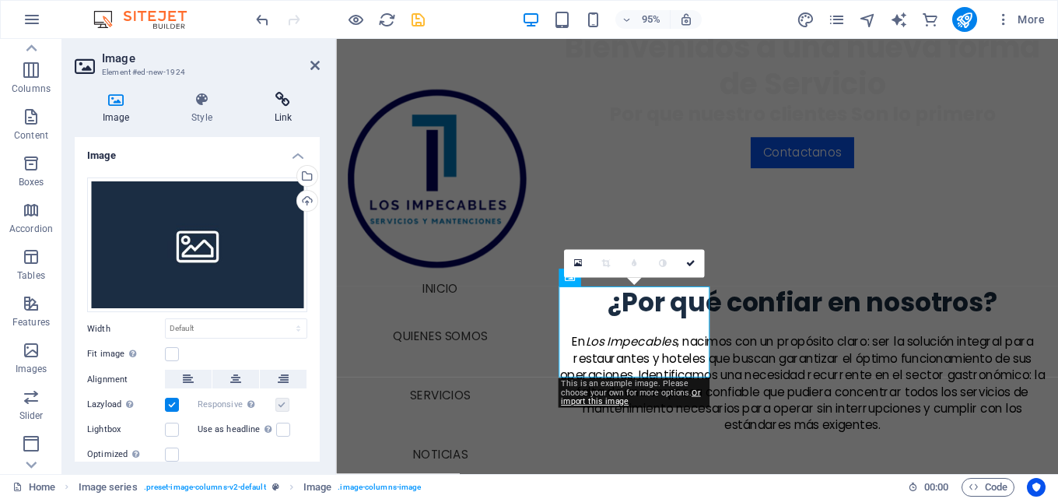
click at [293, 118] on h4 "Link" at bounding box center [283, 108] width 73 height 33
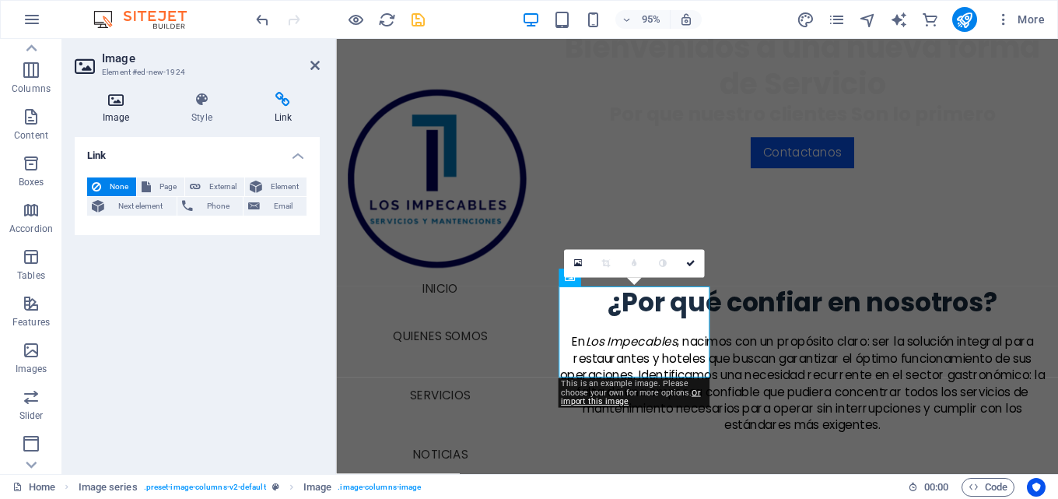
click at [105, 96] on icon at bounding box center [116, 100] width 82 height 16
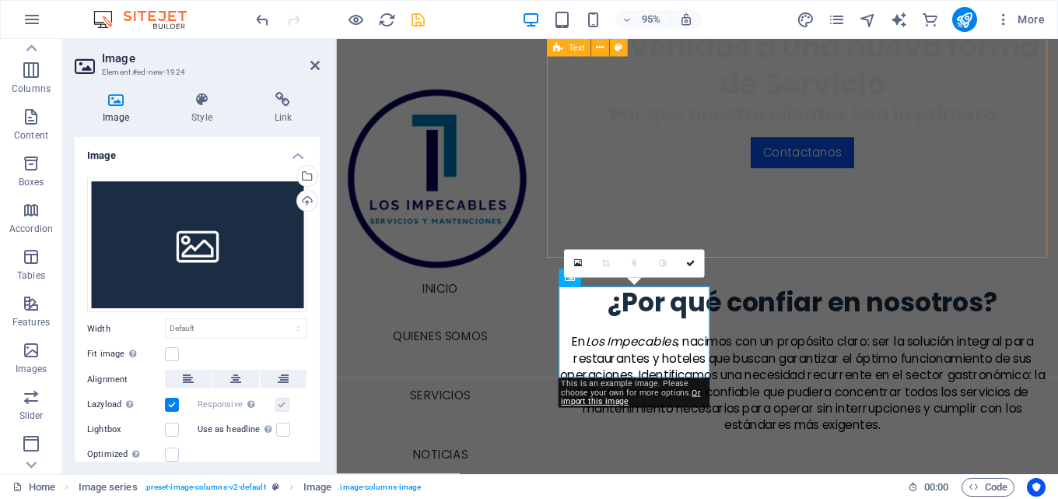
click at [833, 237] on div "¿Por qué confiar en nosotros? En Los Impecables , nacimos con un propósito clar…" at bounding box center [827, 388] width 538 height 303
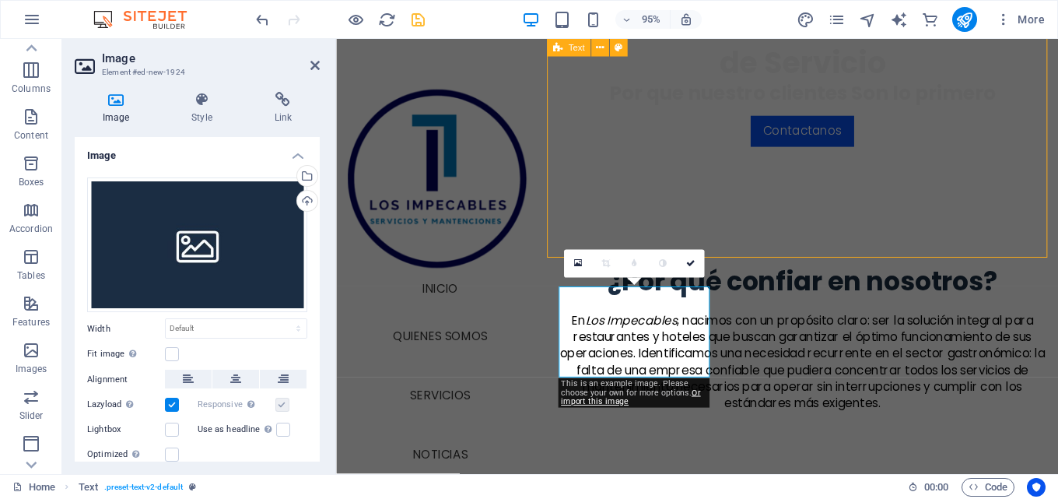
scroll to position [508, 0]
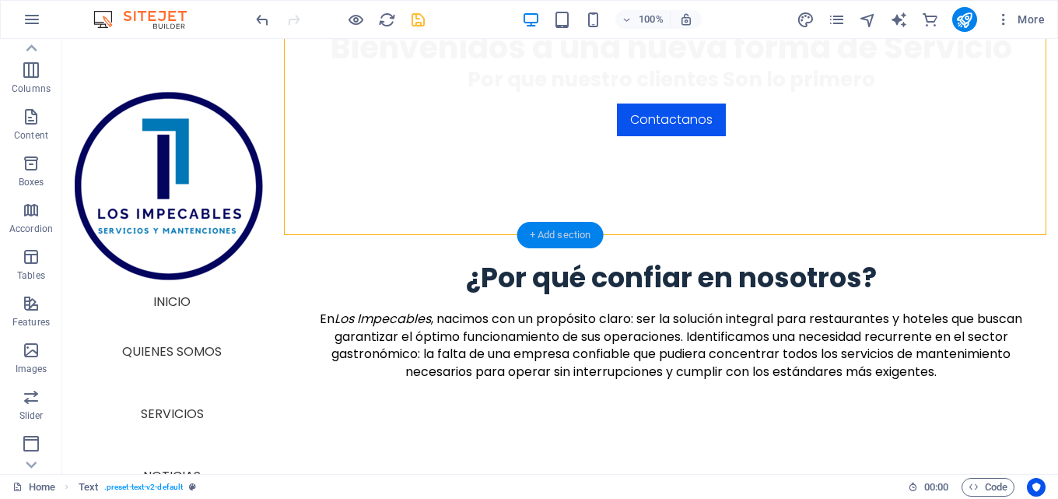
click at [531, 230] on div "+ Add section" at bounding box center [560, 235] width 86 height 26
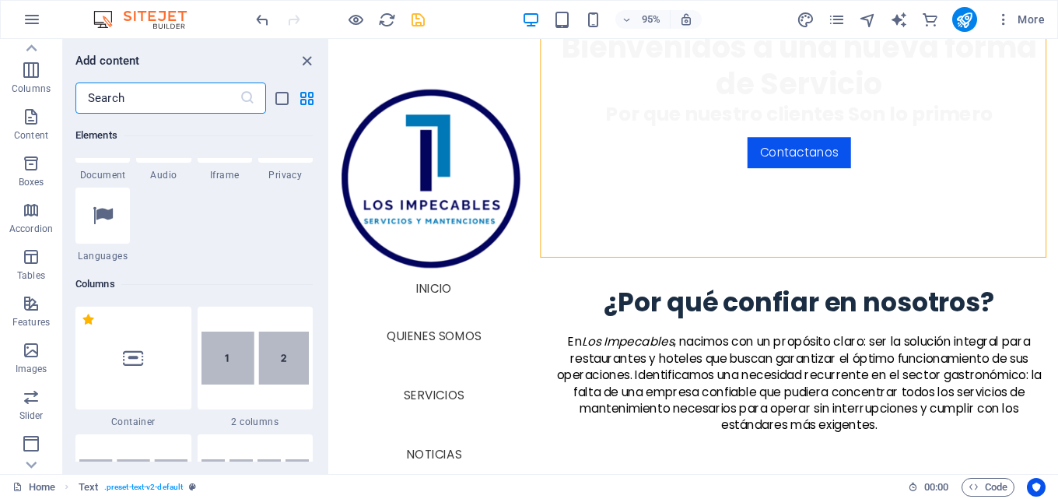
scroll to position [0, 0]
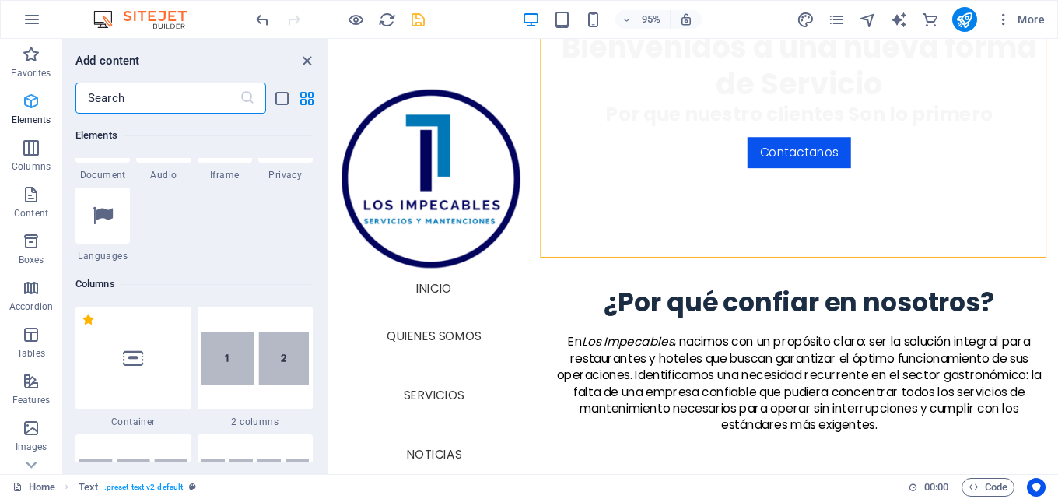
click at [26, 103] on icon "button" at bounding box center [31, 101] width 19 height 19
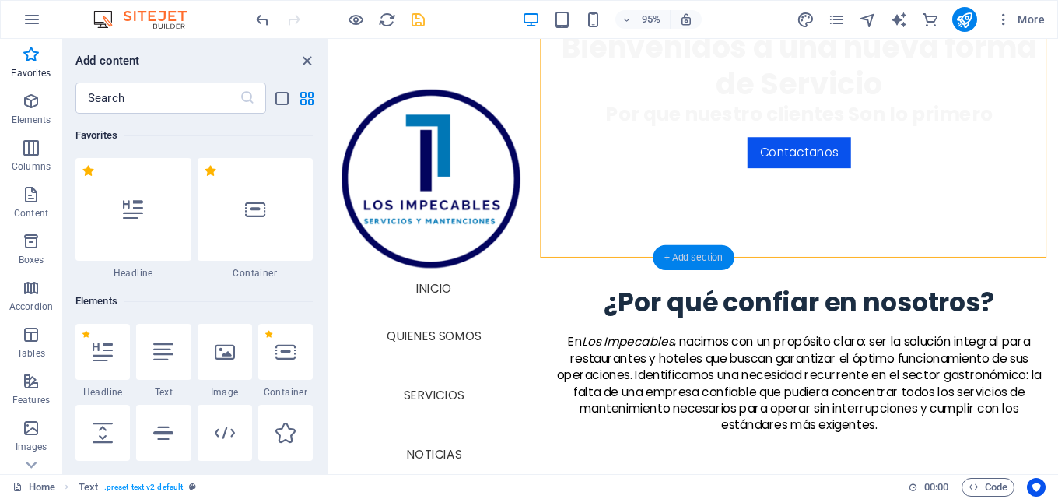
click at [692, 250] on div "+ Add section" at bounding box center [694, 257] width 82 height 25
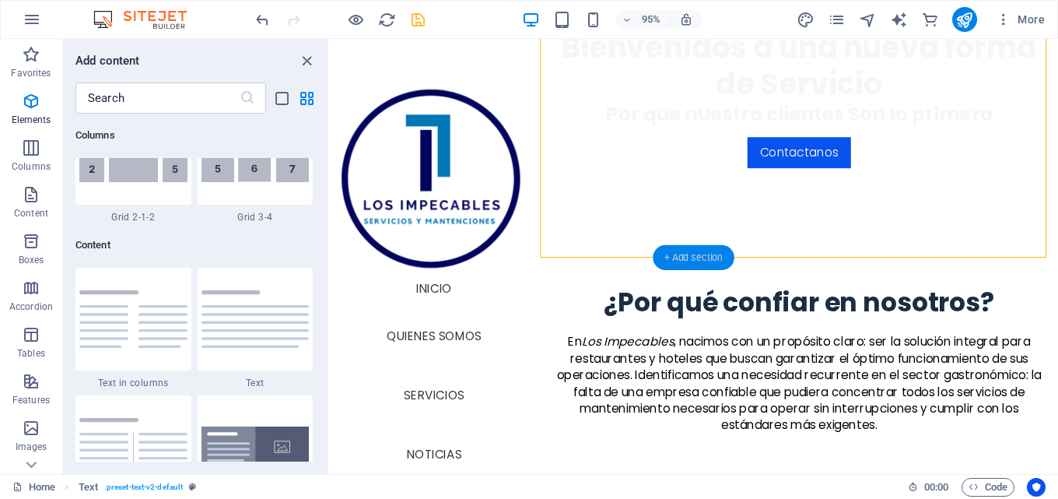
scroll to position [2723, 0]
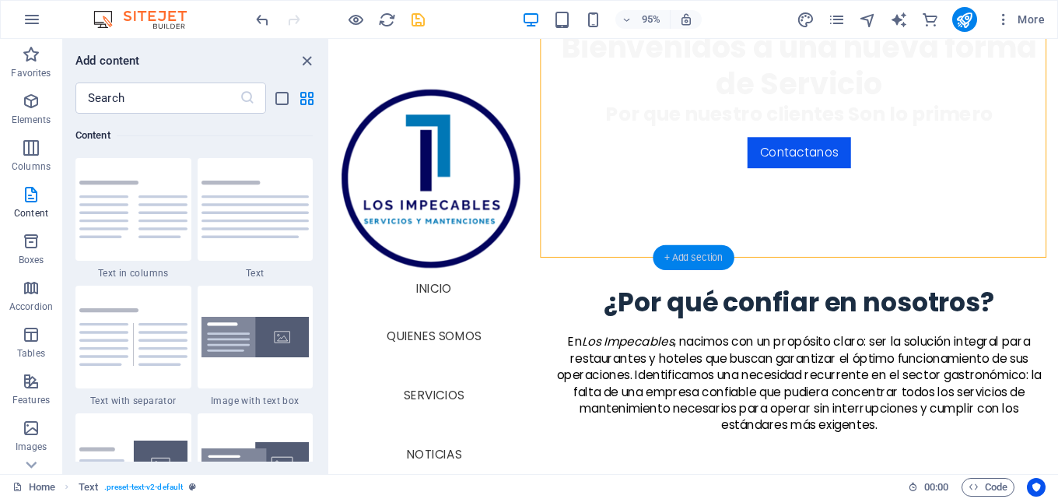
drag, startPoint x: 692, startPoint y: 250, endPoint x: 663, endPoint y: 252, distance: 28.9
click at [685, 249] on div "+ Add section" at bounding box center [694, 257] width 82 height 25
click at [626, 244] on icon at bounding box center [628, 249] width 8 height 16
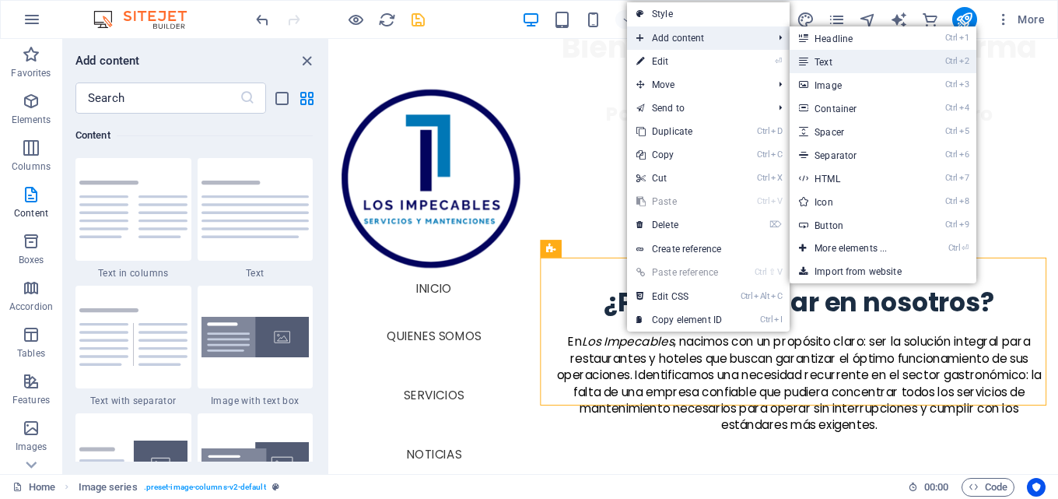
click at [846, 51] on link "Ctrl 2 Text" at bounding box center [854, 61] width 128 height 23
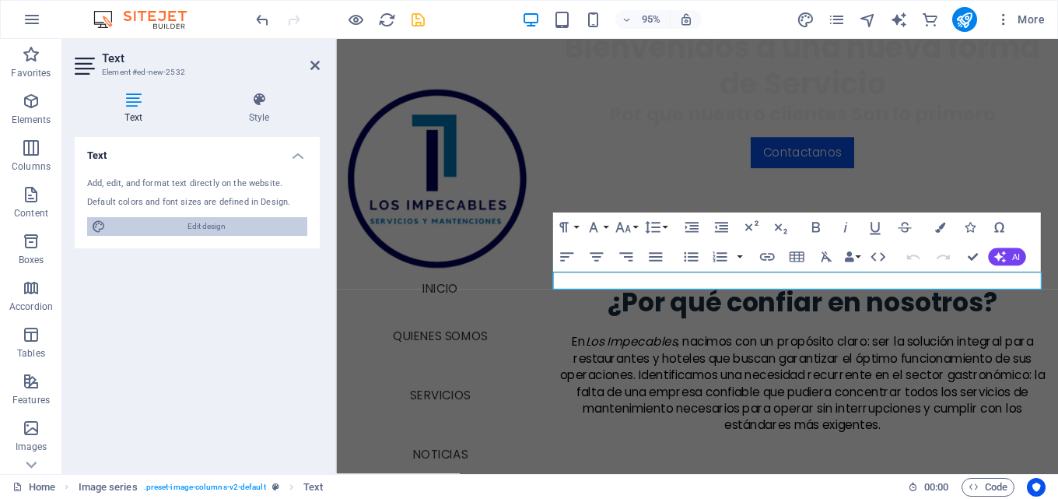
click at [201, 224] on span "Edit design" at bounding box center [206, 226] width 192 height 19
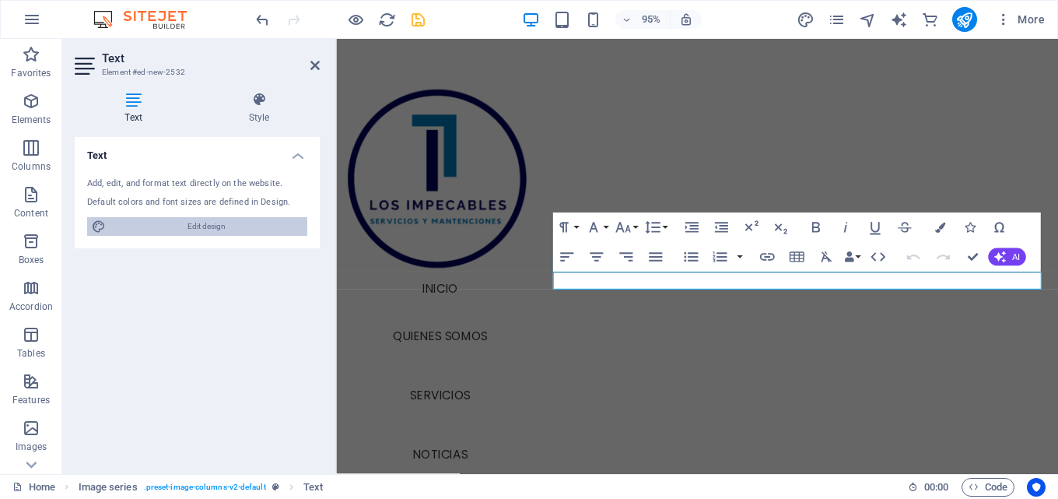
select select "px"
select select "300"
select select "px"
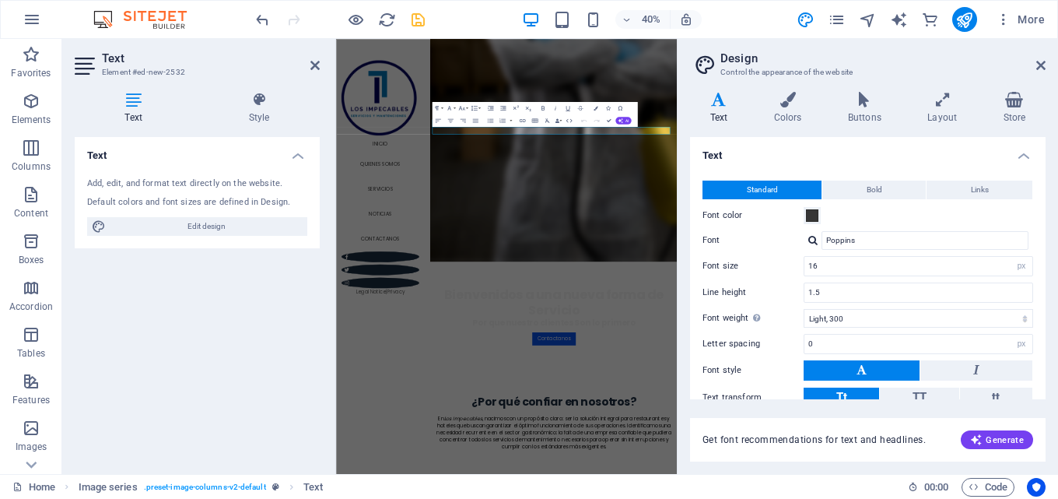
click at [1050, 61] on aside "Design Control the appearance of the website Variants Text Colors Buttons Layou…" at bounding box center [867, 256] width 381 height 435
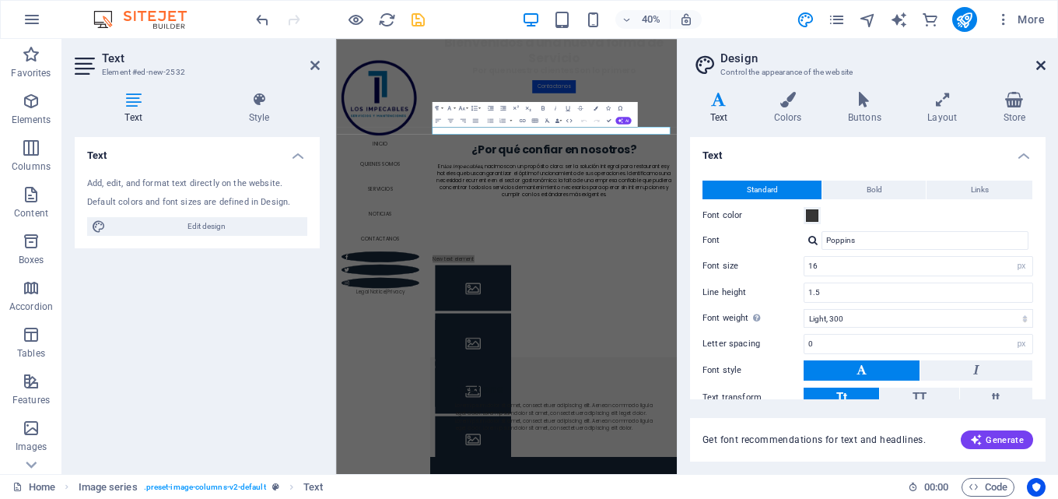
click at [1042, 61] on icon at bounding box center [1040, 65] width 9 height 12
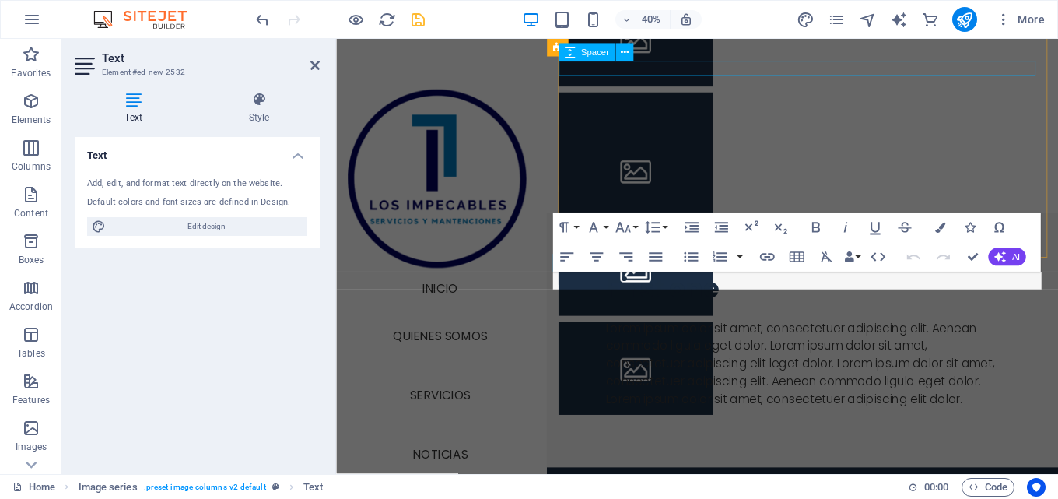
scroll to position [531, 0]
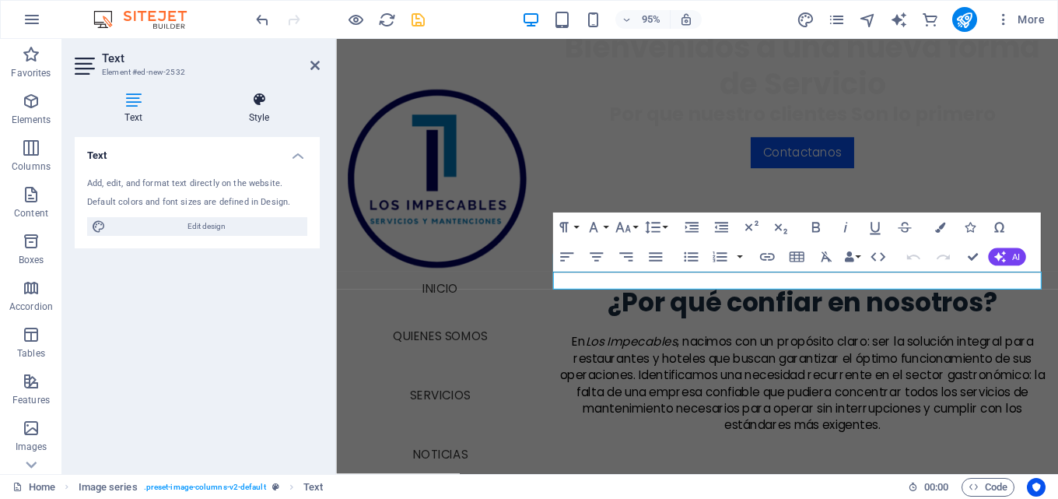
click at [267, 96] on icon at bounding box center [258, 100] width 121 height 16
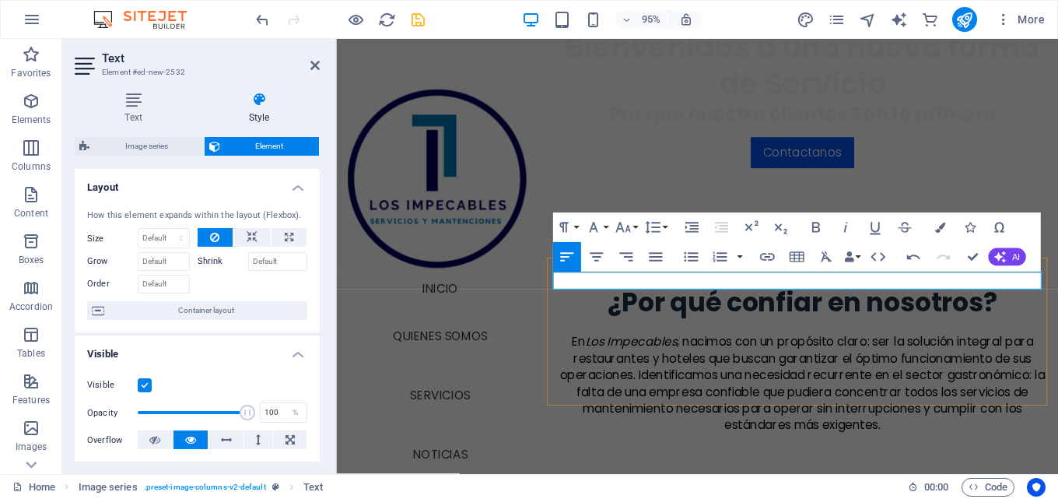
click at [1057, 237] on div "¿Por qué confiar en nosotros? En Los Impecables , nacimos con un propósito clar…" at bounding box center [827, 388] width 538 height 303
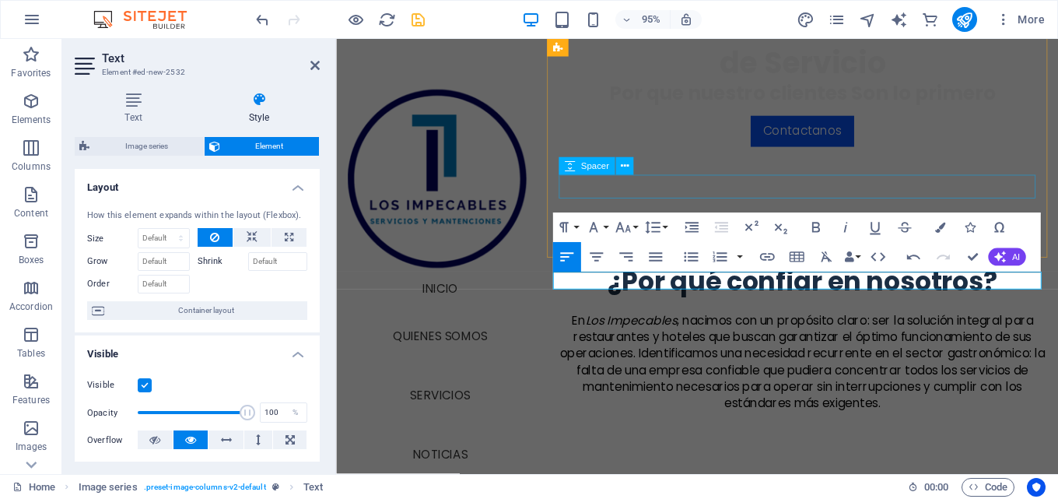
scroll to position [508, 0]
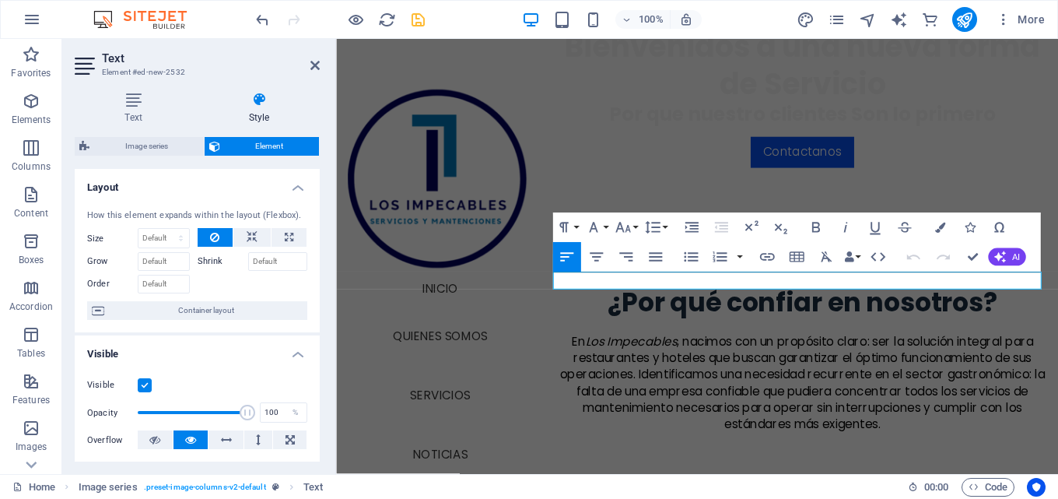
scroll to position [531, 0]
click at [157, 237] on select "Default auto px % 1/1 1/2 1/3 1/4 1/5 1/6 1/7 1/8 1/9 1/10" at bounding box center [164, 238] width 51 height 19
select select "px"
click at [165, 229] on select "Default auto px % 1/1 1/2 1/3 1/4 1/5 1/6 1/7 1/8 1/9 1/10" at bounding box center [164, 238] width 51 height 19
type input "0"
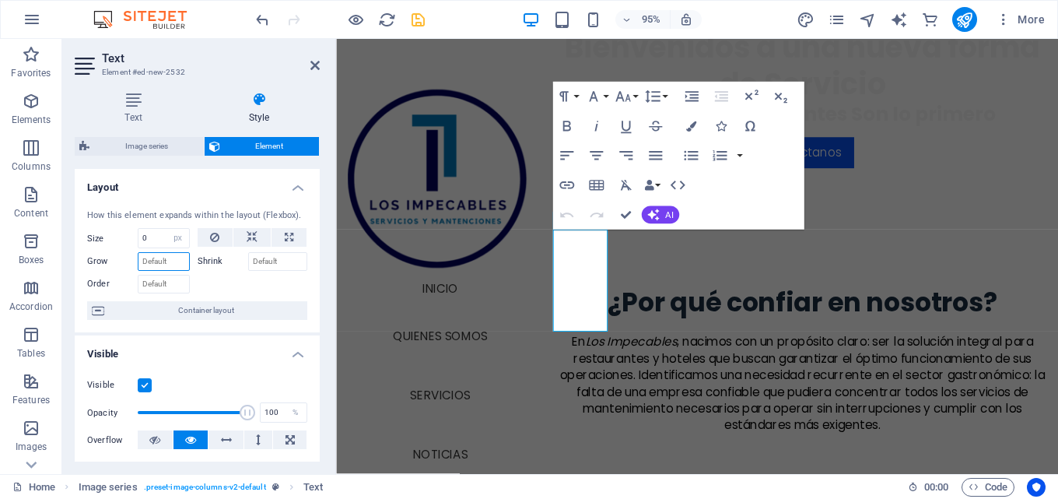
click at [164, 261] on input "Grow" at bounding box center [164, 261] width 52 height 19
click at [175, 255] on input "Grow" at bounding box center [164, 261] width 52 height 19
click at [176, 262] on input "Grow" at bounding box center [164, 261] width 52 height 19
click at [140, 262] on input "Grow" at bounding box center [164, 261] width 52 height 19
click at [160, 238] on input "0" at bounding box center [164, 238] width 51 height 19
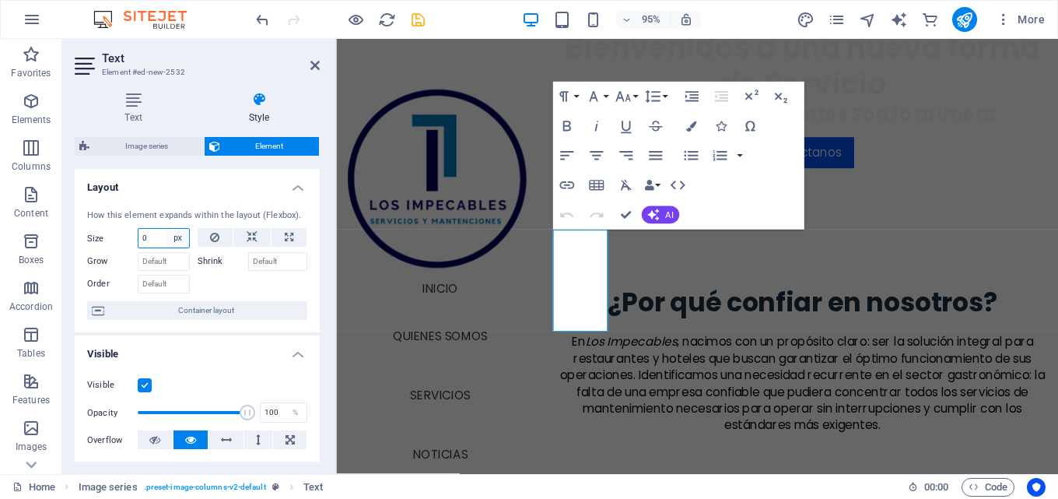
click at [173, 233] on select "Default auto px % 1/1 1/2 1/3 1/4 1/5 1/6 1/7 1/8 1/9 1/10" at bounding box center [178, 238] width 22 height 19
select select "auto"
click at [167, 229] on select "Default auto px % 1/1 1/2 1/3 1/4 1/5 1/6 1/7 1/8 1/9 1/10" at bounding box center [178, 238] width 22 height 19
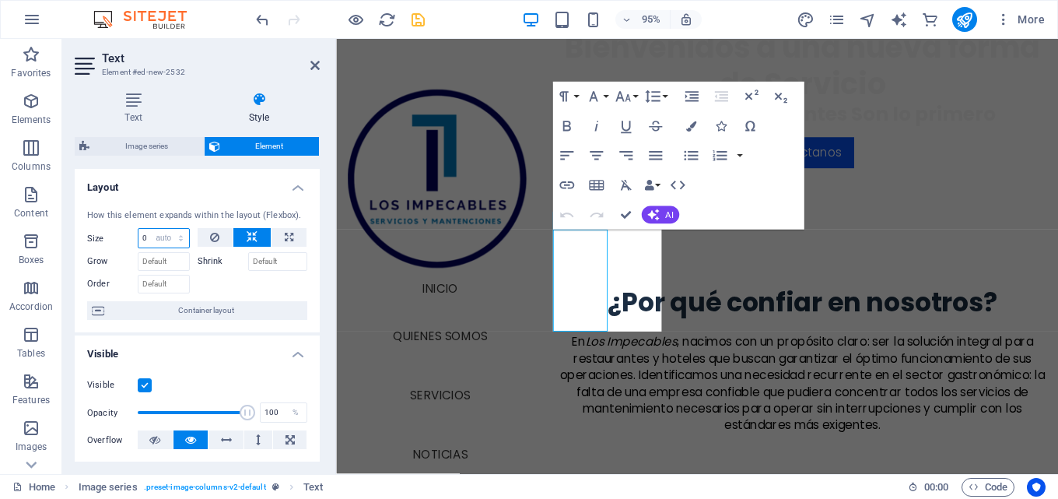
select select "DISABLED_OPTION_VALUE"
click at [994, 349] on div "En Los Impecables , nacimos con un propósito claro: ser la solución integral pa…" at bounding box center [827, 401] width 514 height 104
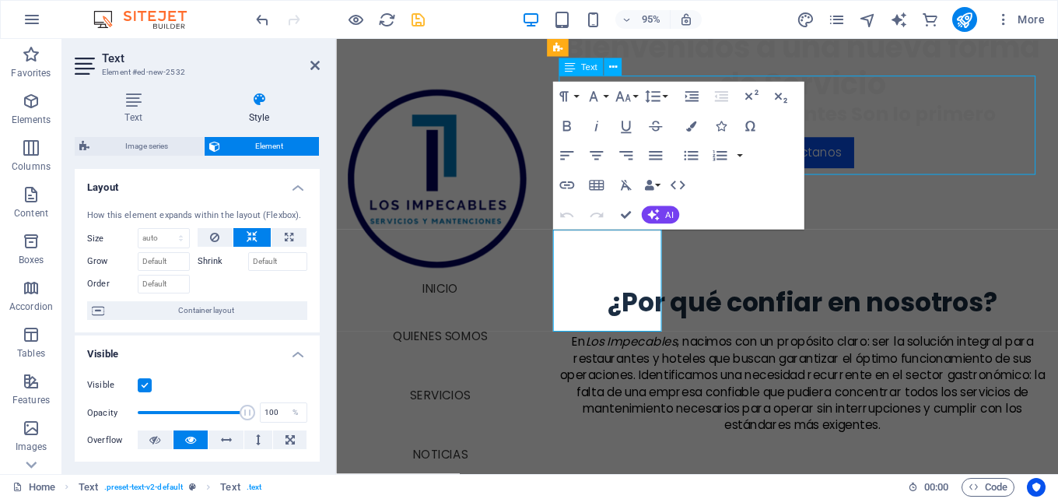
scroll to position [508, 0]
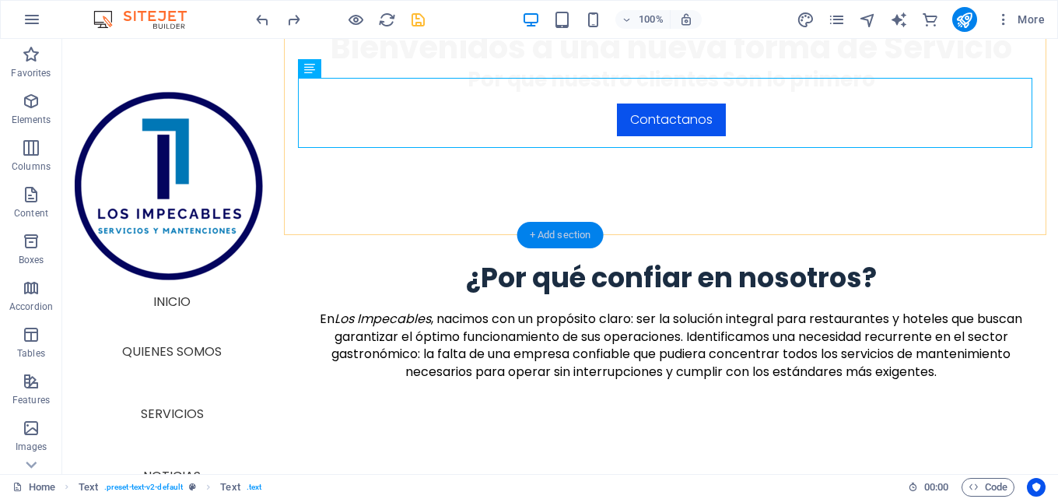
click at [553, 239] on div "+ Add section" at bounding box center [560, 235] width 86 height 26
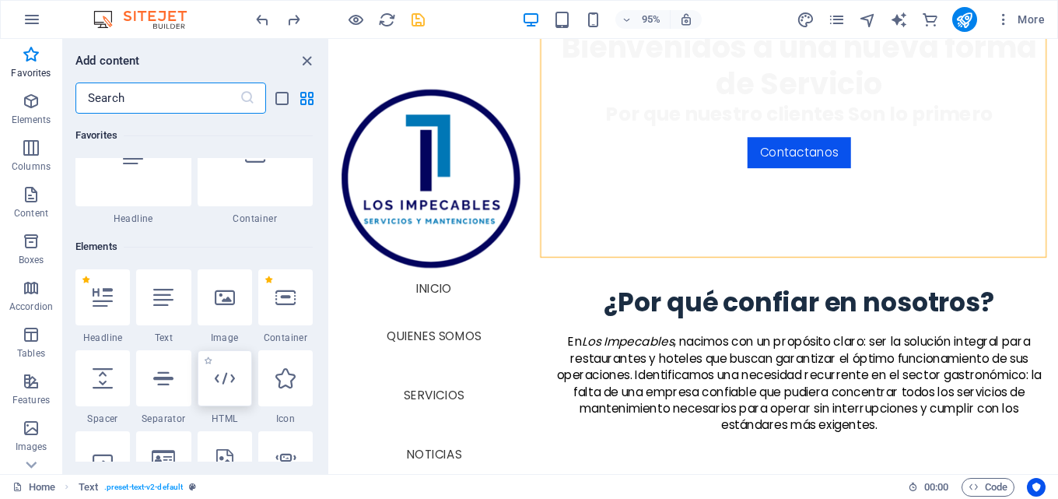
scroll to position [78, 0]
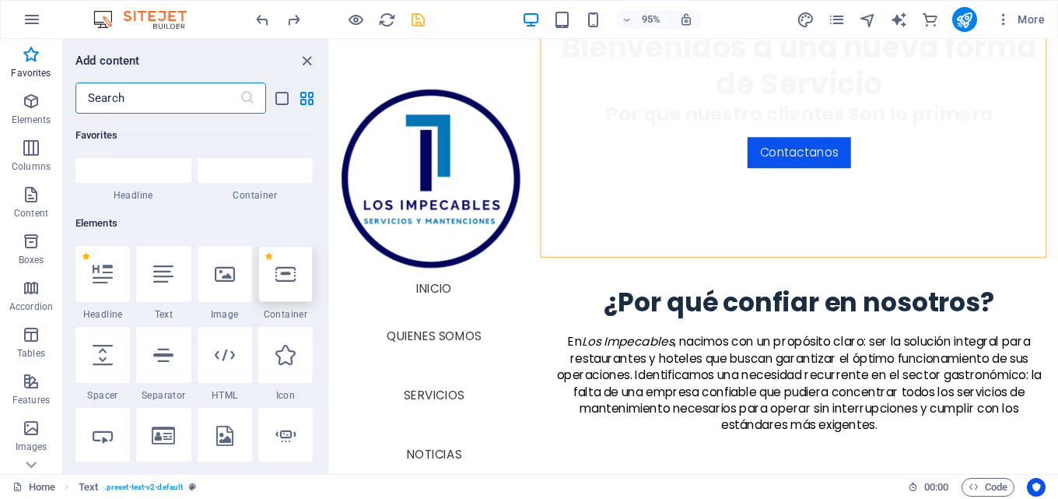
click at [296, 268] on div at bounding box center [285, 274] width 54 height 56
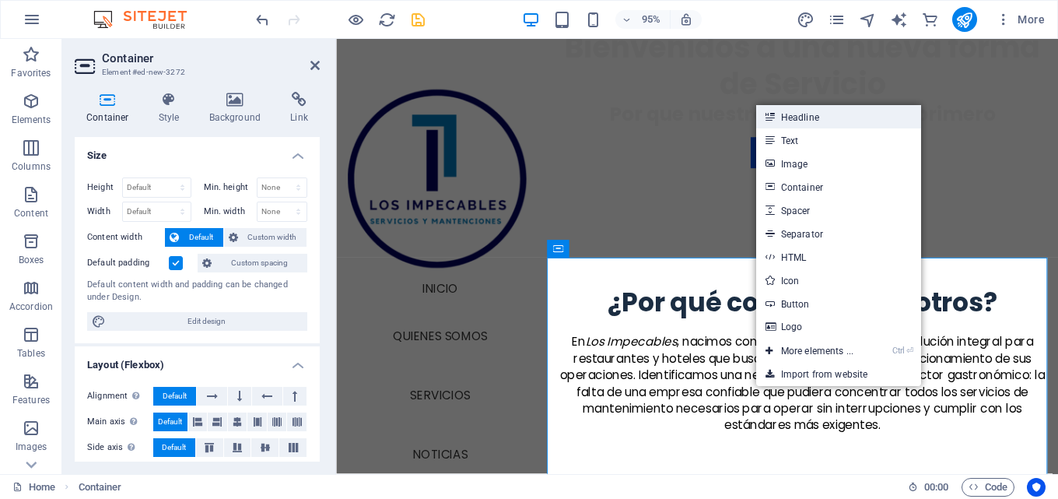
click at [805, 117] on link "Headline" at bounding box center [838, 116] width 165 height 23
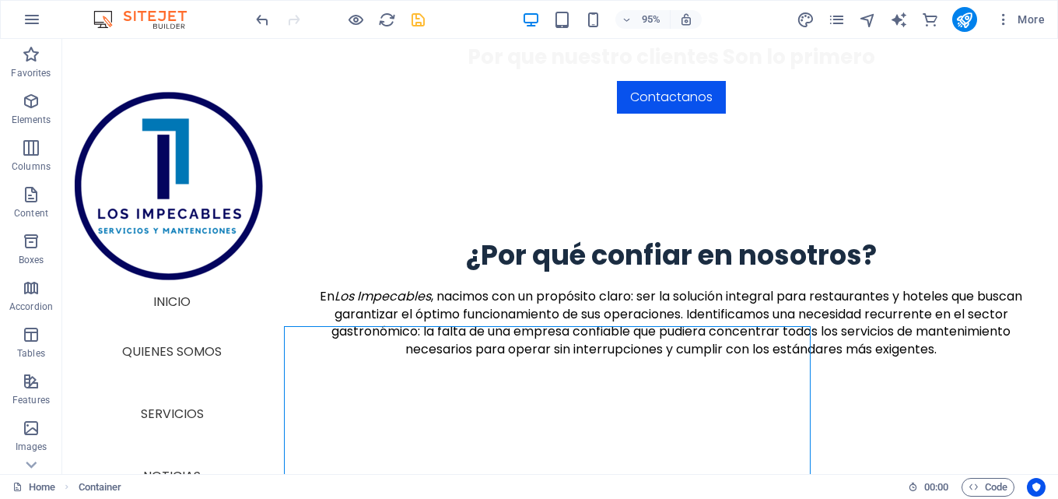
scroll to position [474, 0]
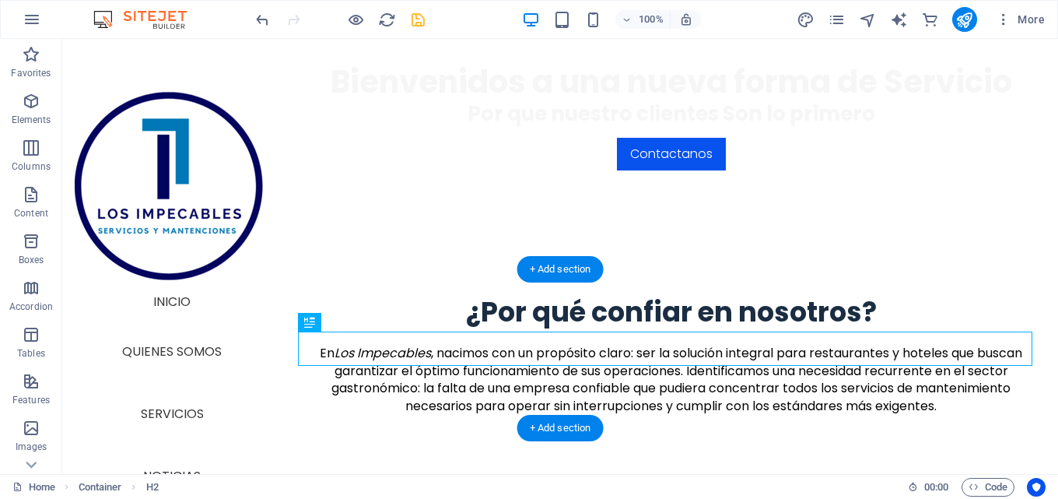
drag, startPoint x: 434, startPoint y: 356, endPoint x: 445, endPoint y: 296, distance: 60.1
drag, startPoint x: 554, startPoint y: 268, endPoint x: 219, endPoint y: 233, distance: 337.2
click at [554, 268] on div "+ Add section" at bounding box center [560, 269] width 86 height 26
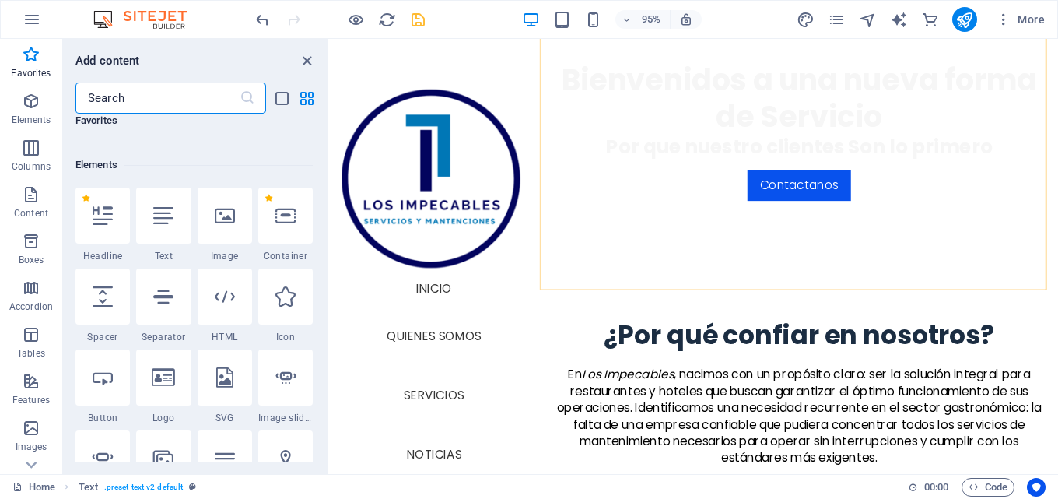
scroll to position [0, 0]
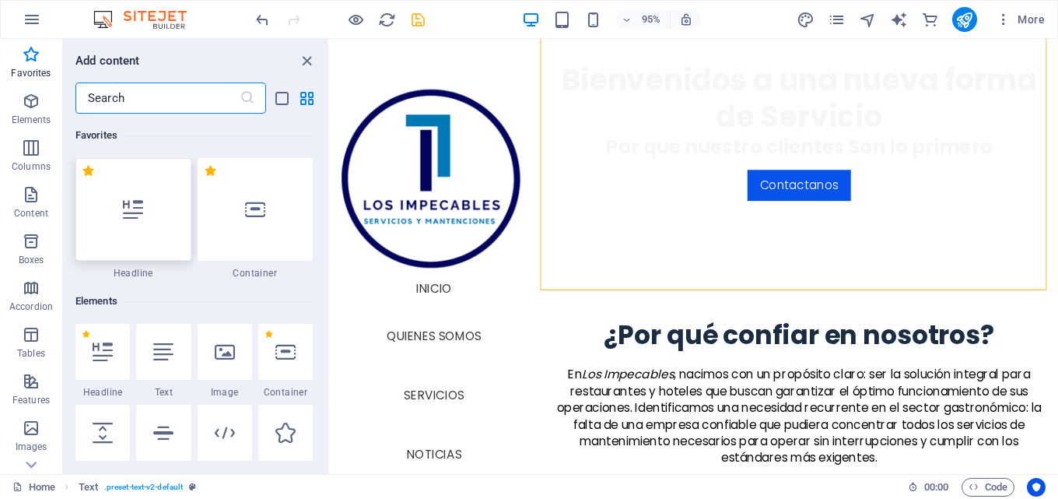
click at [125, 186] on div at bounding box center [133, 209] width 116 height 103
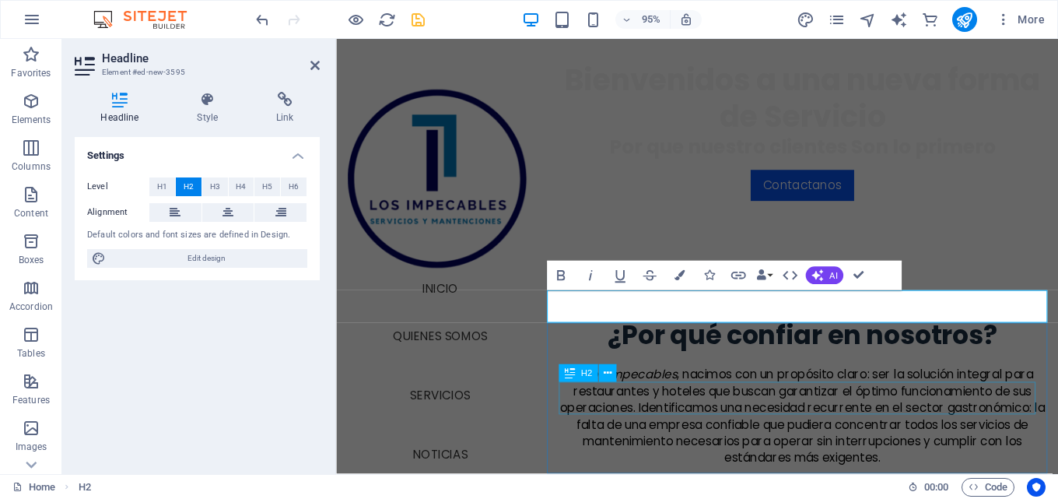
drag, startPoint x: 837, startPoint y: 416, endPoint x: 1090, endPoint y: 397, distance: 253.6
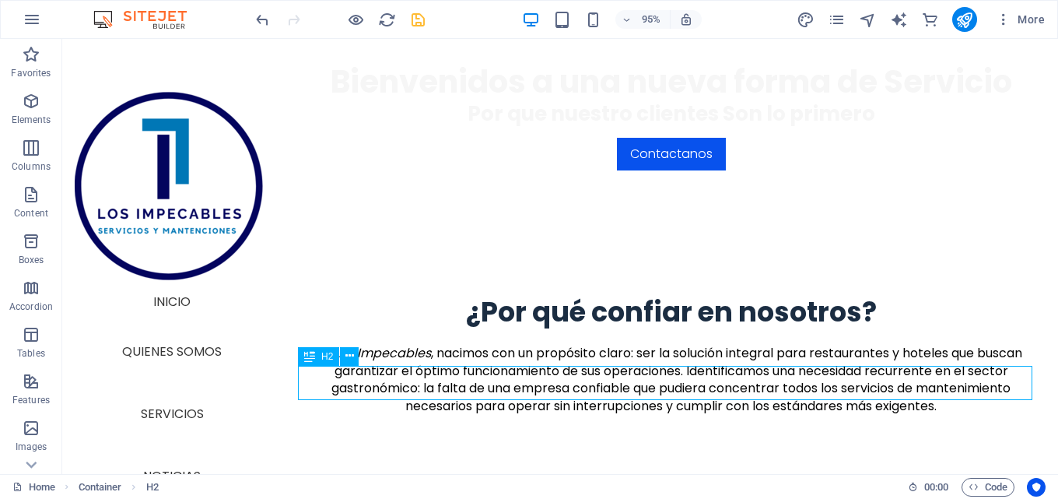
scroll to position [474, 0]
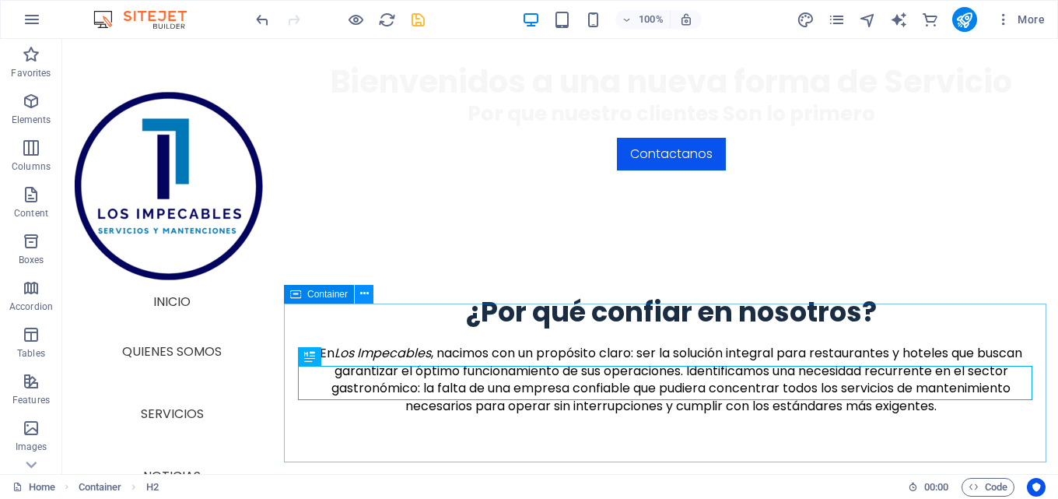
click at [365, 290] on icon at bounding box center [364, 294] width 9 height 16
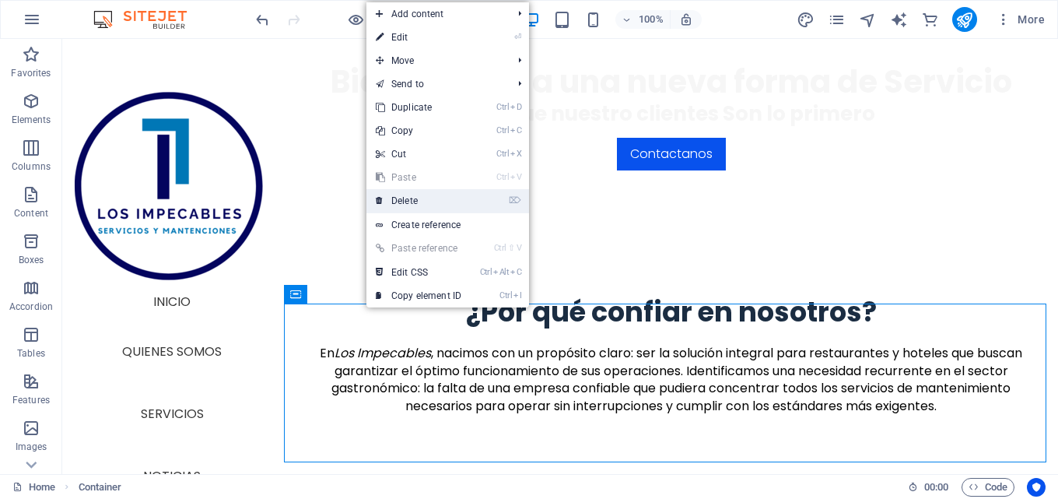
click at [422, 198] on link "⌦ Delete" at bounding box center [419, 200] width 104 height 23
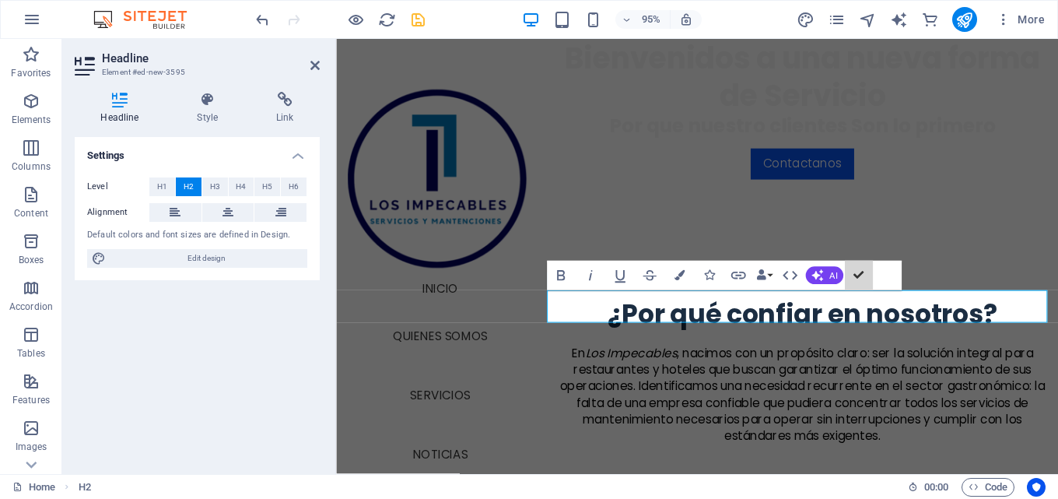
scroll to position [440, 0]
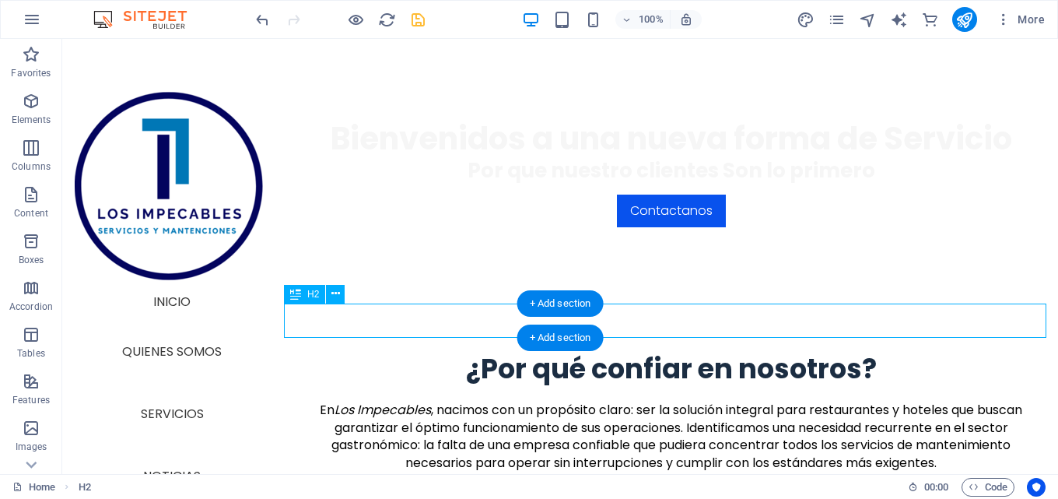
scroll to position [462, 0]
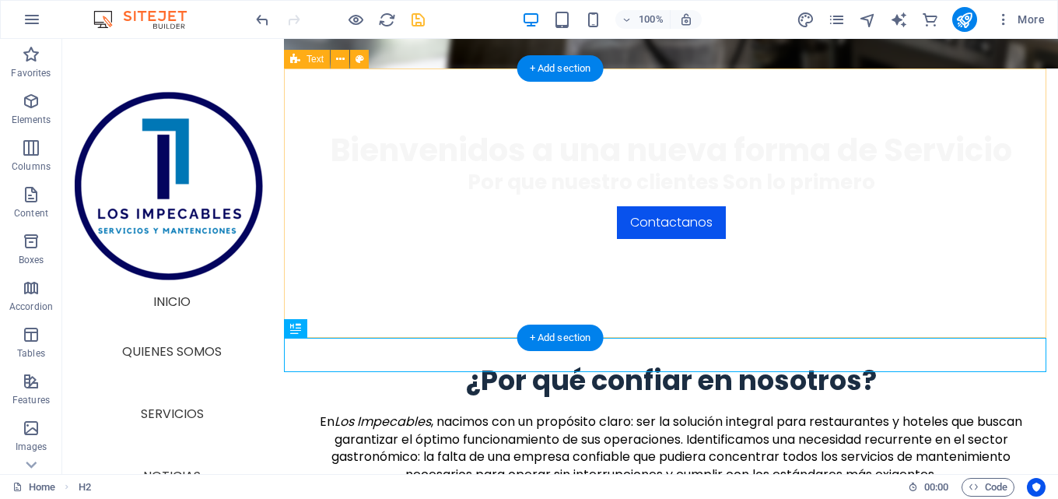
click at [698, 301] on div "¿Por qué confiar en nosotros? En Los Impecables , nacimos con un propósito clar…" at bounding box center [671, 435] width 774 height 269
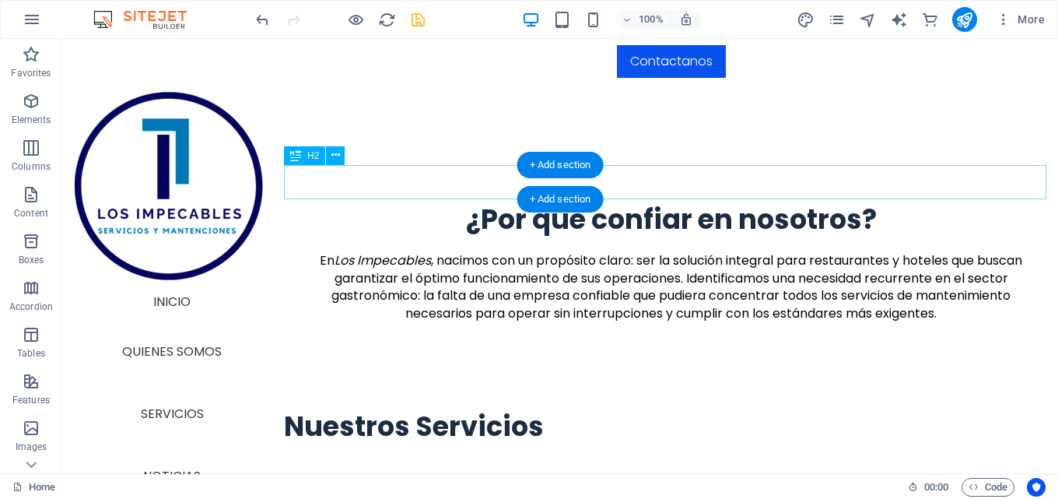
scroll to position [545, 0]
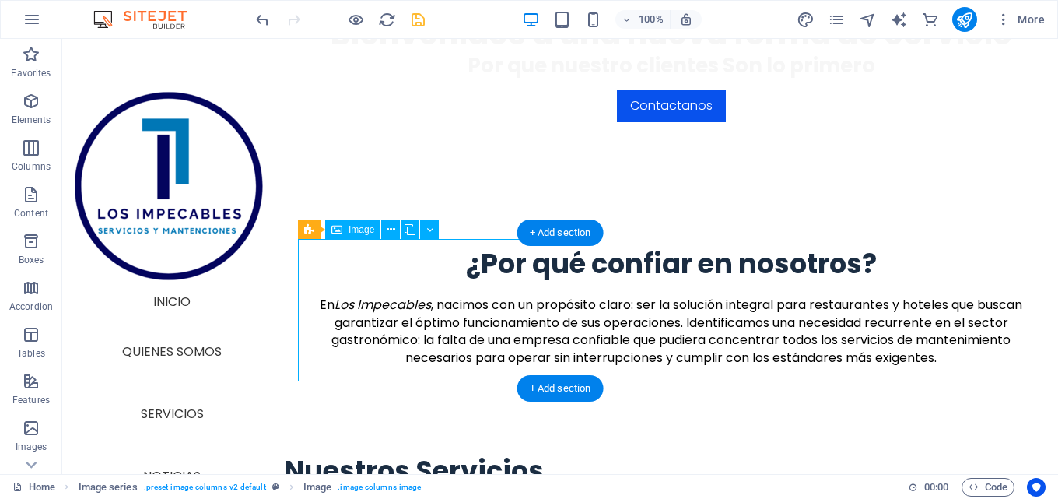
scroll to position [567, 0]
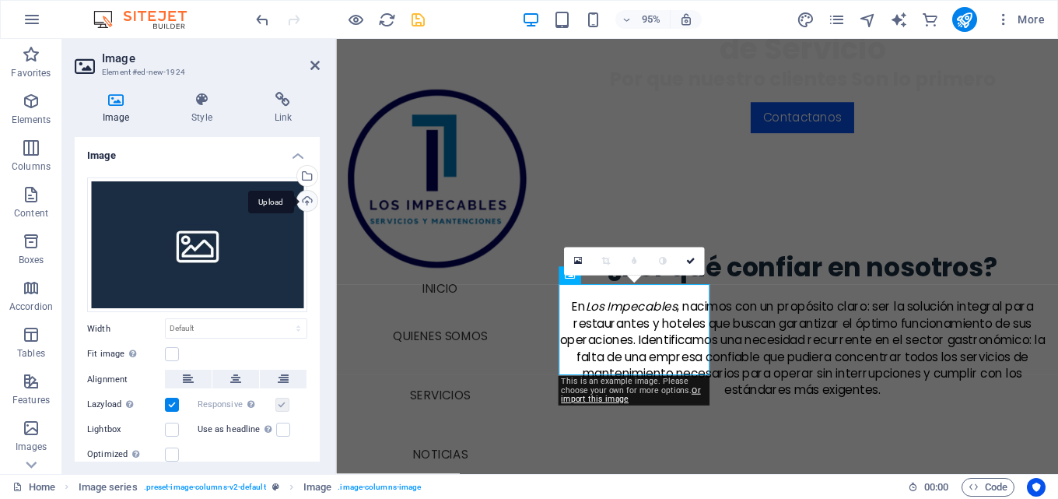
click at [307, 199] on div "Upload" at bounding box center [305, 202] width 23 height 23
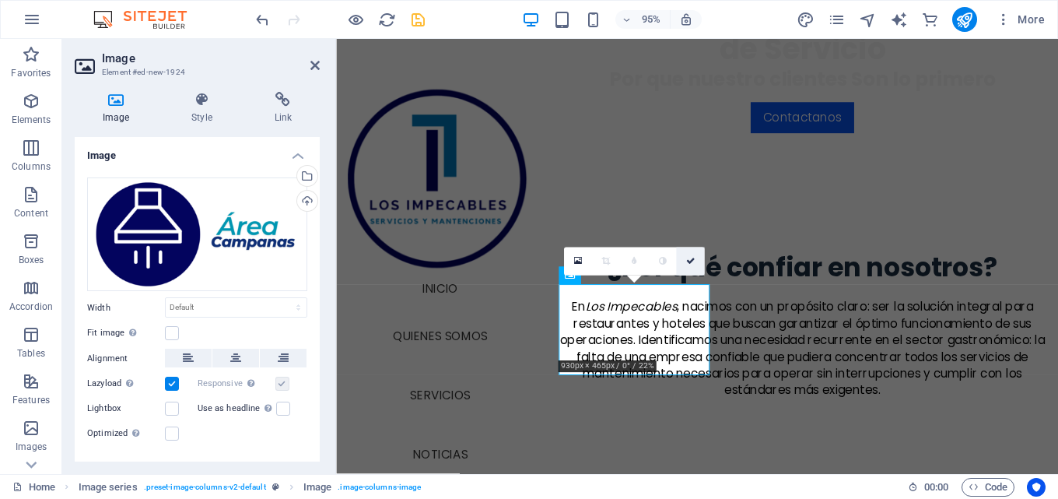
click at [693, 258] on icon at bounding box center [690, 261] width 9 height 9
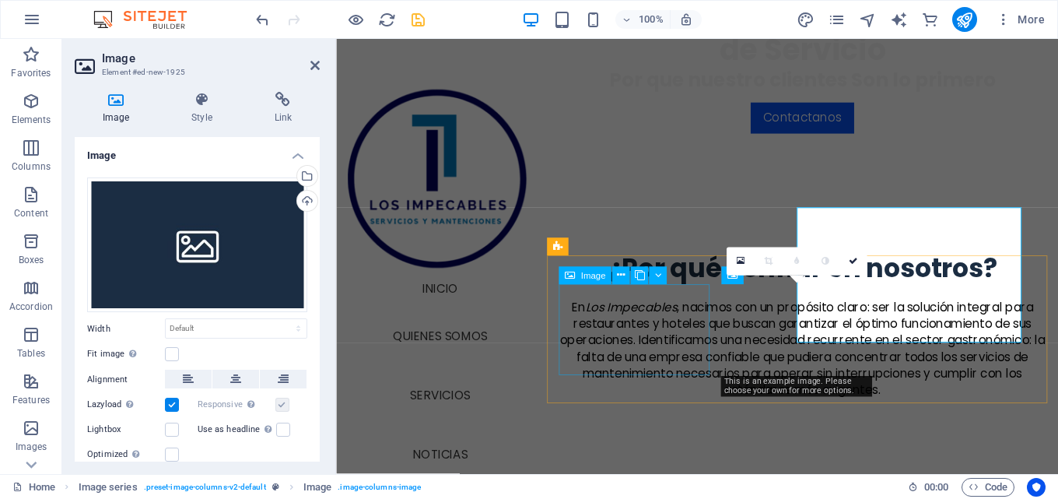
scroll to position [567, 0]
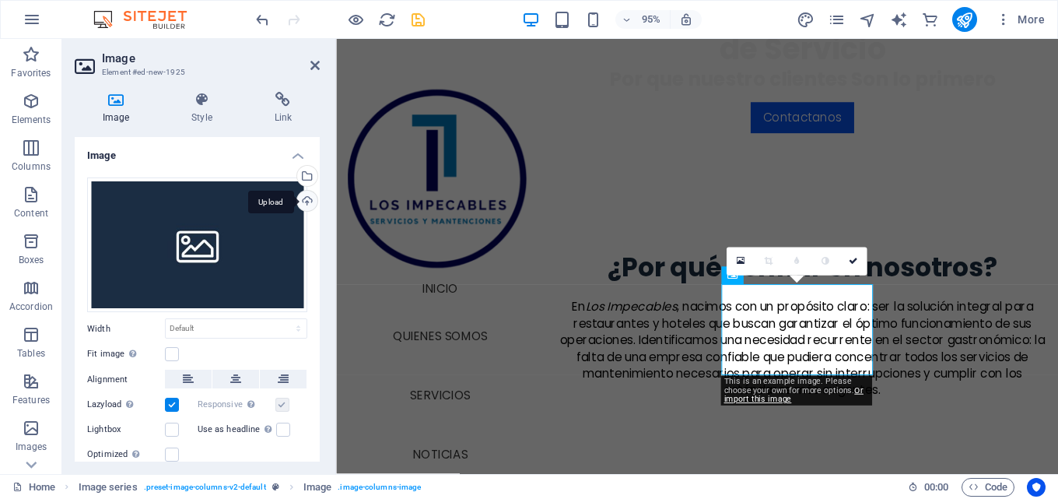
click at [306, 206] on div "Upload" at bounding box center [305, 202] width 23 height 23
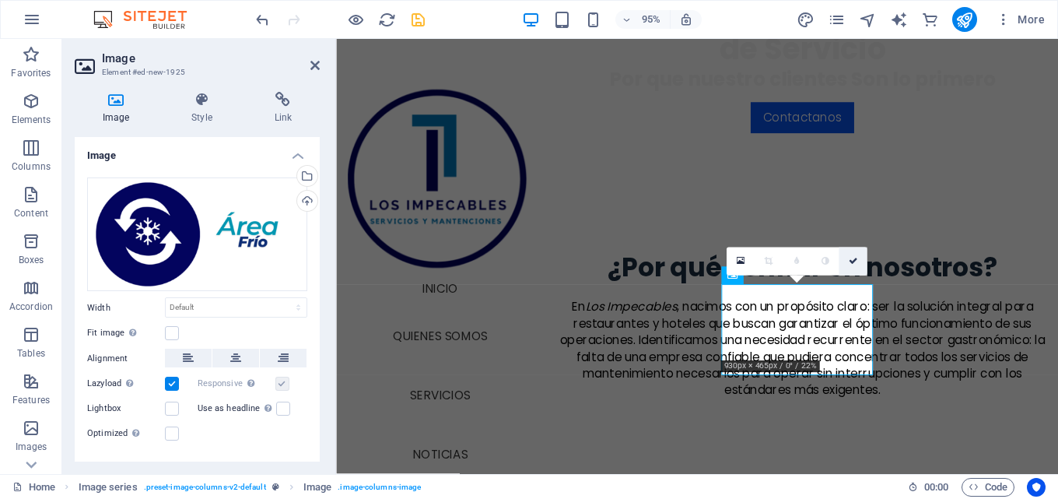
click at [862, 265] on link at bounding box center [853, 261] width 28 height 28
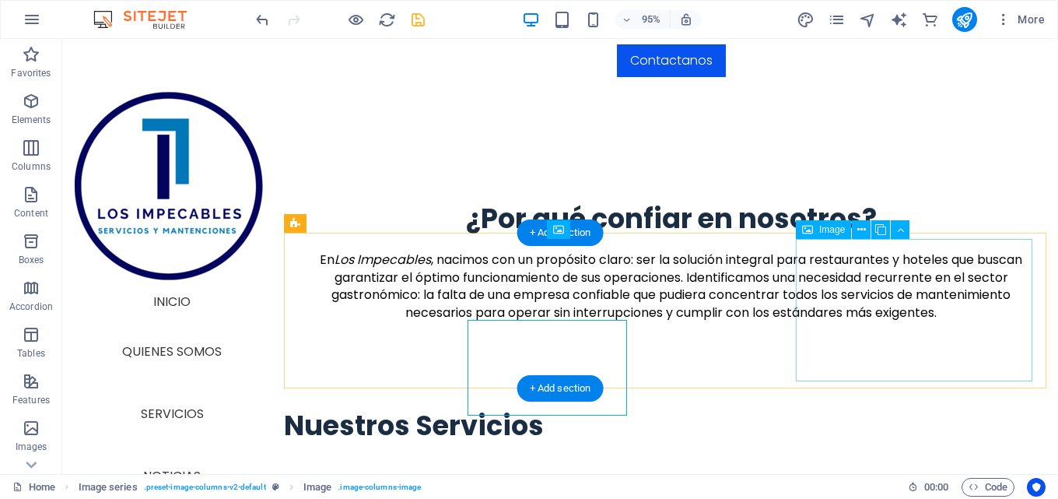
scroll to position [545, 0]
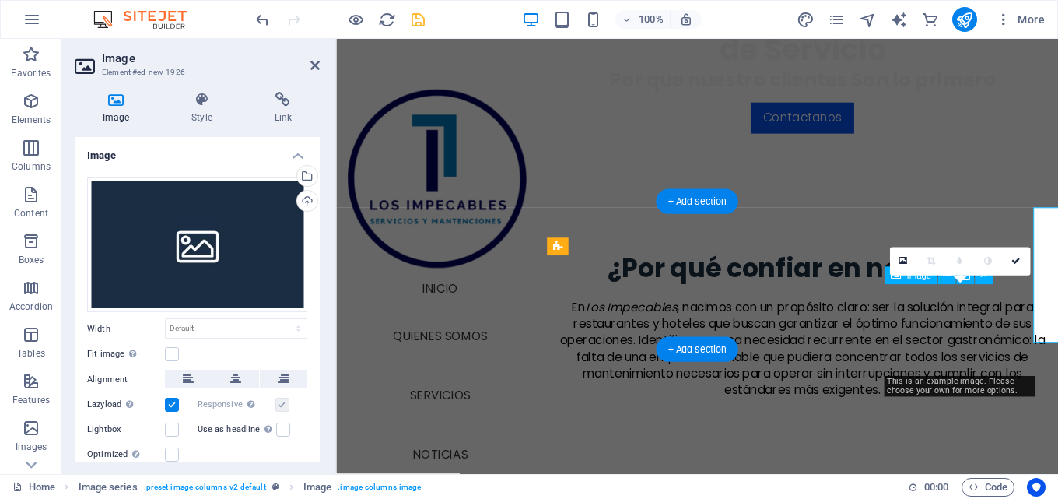
scroll to position [567, 0]
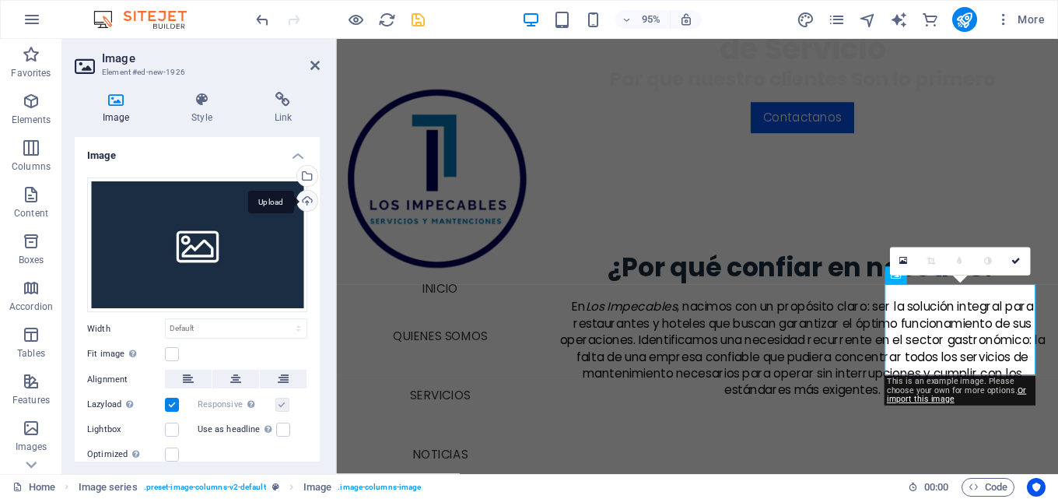
click at [299, 203] on div "Upload" at bounding box center [305, 202] width 23 height 23
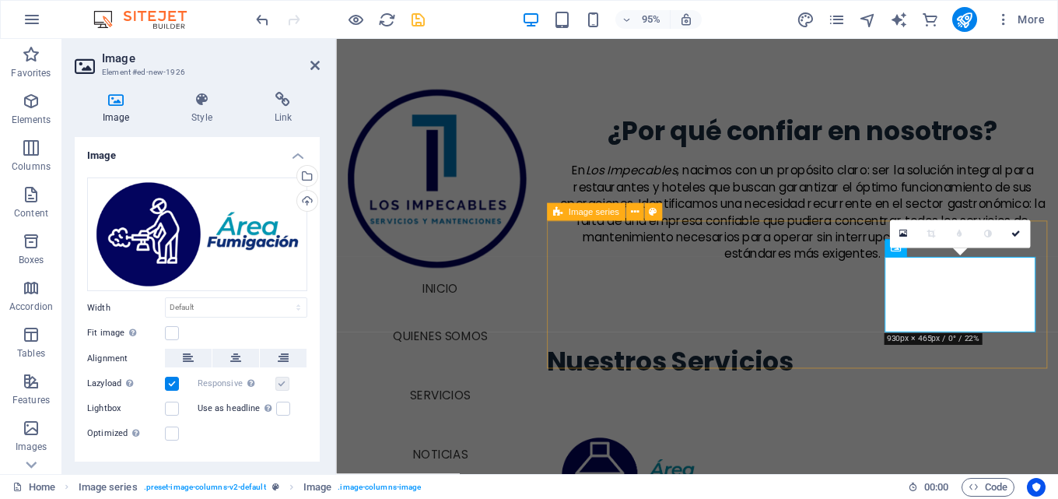
scroll to position [723, 0]
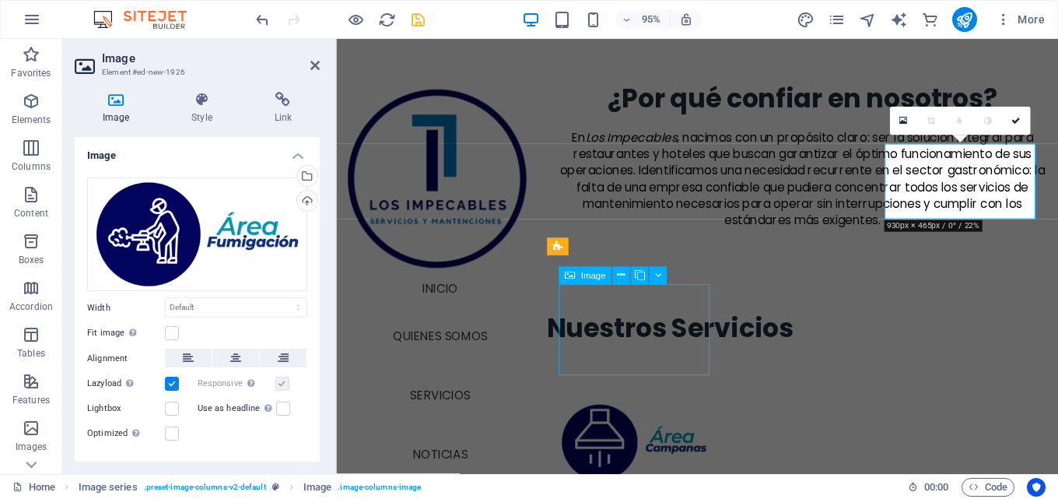
scroll to position [700, 0]
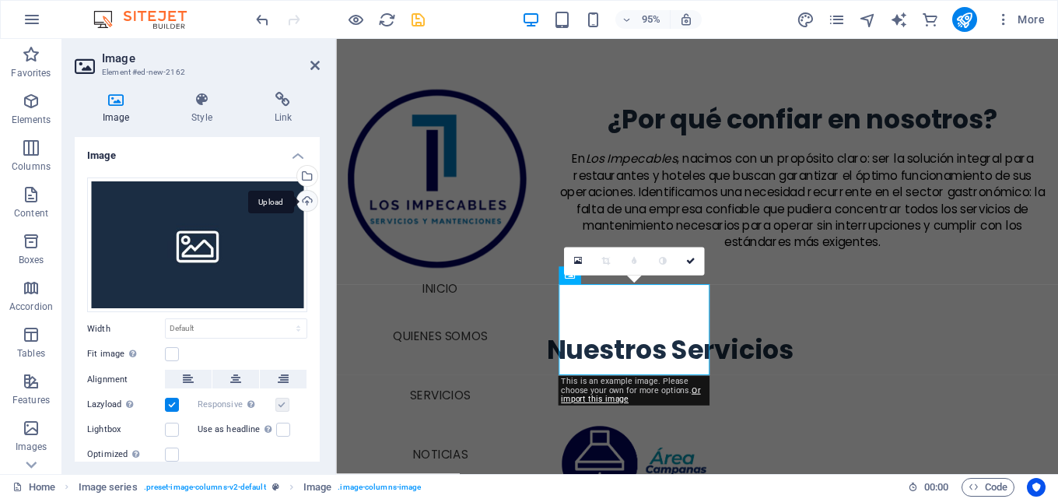
click at [296, 197] on div "Upload" at bounding box center [305, 202] width 23 height 23
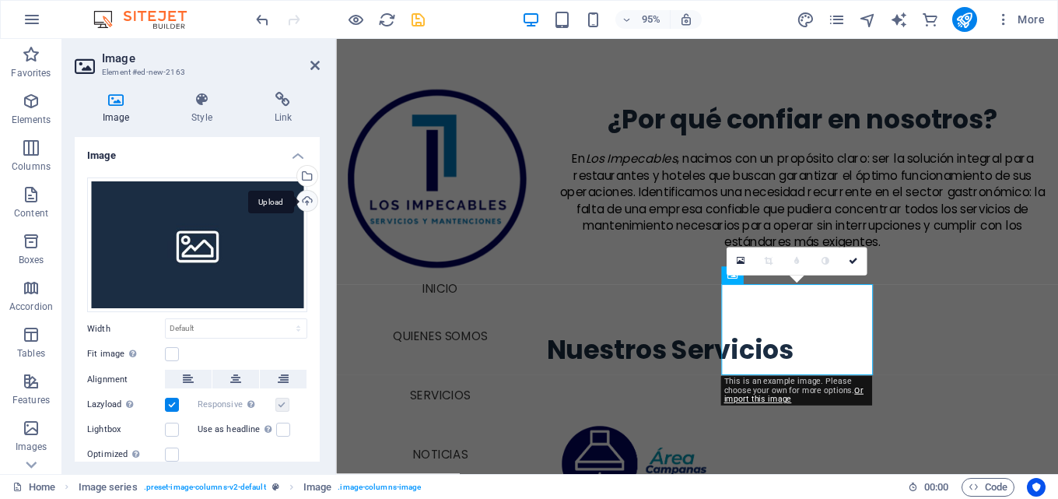
click at [307, 199] on div "Upload" at bounding box center [305, 202] width 23 height 23
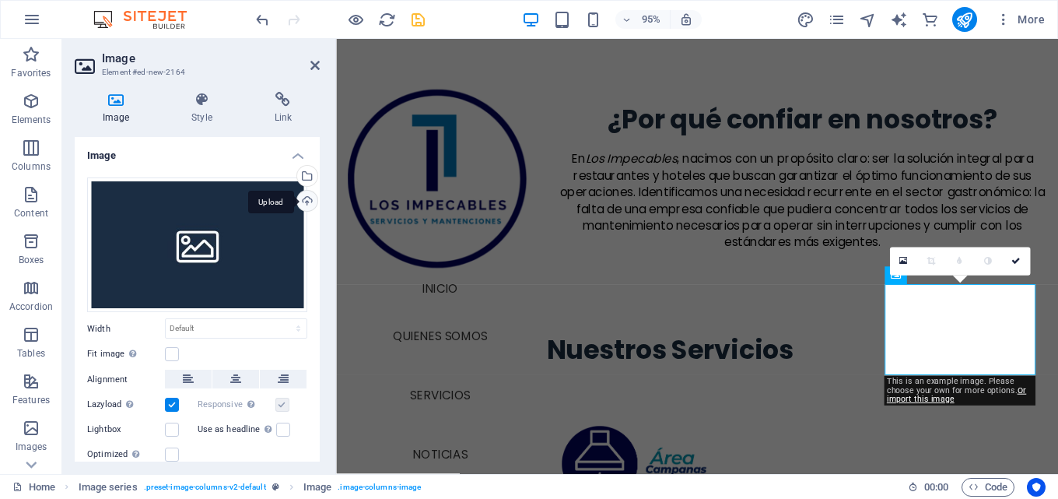
click at [298, 205] on div "Upload" at bounding box center [305, 202] width 23 height 23
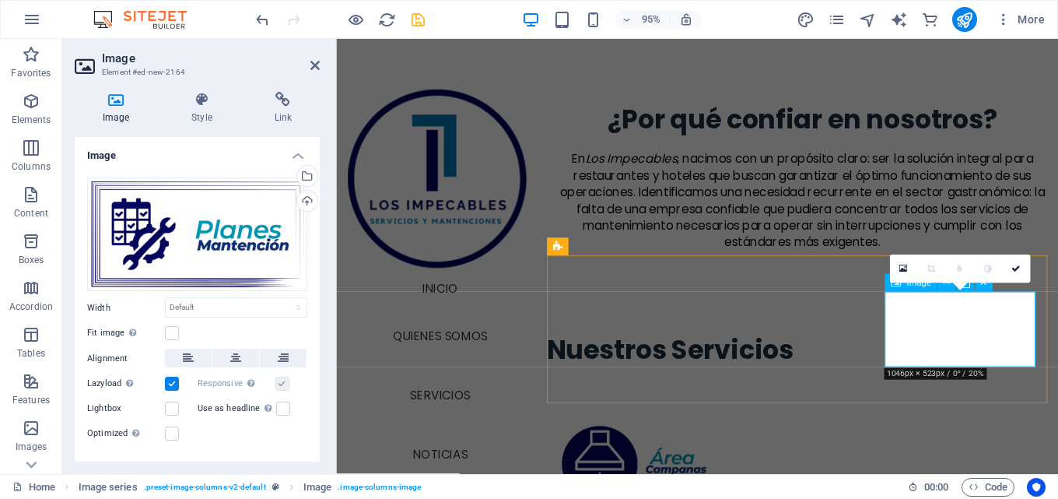
click at [298, 204] on div "Upload" at bounding box center [305, 202] width 23 height 23
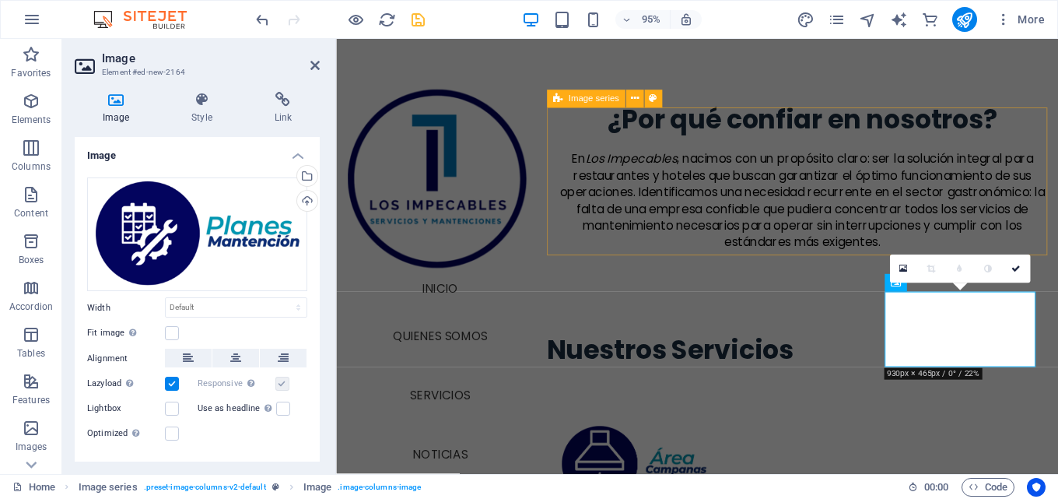
click at [836, 384] on div at bounding box center [827, 462] width 538 height 156
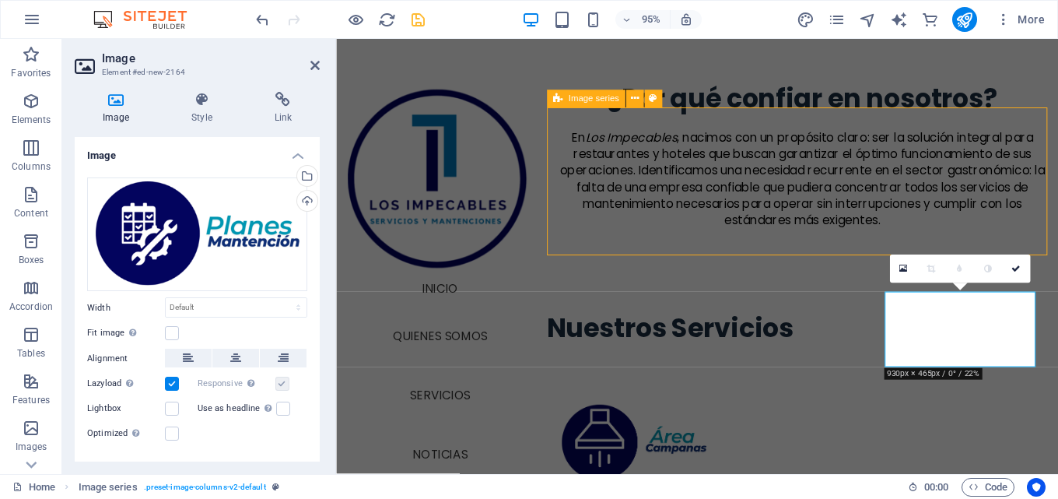
scroll to position [700, 0]
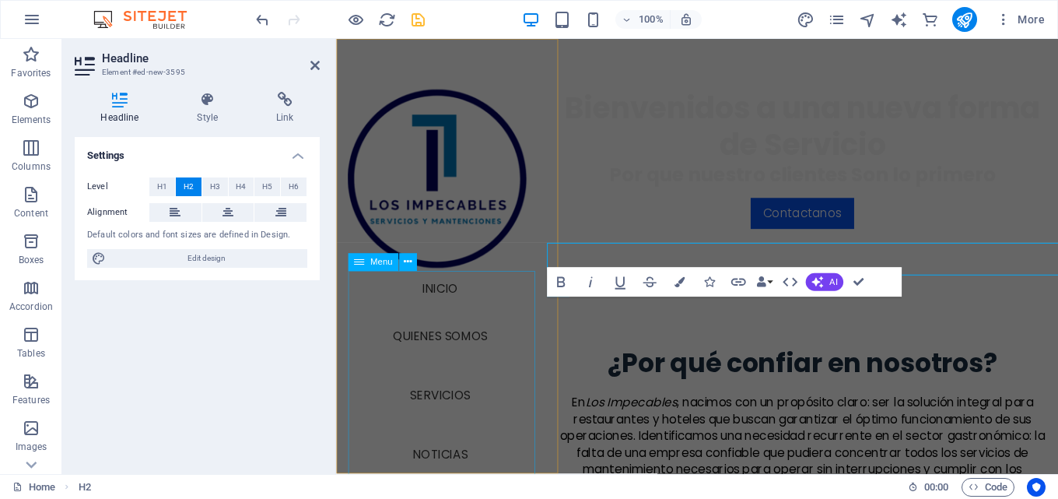
scroll to position [489, 0]
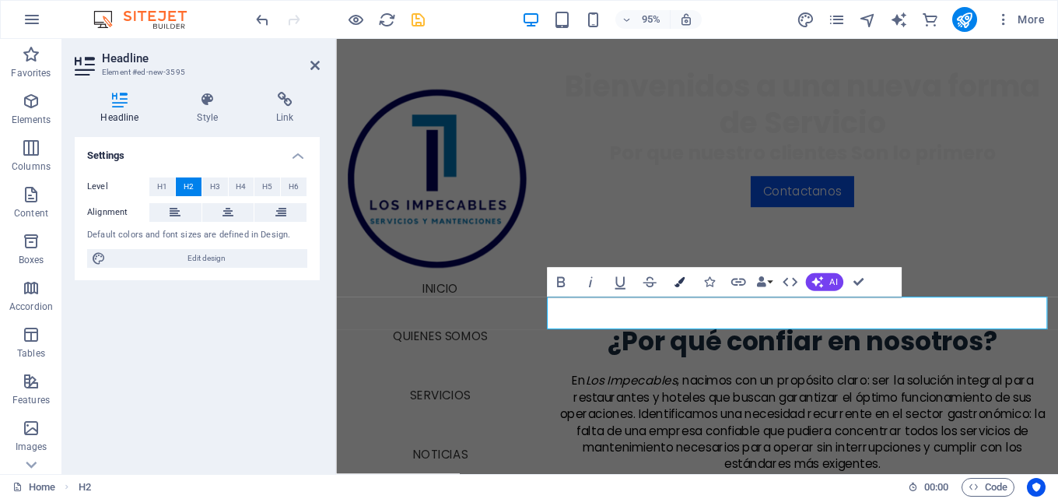
click at [676, 284] on icon "button" at bounding box center [679, 282] width 10 height 10
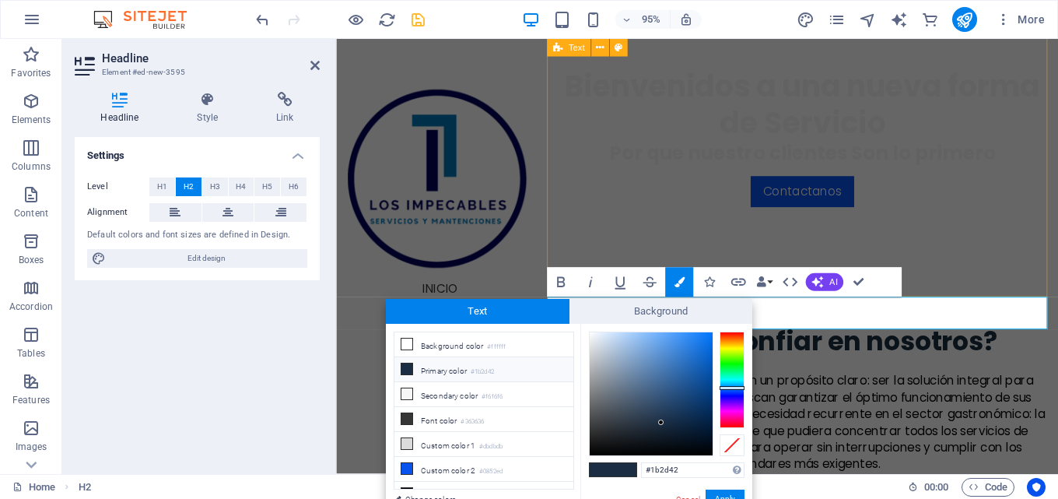
click at [963, 279] on div "¿Por qué confiar en nosotros? En Los Impecables , nacimos con un propósito clar…" at bounding box center [827, 430] width 538 height 303
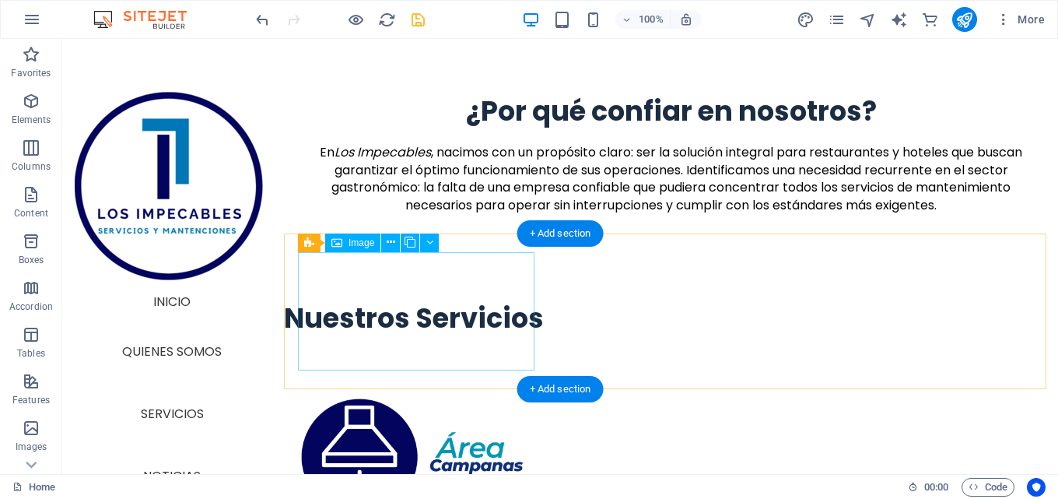
scroll to position [700, 0]
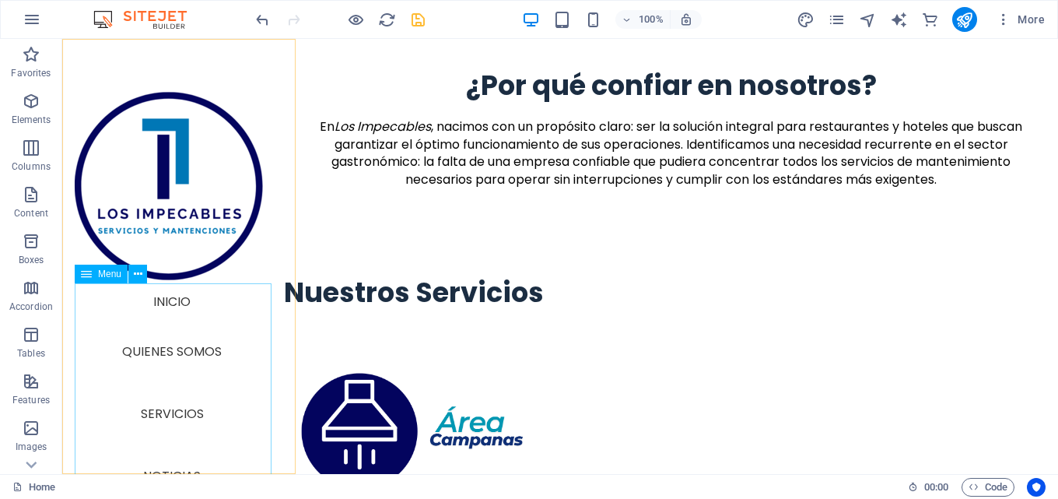
click at [170, 409] on nav "Inicio Quienes Somos Servicios Noticias Contactanos" at bounding box center [172, 426] width 195 height 286
click at [1004, 16] on icon "button" at bounding box center [1004, 20] width 16 height 16
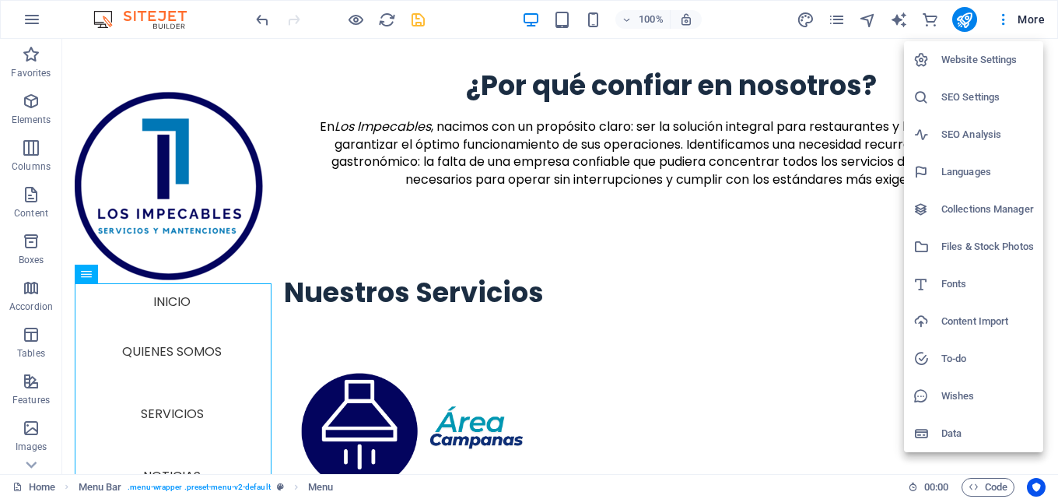
click at [843, 27] on div at bounding box center [529, 249] width 1058 height 499
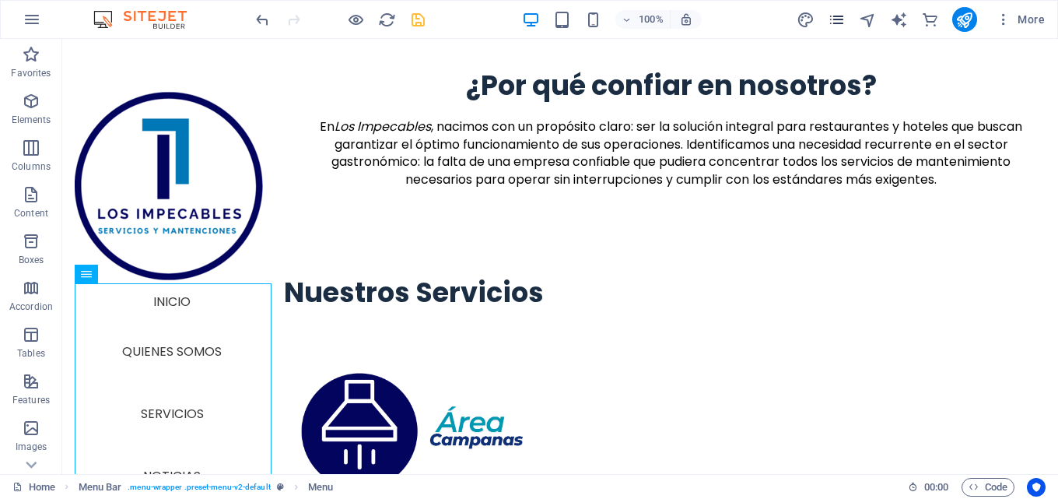
click at [840, 20] on icon "pages" at bounding box center [837, 20] width 18 height 18
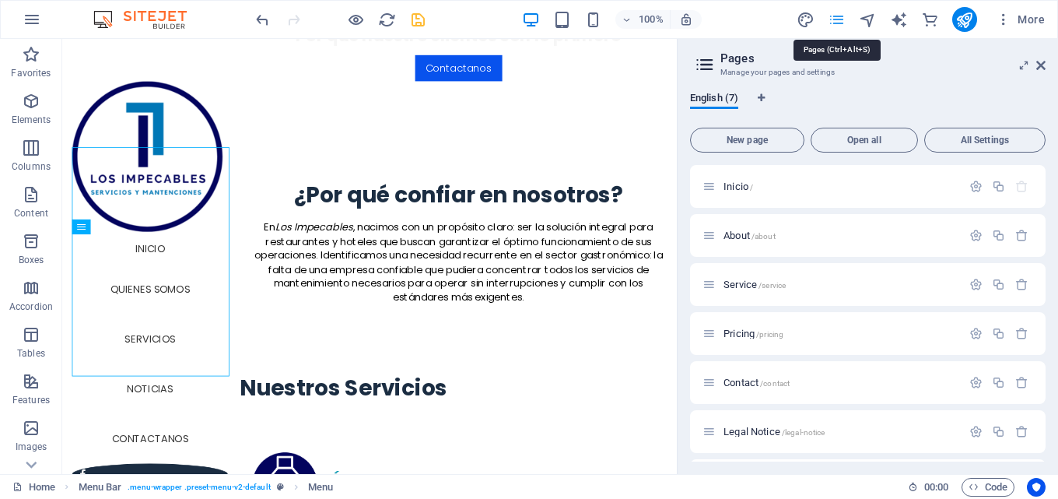
scroll to position [809, 0]
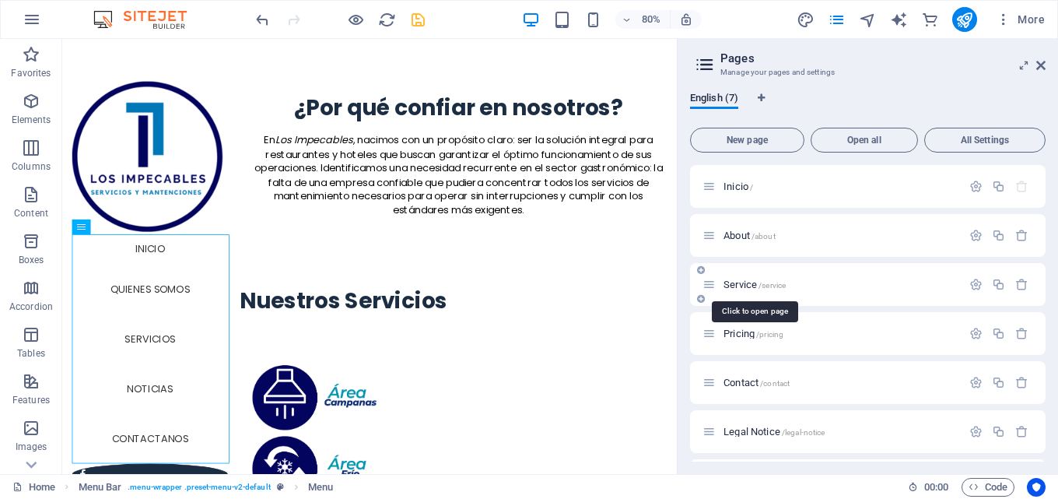
click at [742, 286] on span "Service /service" at bounding box center [755, 285] width 62 height 12
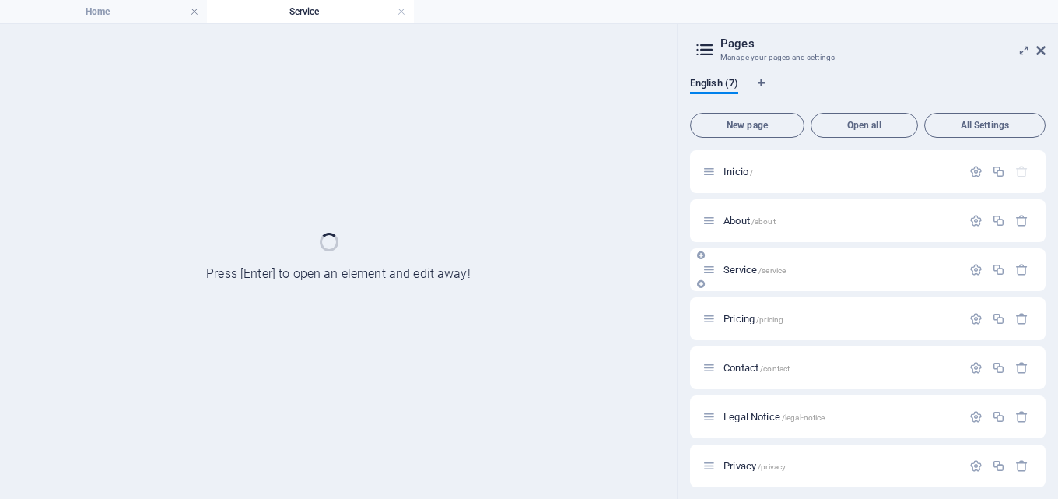
scroll to position [0, 0]
click at [1043, 53] on icon at bounding box center [1040, 50] width 9 height 12
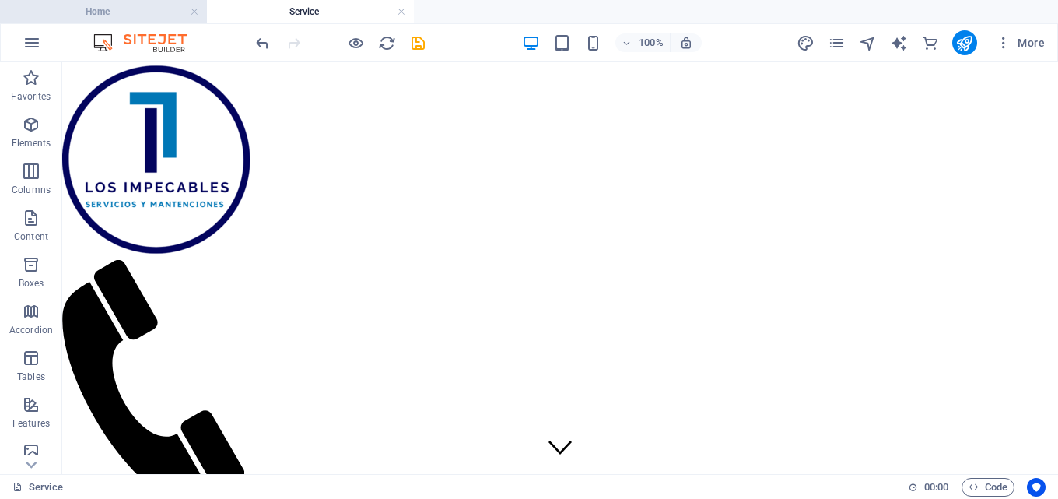
click at [122, 14] on h4 "Home" at bounding box center [103, 11] width 207 height 17
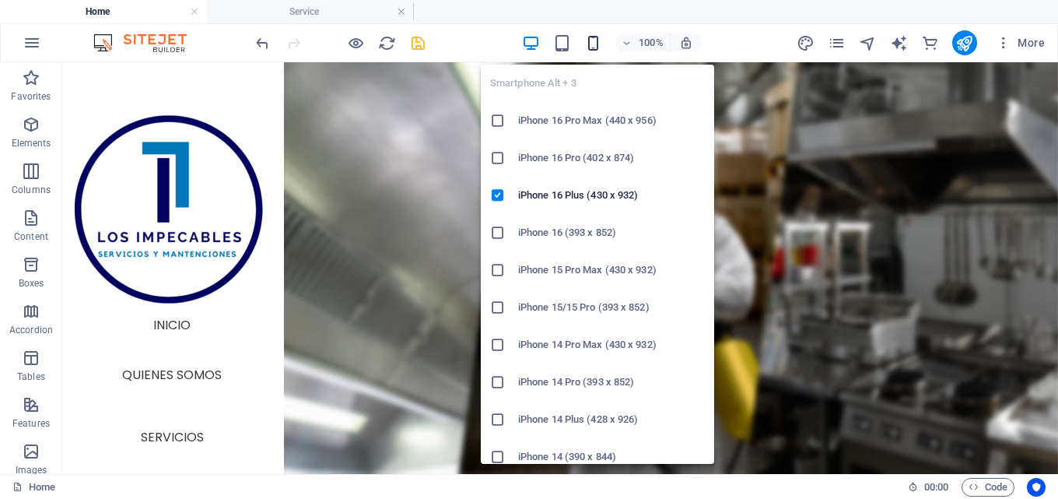
drag, startPoint x: 595, startPoint y: 42, endPoint x: 584, endPoint y: 47, distance: 11.9
click at [595, 41] on icon "button" at bounding box center [593, 43] width 18 height 18
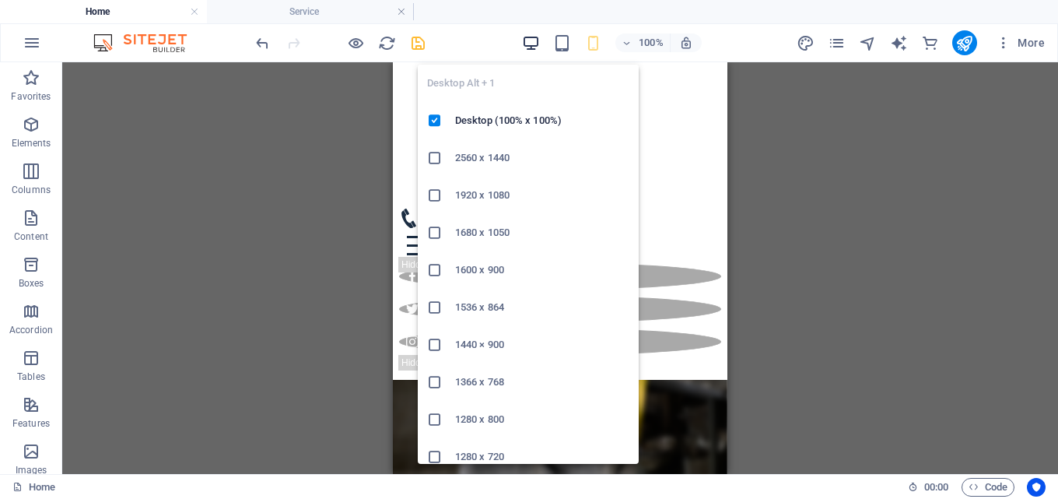
click at [535, 42] on icon "button" at bounding box center [531, 43] width 18 height 18
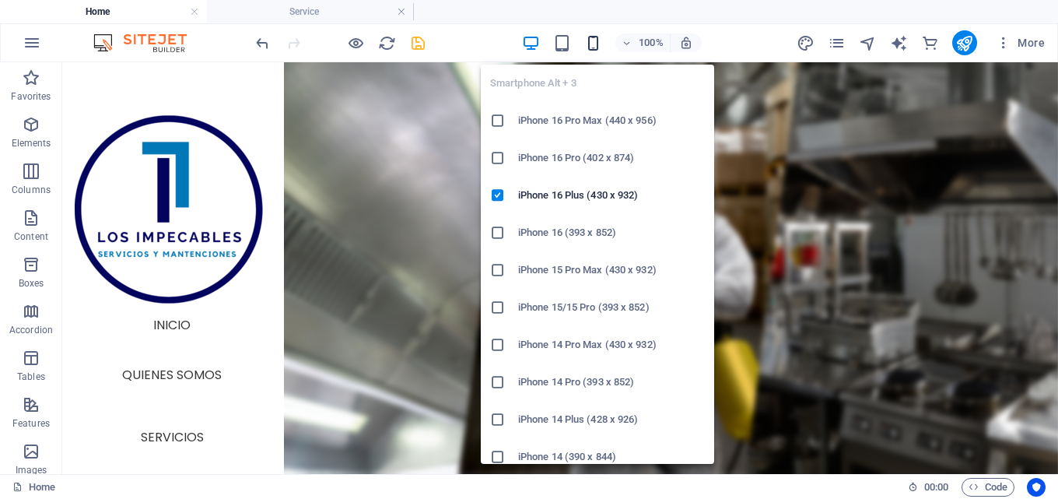
click at [590, 41] on icon "button" at bounding box center [593, 43] width 18 height 18
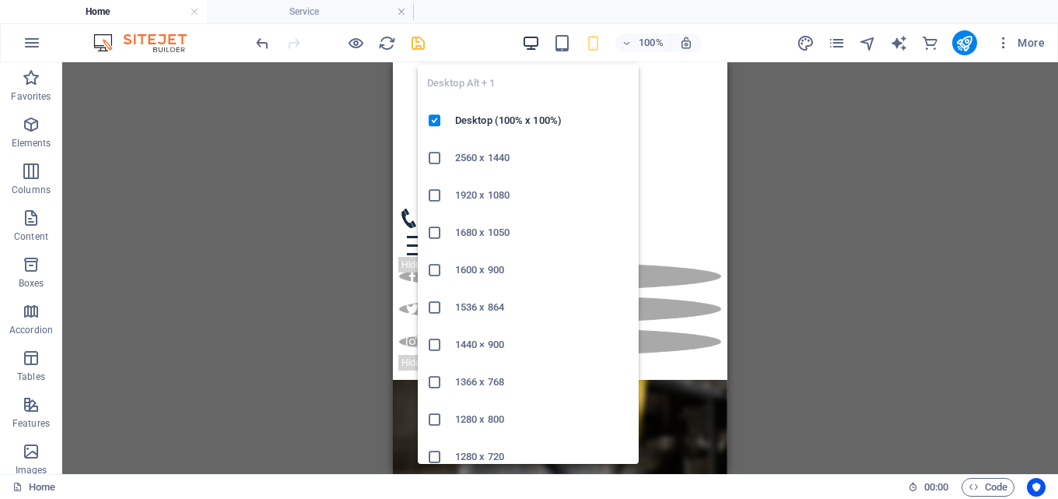
click at [530, 38] on icon "button" at bounding box center [531, 43] width 18 height 18
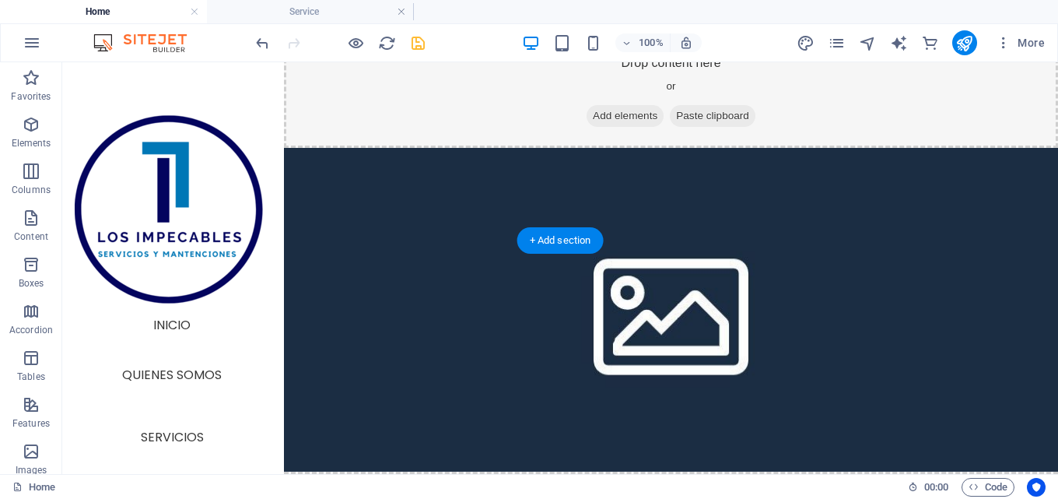
scroll to position [1945, 0]
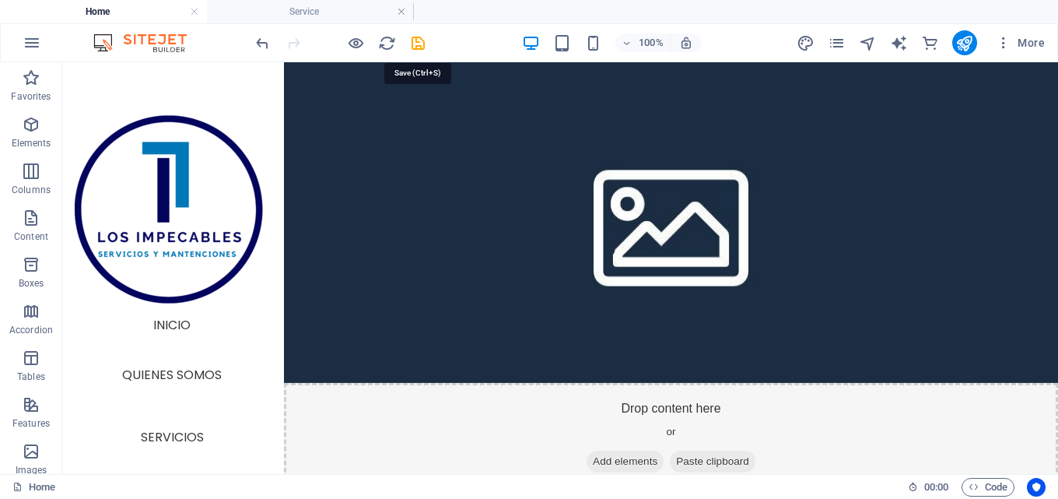
click at [421, 36] on icon "save" at bounding box center [418, 43] width 18 height 18
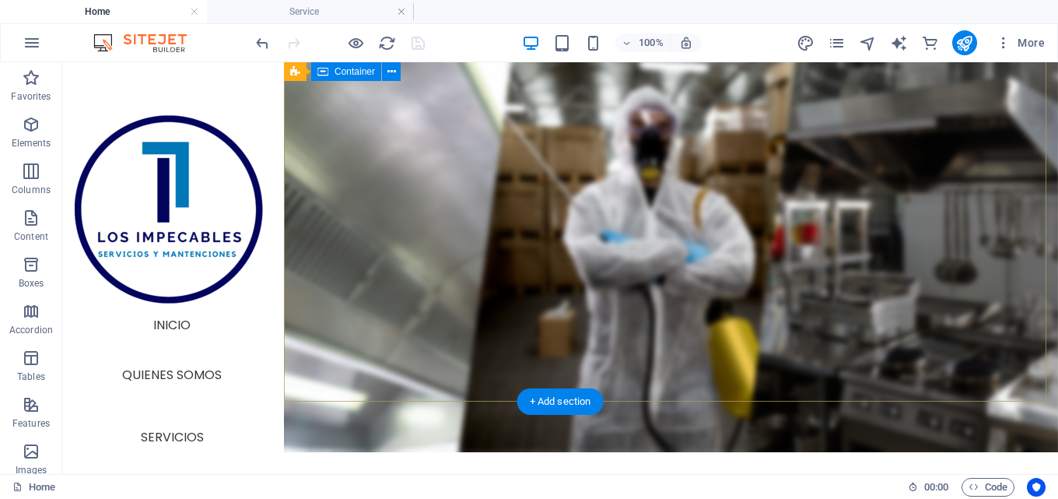
scroll to position [0, 0]
